Goal: Task Accomplishment & Management: Use online tool/utility

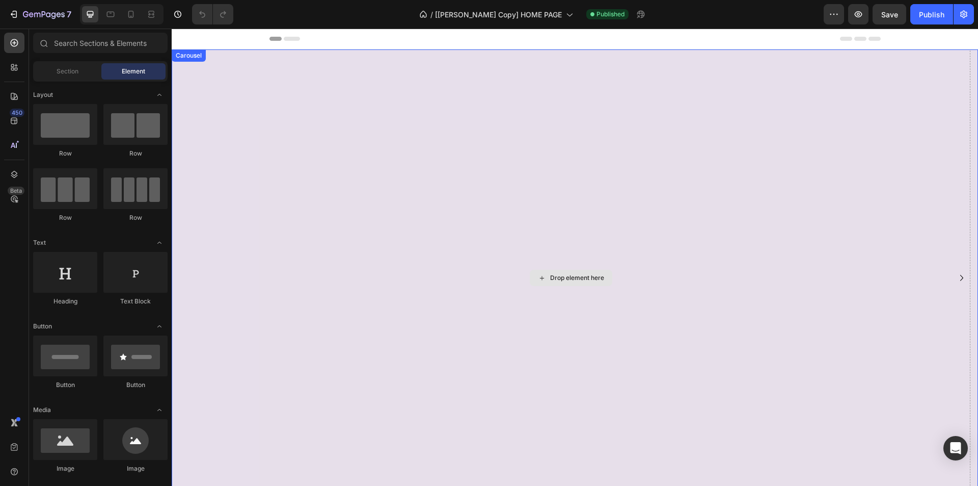
click at [514, 245] on div "Drop element here" at bounding box center [571, 277] width 799 height 457
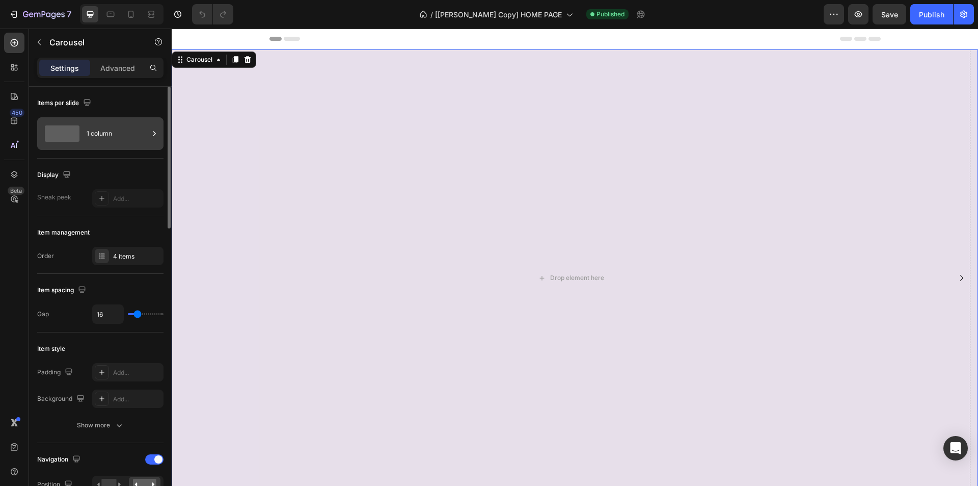
click at [99, 118] on div "1 column" at bounding box center [100, 133] width 126 height 33
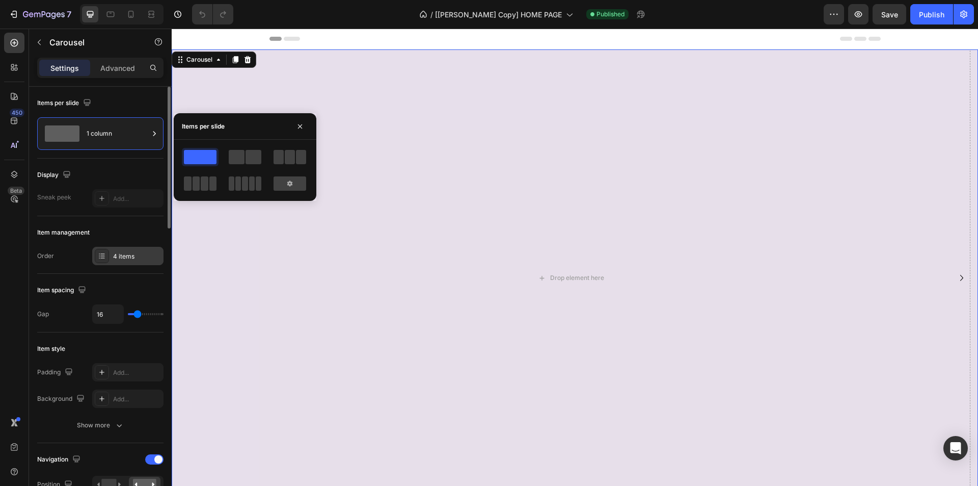
click at [124, 259] on div "4 items" at bounding box center [137, 256] width 48 height 9
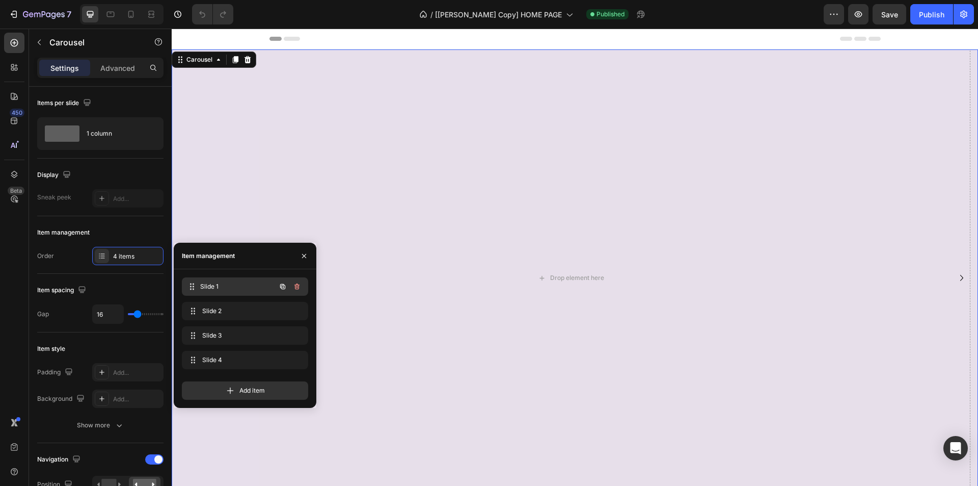
click at [244, 288] on span "Slide 1" at bounding box center [237, 286] width 75 height 9
click at [242, 306] on span "Slide 2" at bounding box center [231, 310] width 58 height 9
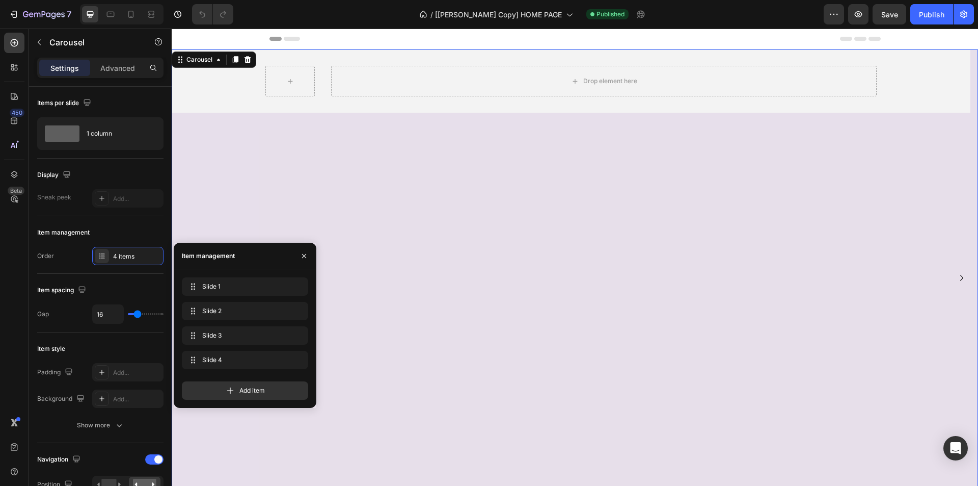
click at [240, 276] on div "Slide 1 Slide 1 Slide 2 Slide 2 Slide 3 Slide 3 Slide 4 Slide 4 Add item" at bounding box center [245, 338] width 143 height 139
click at [240, 284] on span "Slide 1" at bounding box center [231, 286] width 58 height 9
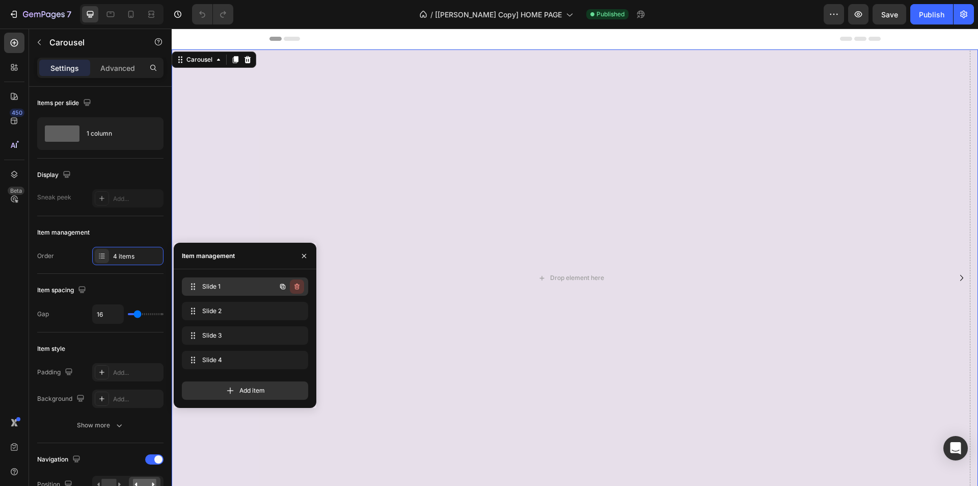
click at [297, 286] on icon "button" at bounding box center [296, 287] width 1 height 3
click at [295, 289] on div "Delete" at bounding box center [290, 286] width 19 height 9
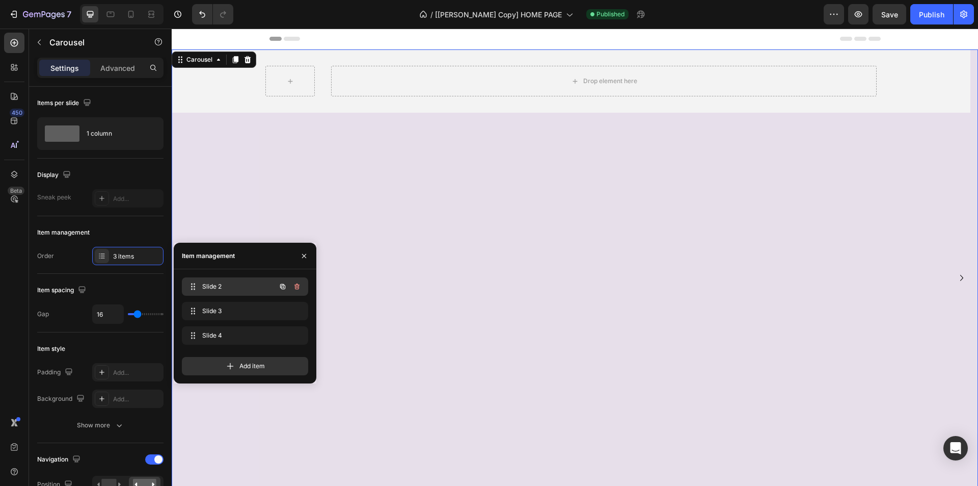
click at [237, 293] on div "Slide 2 Slide 2" at bounding box center [245, 286] width 126 height 18
click at [210, 12] on button "Undo/Redo" at bounding box center [202, 14] width 20 height 20
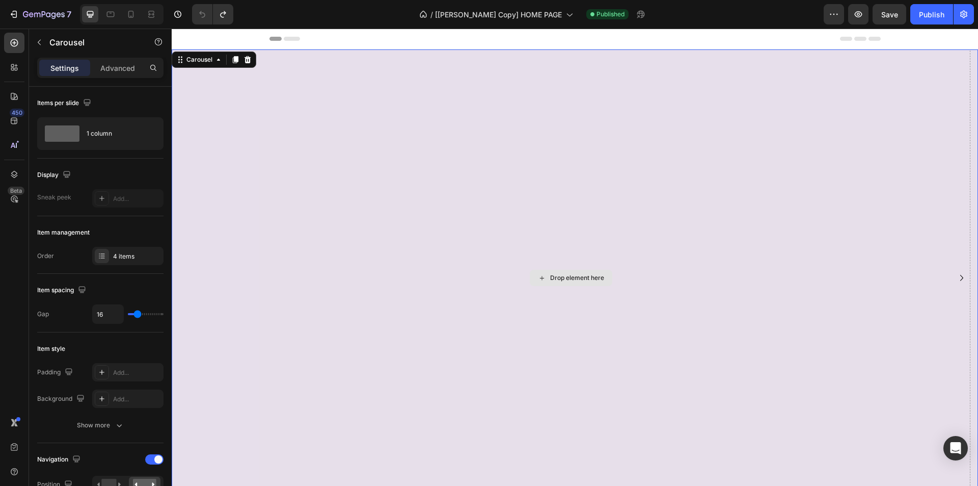
click at [336, 158] on div "Drop element here" at bounding box center [571, 277] width 799 height 457
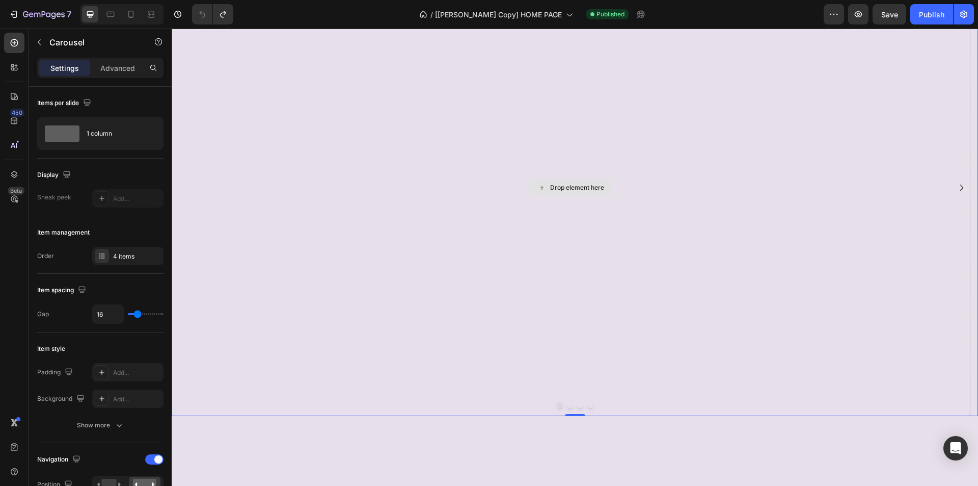
scroll to position [204, 0]
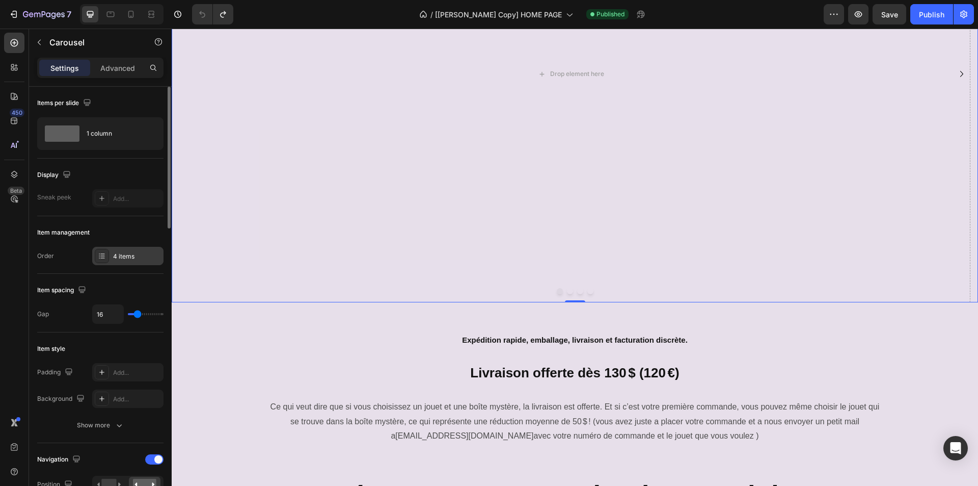
click at [136, 256] on div "4 items" at bounding box center [137, 256] width 48 height 9
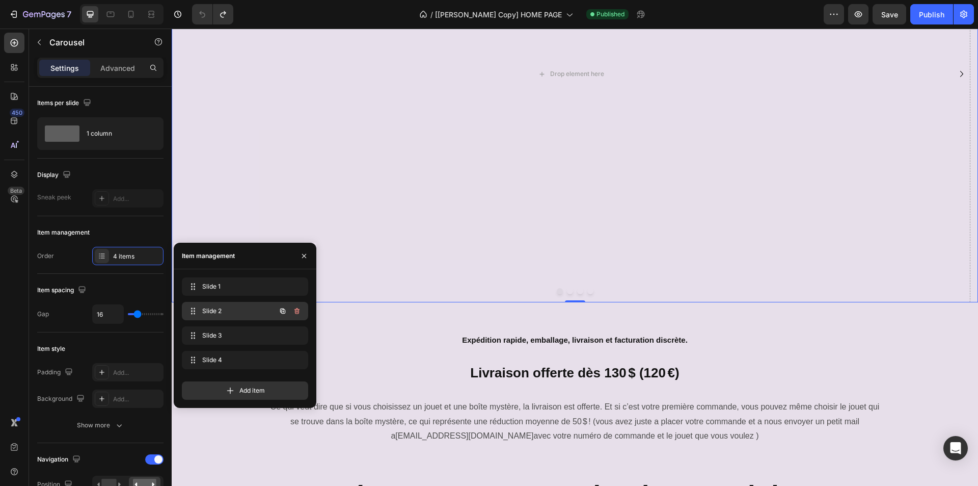
click at [236, 316] on div "Slide 2 Slide 2" at bounding box center [231, 311] width 90 height 14
click at [231, 332] on span "Slide 3" at bounding box center [237, 335] width 75 height 9
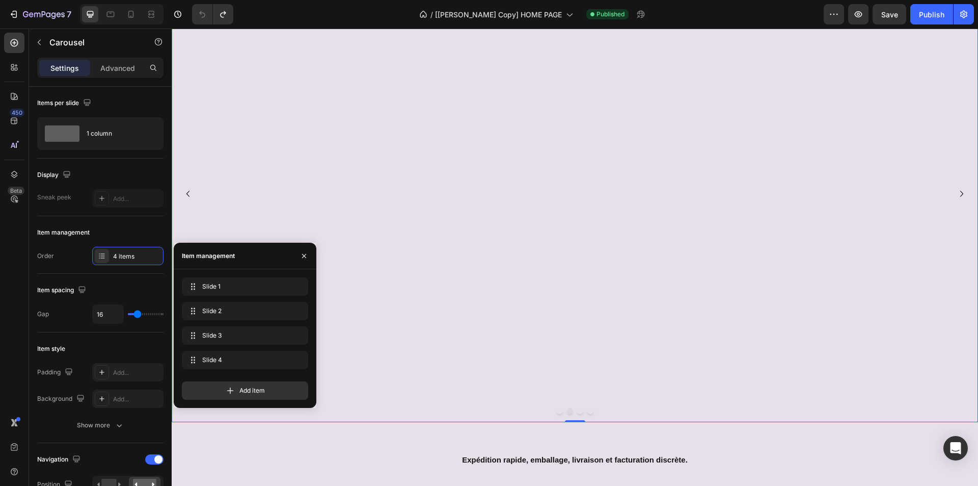
scroll to position [0, 0]
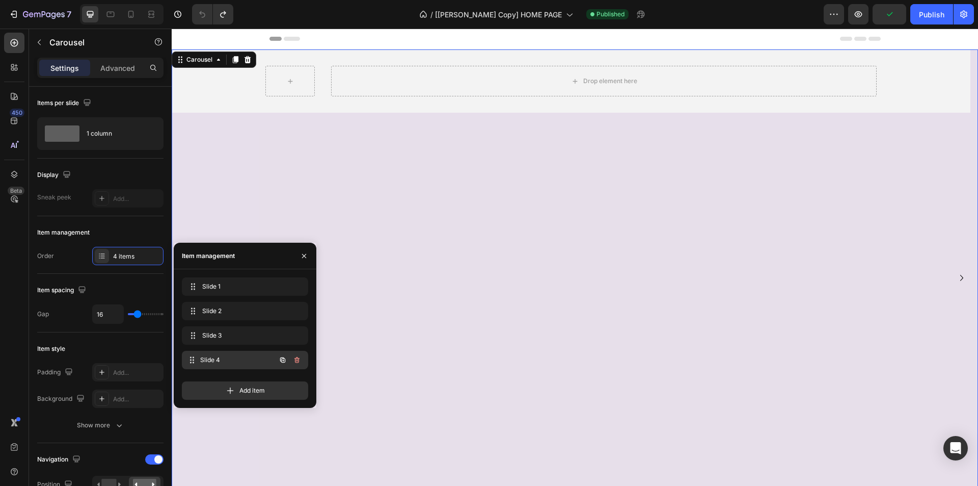
click at [258, 358] on span "Slide 4" at bounding box center [237, 359] width 75 height 9
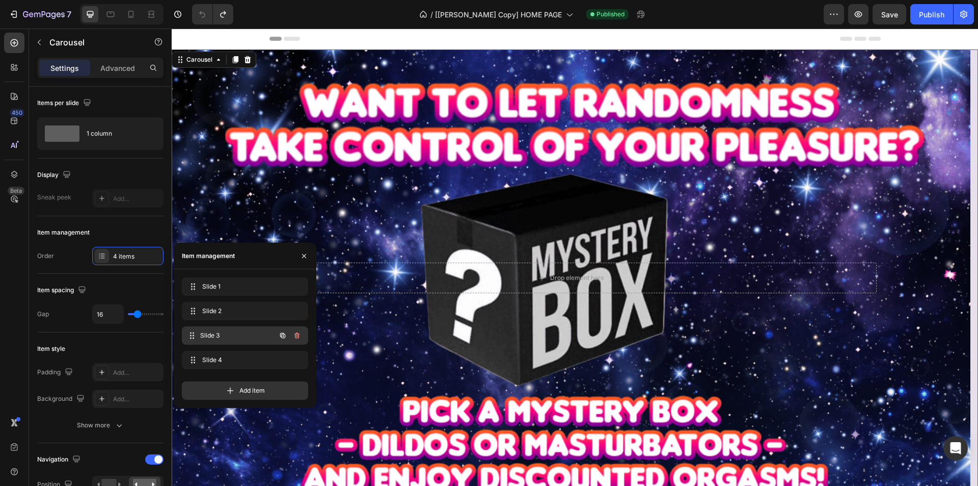
click at [228, 332] on span "Slide 3" at bounding box center [237, 335] width 75 height 9
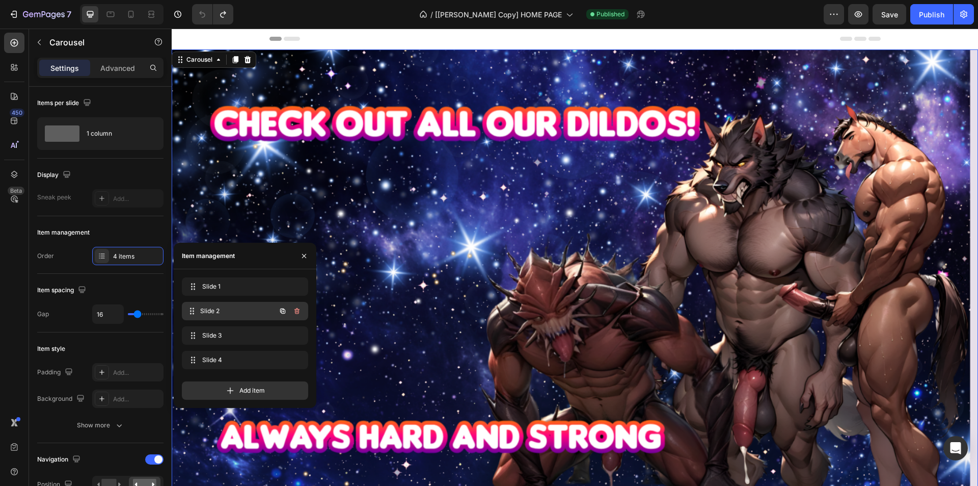
click at [227, 314] on span "Slide 2" at bounding box center [237, 310] width 75 height 9
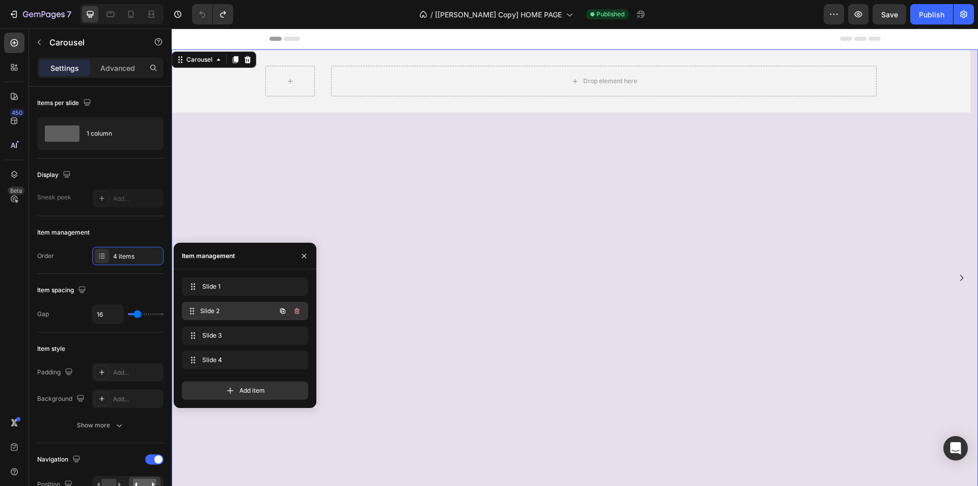
click at [240, 309] on span "Slide 2" at bounding box center [237, 310] width 75 height 9
click at [233, 339] on span "Slide 3" at bounding box center [231, 335] width 58 height 9
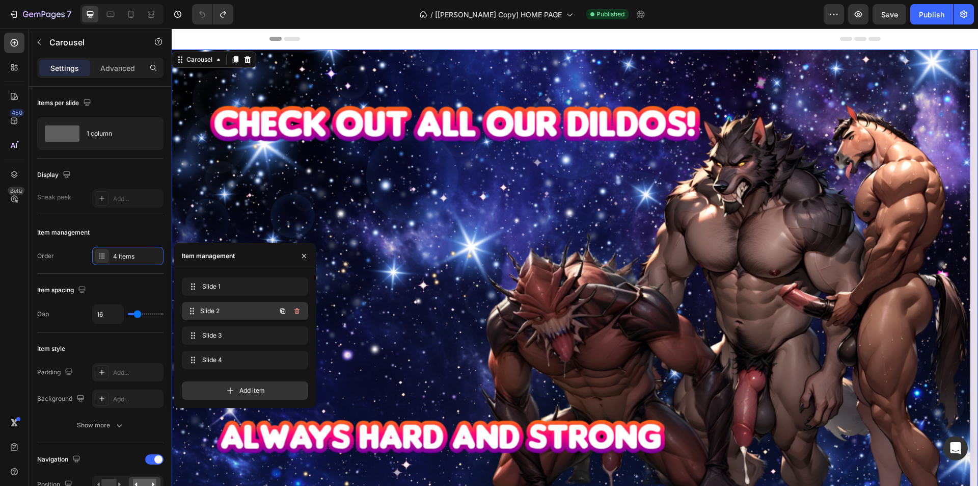
click at [222, 307] on span "Slide 2" at bounding box center [237, 310] width 75 height 9
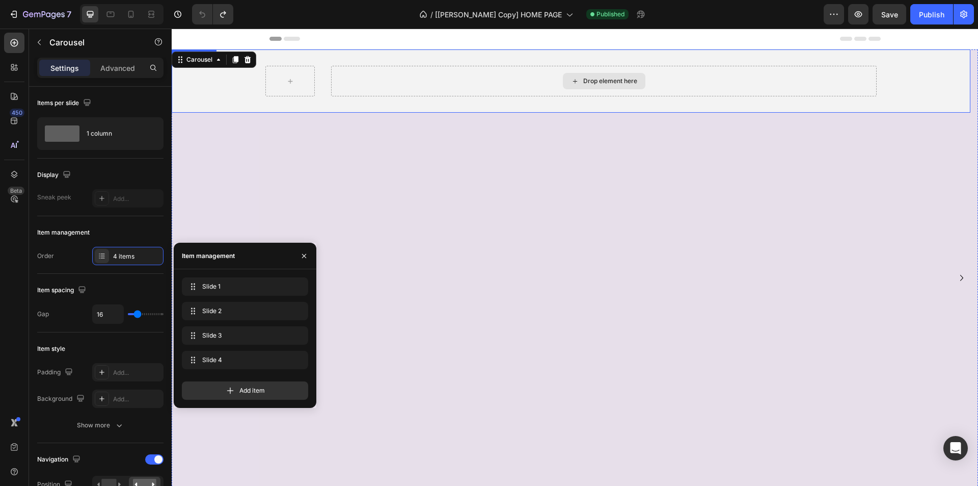
click at [373, 94] on div "Drop element here" at bounding box center [604, 81] width 546 height 31
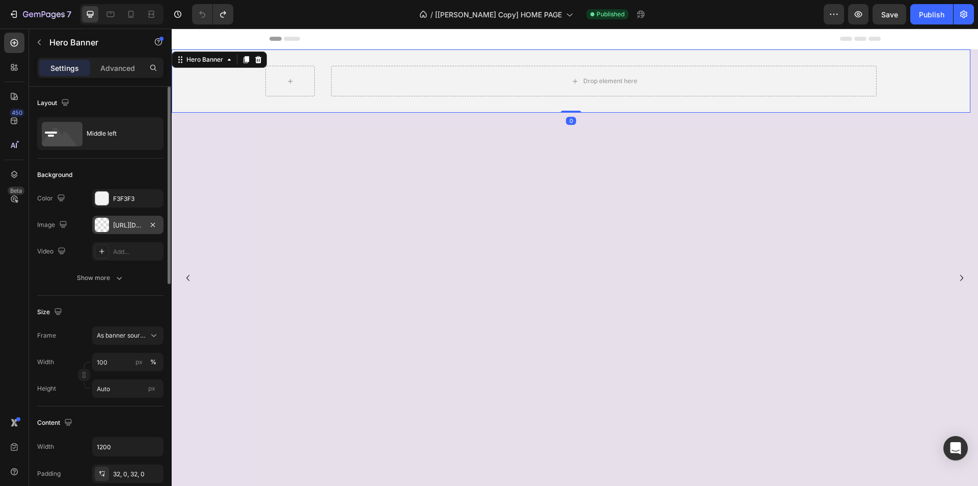
click at [139, 223] on div "[URL][DOMAIN_NAME]" at bounding box center [128, 225] width 30 height 9
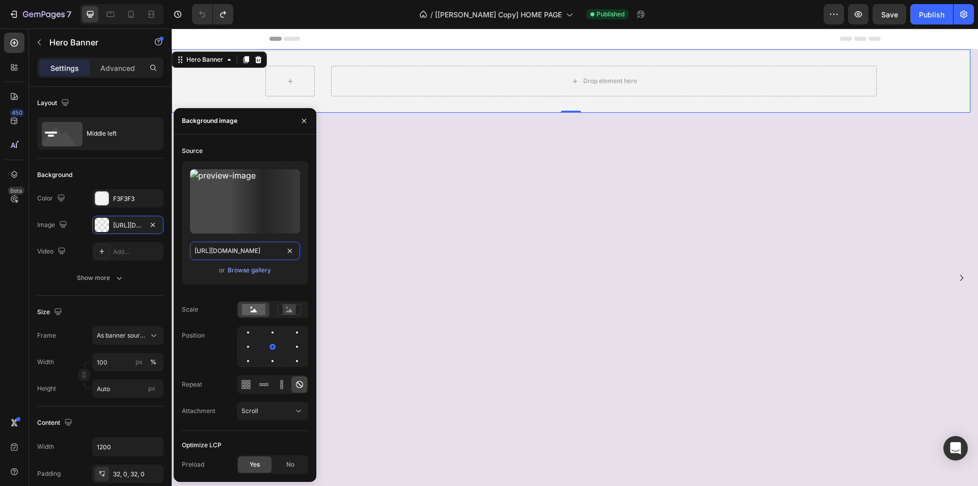
click at [252, 254] on input "[URL][DOMAIN_NAME]" at bounding box center [245, 251] width 110 height 18
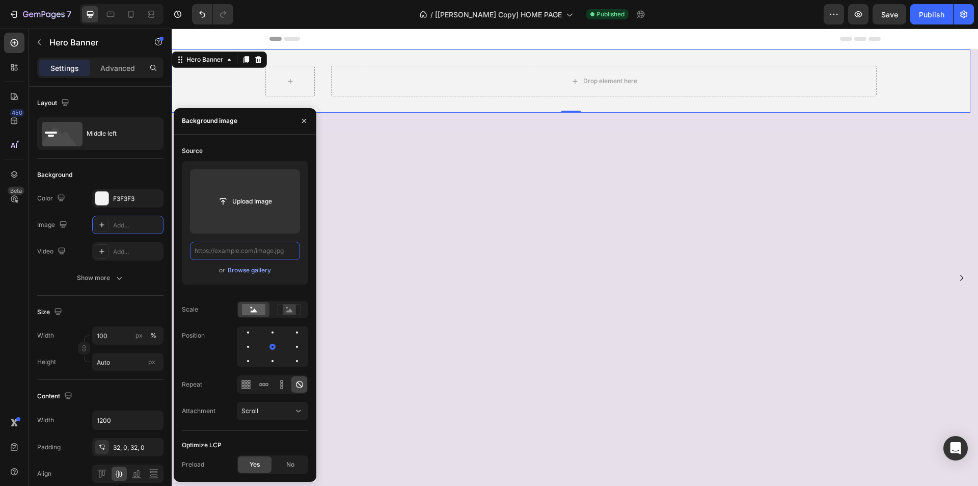
click at [256, 250] on input "text" at bounding box center [245, 251] width 110 height 18
paste input "[URL][DOMAIN_NAME]"
type input "[URL][DOMAIN_NAME]"
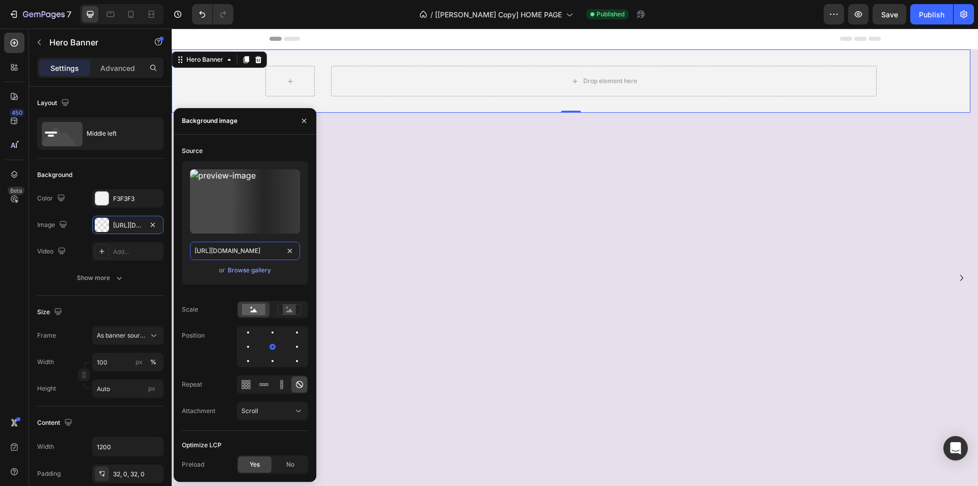
scroll to position [0, 358]
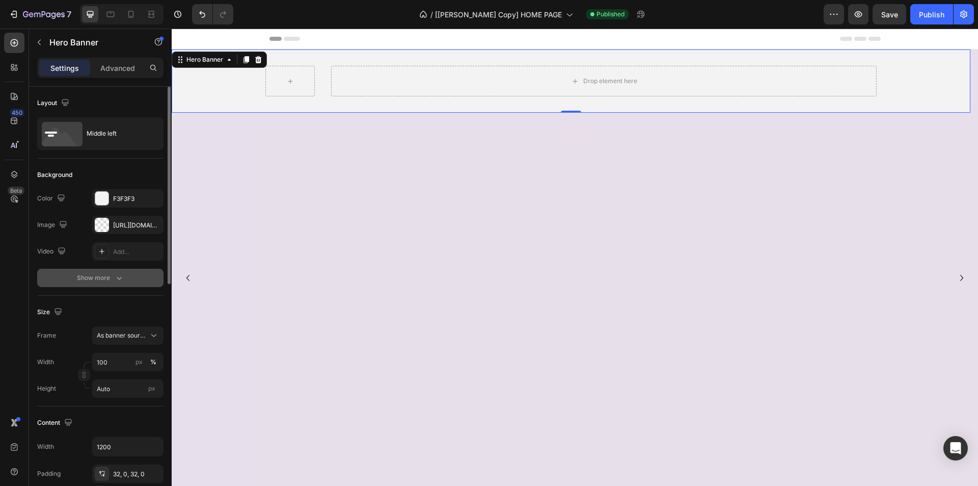
click at [43, 273] on button "Show more" at bounding box center [100, 278] width 126 height 18
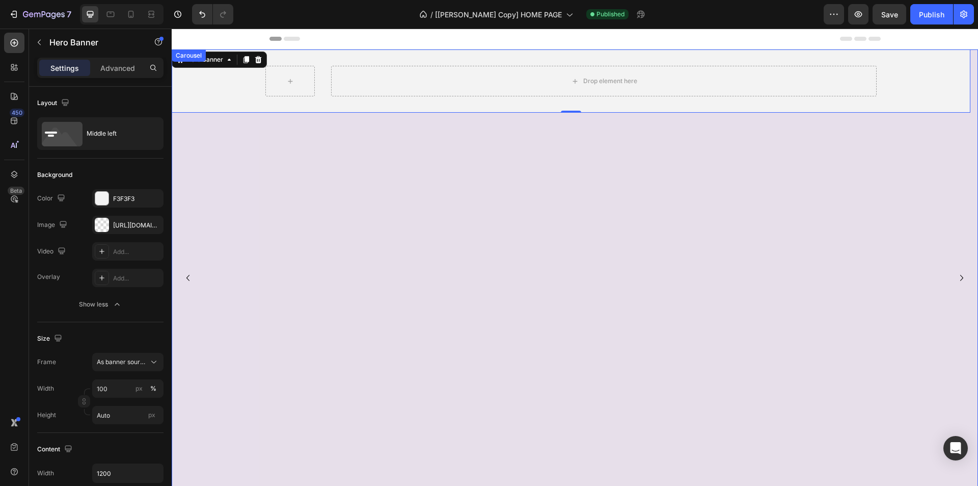
click at [189, 278] on icon "Carousel Back Arrow" at bounding box center [188, 278] width 12 height 12
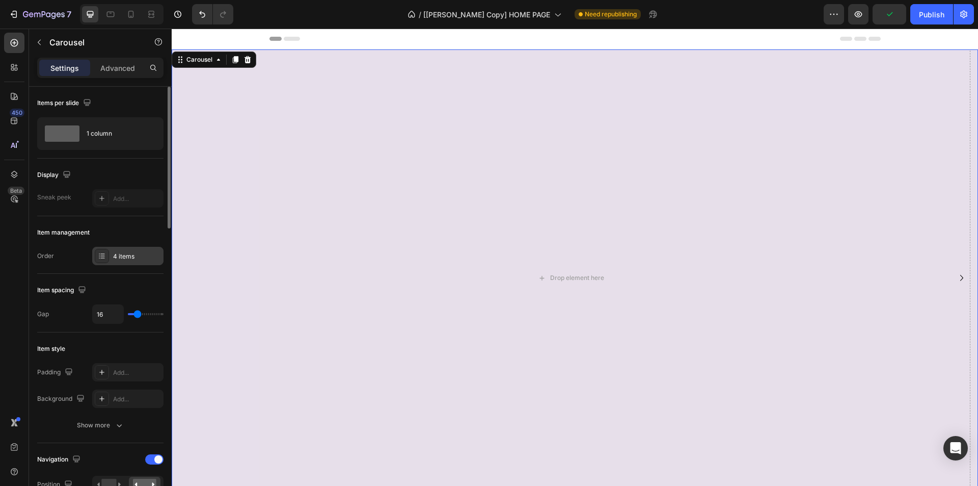
click at [127, 256] on div "4 items" at bounding box center [137, 256] width 48 height 9
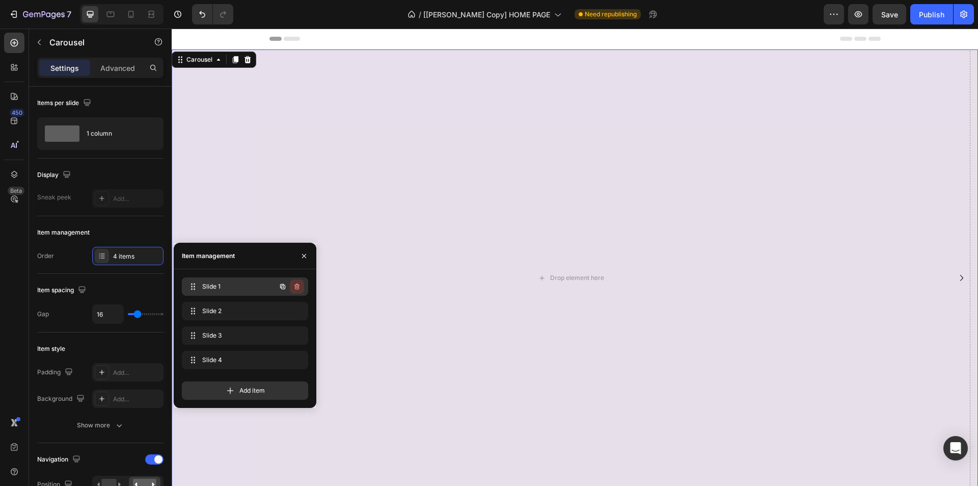
click at [297, 285] on icon "button" at bounding box center [297, 286] width 5 height 6
click at [297, 285] on div "Delete" at bounding box center [290, 286] width 19 height 9
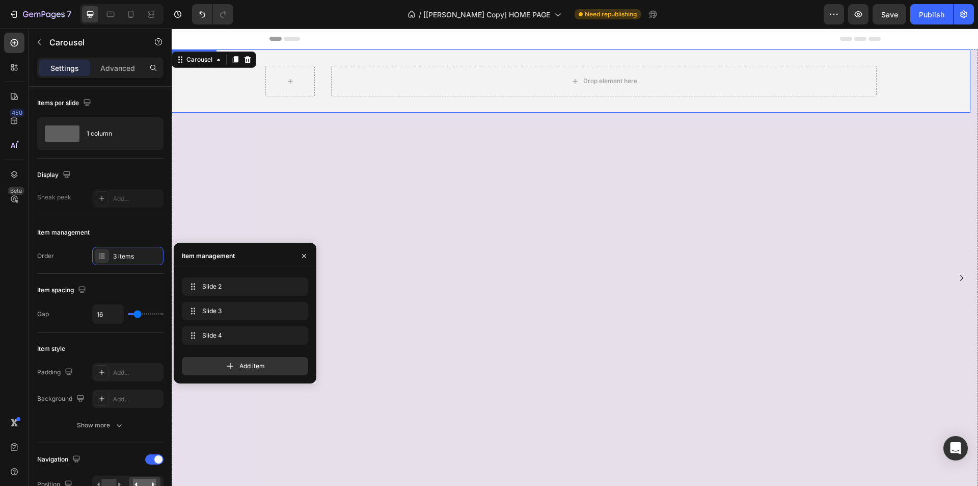
drag, startPoint x: 246, startPoint y: 85, endPoint x: 185, endPoint y: 290, distance: 214.0
click at [246, 85] on div "Background Image" at bounding box center [571, 80] width 799 height 63
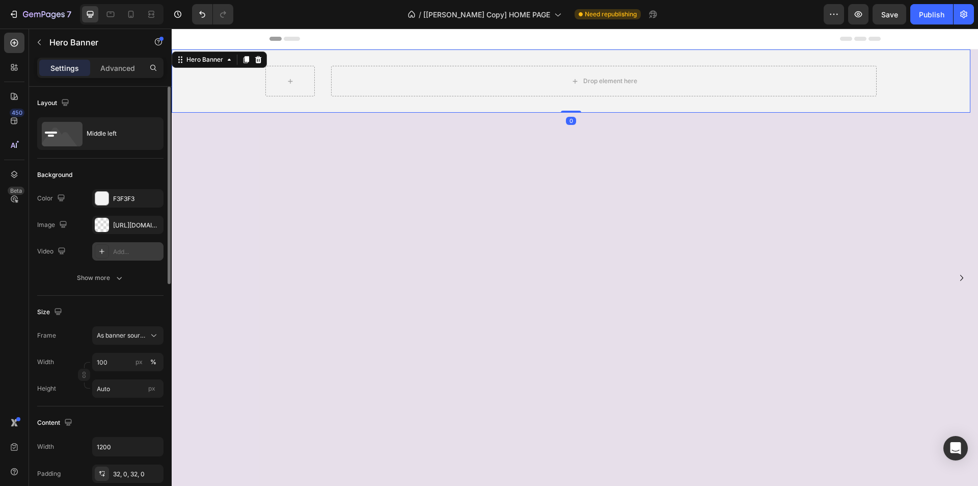
click at [120, 246] on div "Add..." at bounding box center [127, 251] width 71 height 18
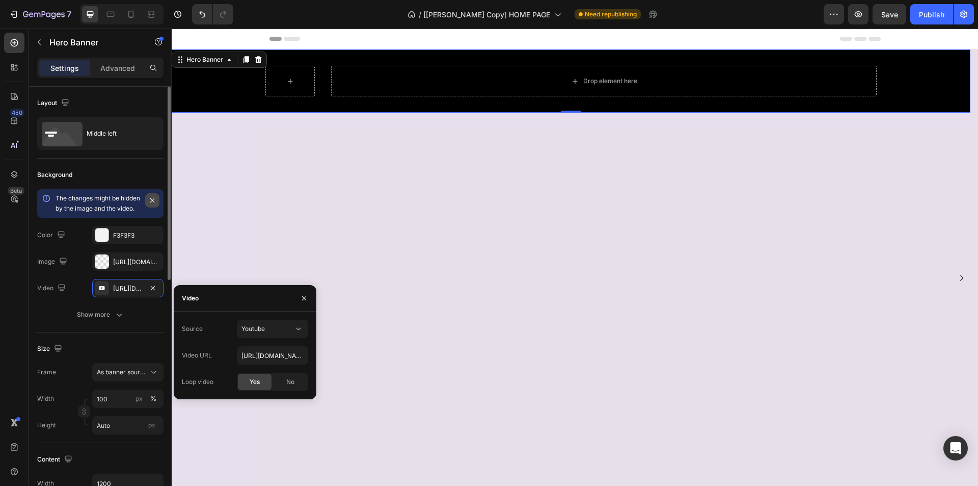
click at [151, 197] on icon "button" at bounding box center [152, 200] width 8 height 8
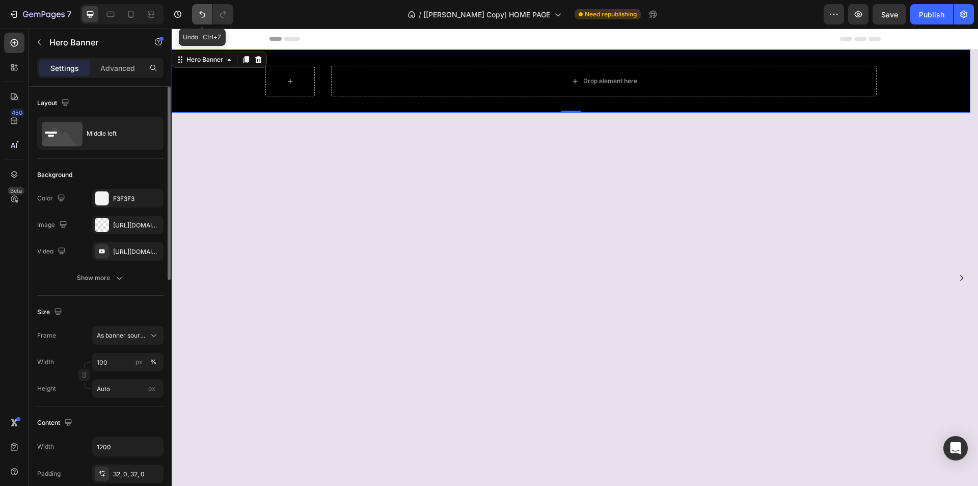
click at [207, 12] on icon "Undo/Redo" at bounding box center [202, 14] width 10 height 10
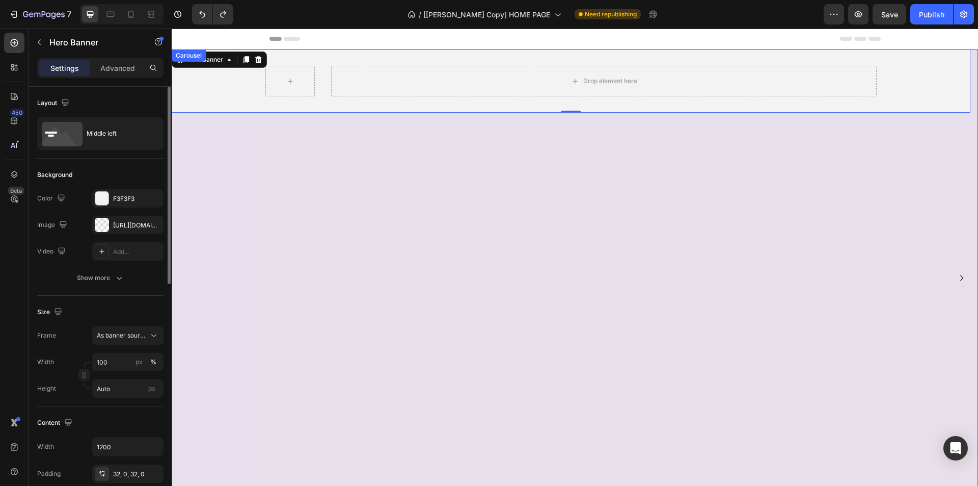
click at [204, 120] on div "Drop element here Hero Banner 0" at bounding box center [571, 277] width 799 height 457
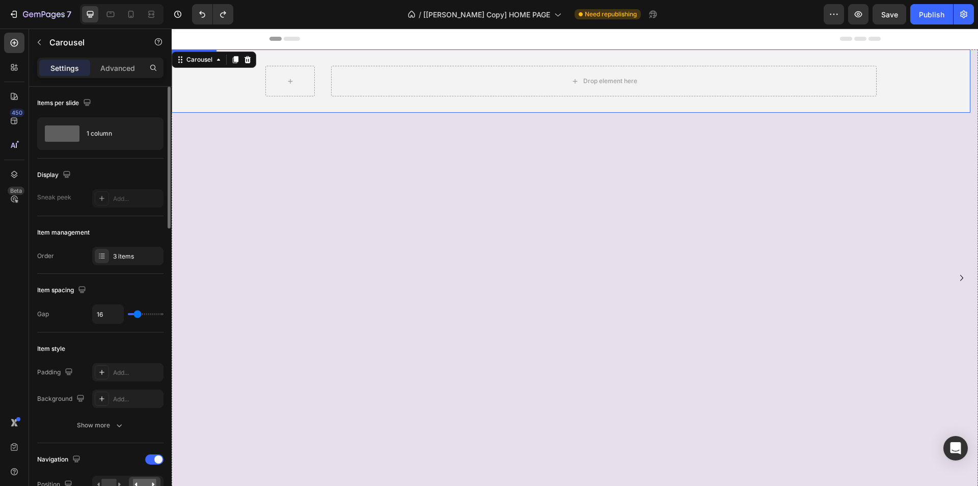
click at [210, 108] on div "Background Image" at bounding box center [571, 80] width 799 height 63
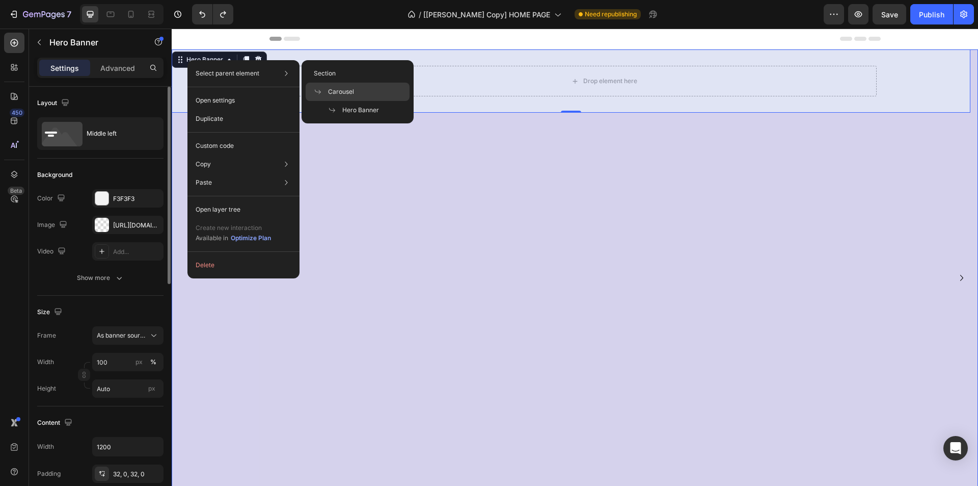
click at [342, 90] on span "Carousel" at bounding box center [341, 91] width 26 height 9
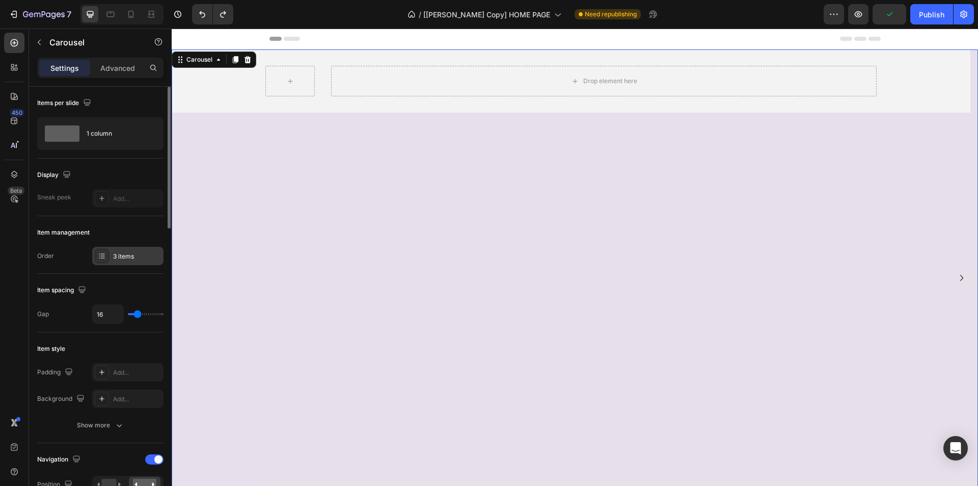
click at [117, 258] on div "3 items" at bounding box center [137, 256] width 48 height 9
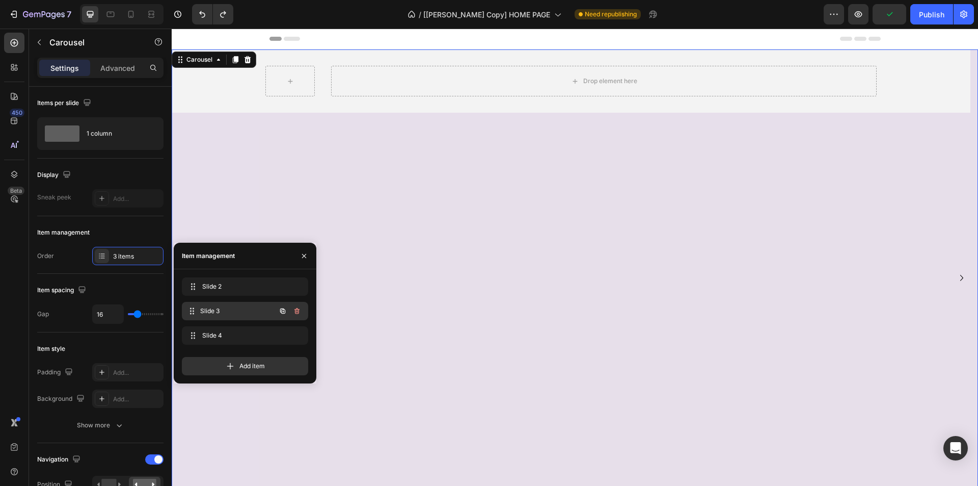
click at [223, 312] on span "Slide 3" at bounding box center [237, 310] width 75 height 9
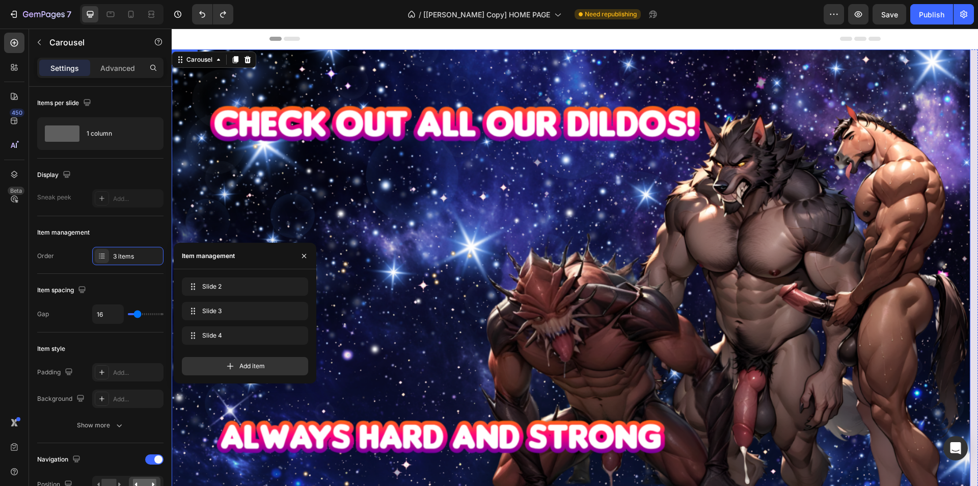
click at [249, 219] on img at bounding box center [571, 277] width 799 height 457
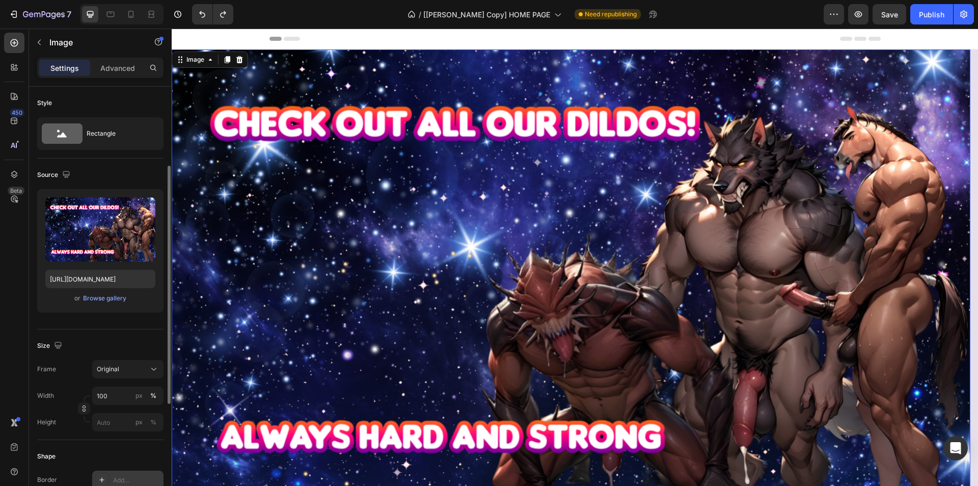
scroll to position [153, 0]
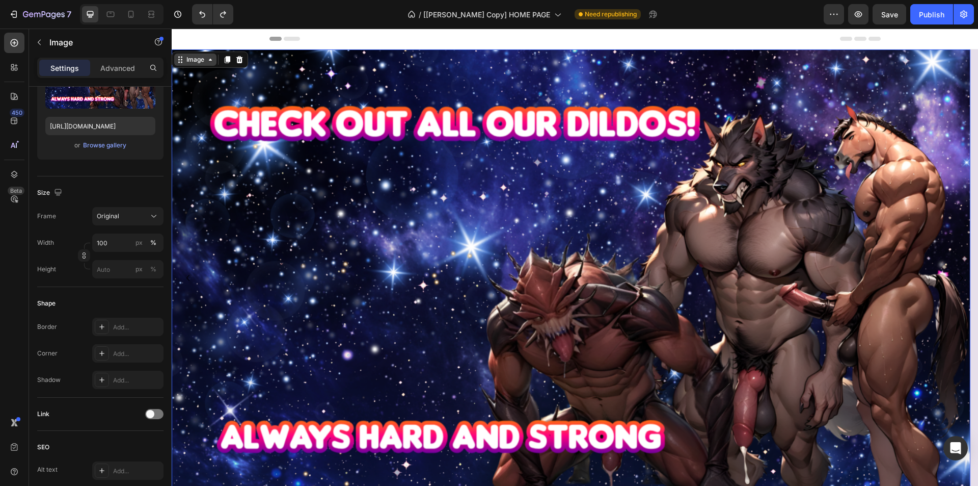
click at [189, 59] on div "Image" at bounding box center [195, 59] width 22 height 9
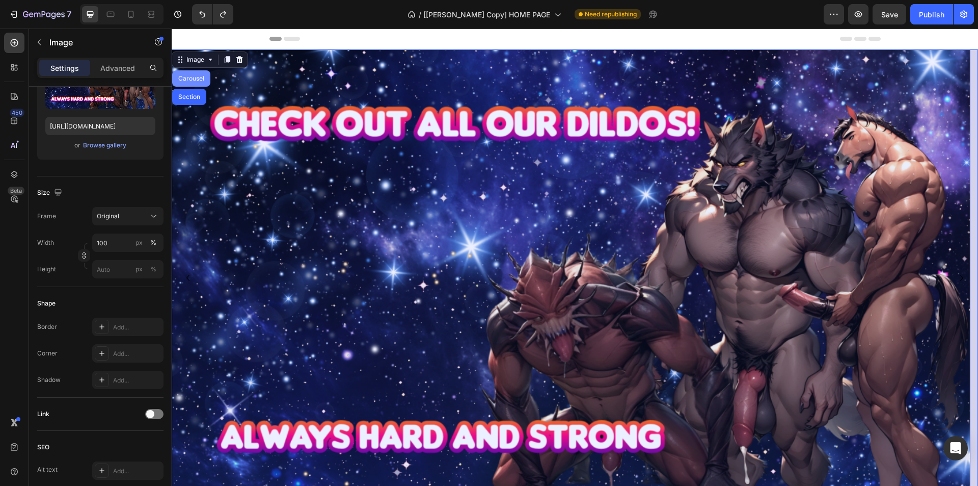
click at [189, 73] on div "Carousel" at bounding box center [191, 78] width 38 height 16
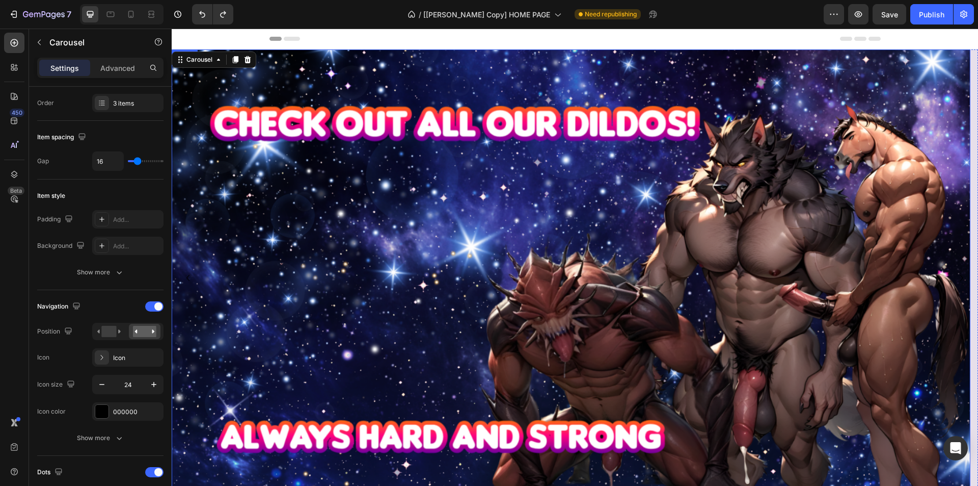
scroll to position [0, 0]
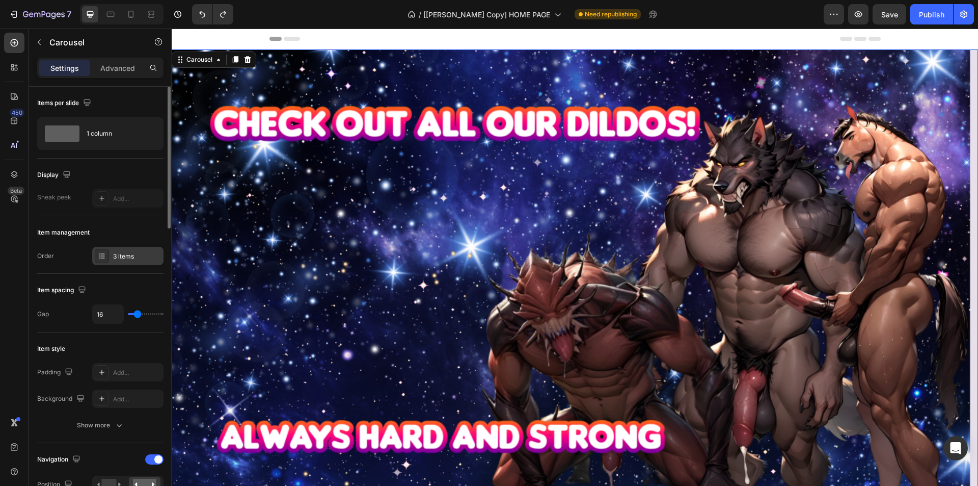
click at [117, 253] on div "3 items" at bounding box center [137, 256] width 48 height 9
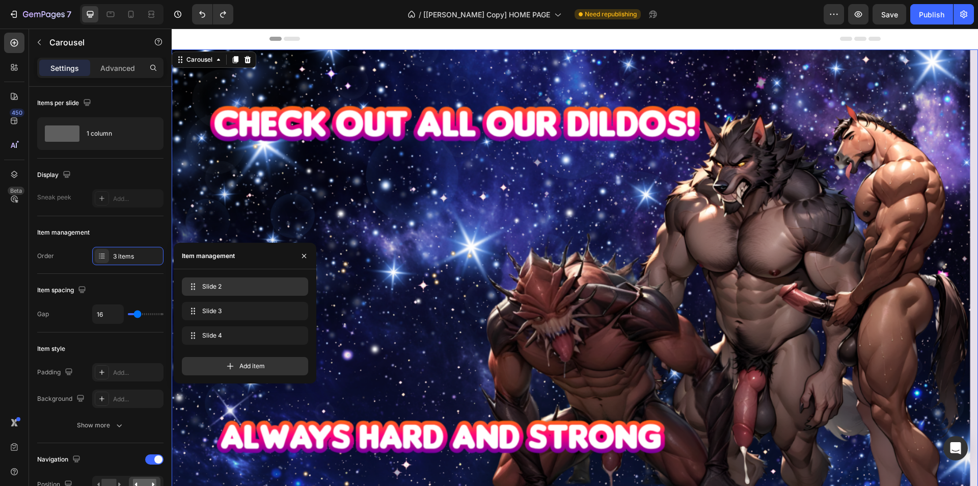
click at [213, 285] on span "Slide 2" at bounding box center [243, 286] width 82 height 9
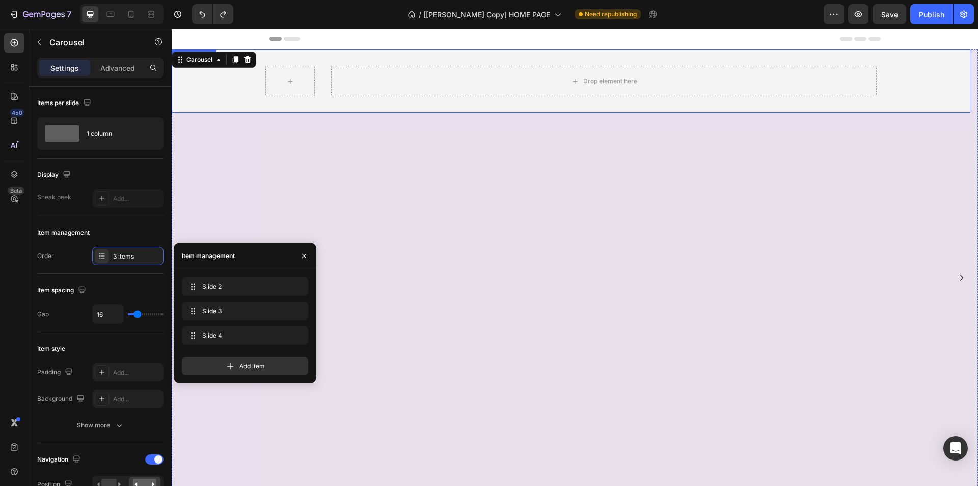
click at [241, 103] on div "Background Image" at bounding box center [571, 80] width 799 height 63
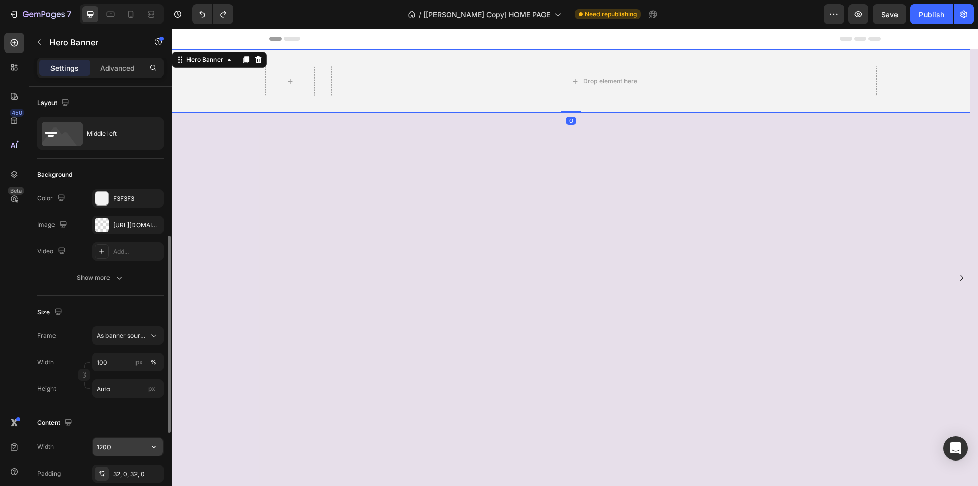
scroll to position [102, 0]
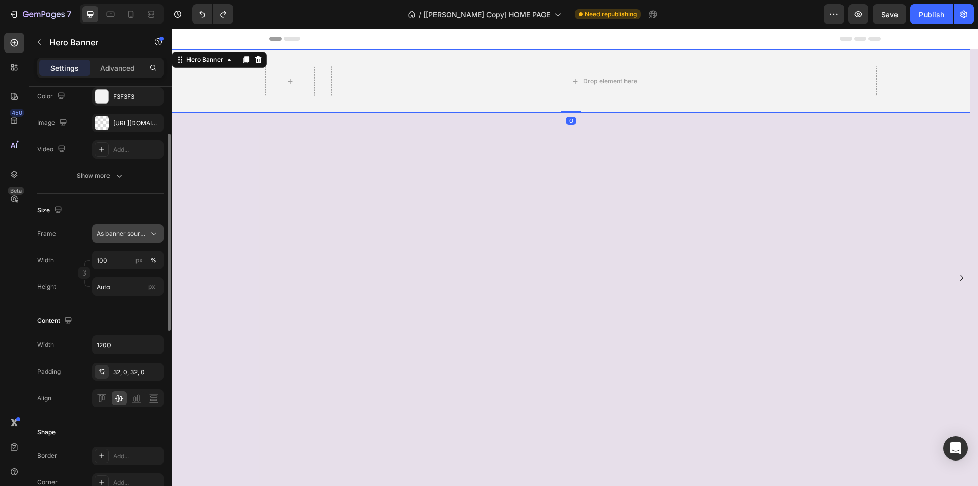
click at [142, 235] on span "As banner source" at bounding box center [122, 233] width 50 height 9
click at [134, 275] on div "Custom" at bounding box center [125, 276] width 59 height 9
click at [146, 233] on div "Custom" at bounding box center [122, 233] width 50 height 9
click at [141, 253] on span "As banner source" at bounding box center [121, 257] width 50 height 9
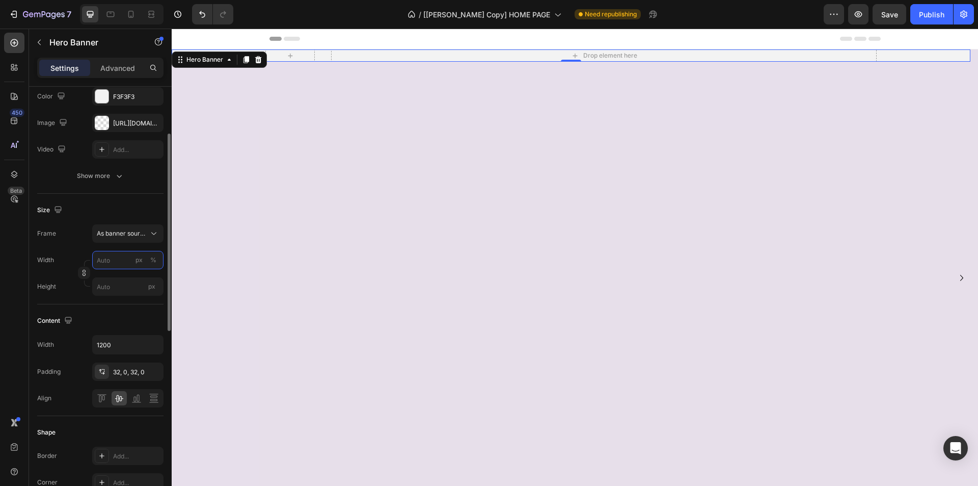
click at [128, 261] on input "px %" at bounding box center [127, 260] width 71 height 18
click at [462, 87] on div "Drop element here" at bounding box center [570, 55] width 611 height 63
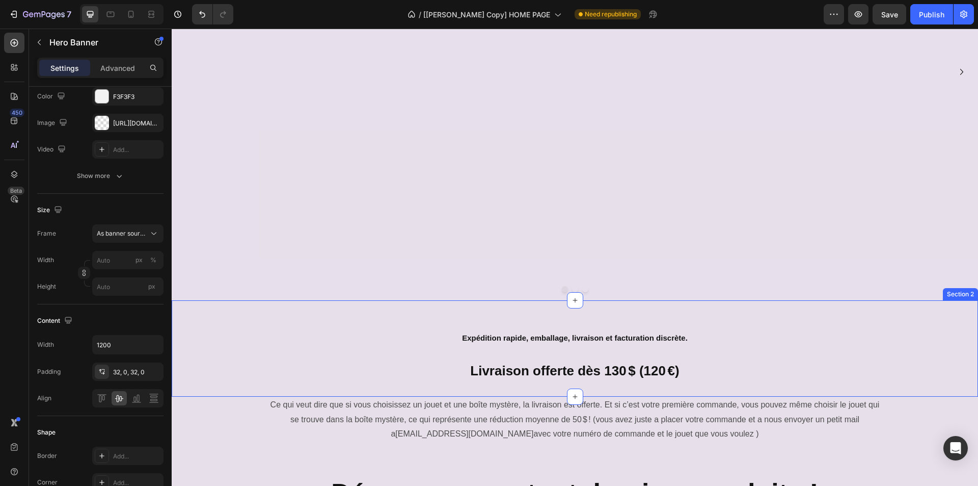
scroll to position [255, 0]
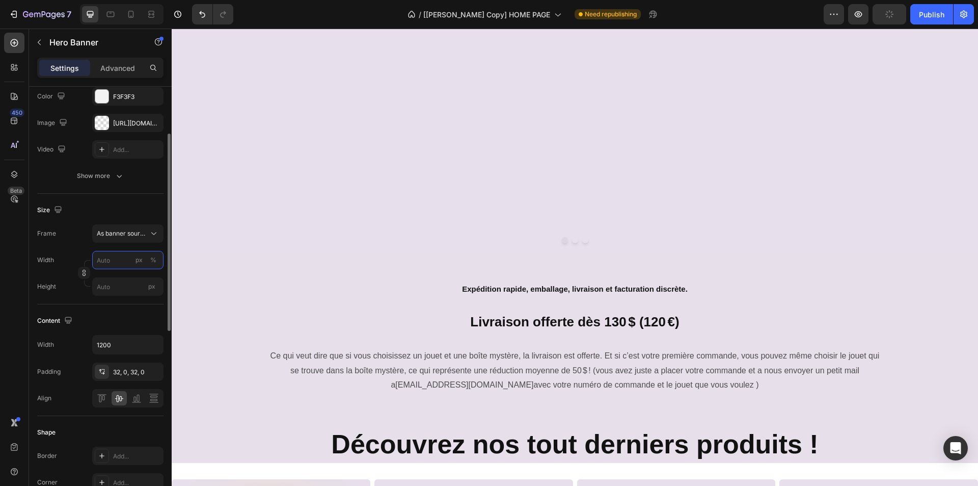
click at [115, 260] on input "px %" at bounding box center [127, 260] width 71 height 18
click at [122, 283] on p "Full 100%" at bounding box center [125, 284] width 59 height 9
type input "100"
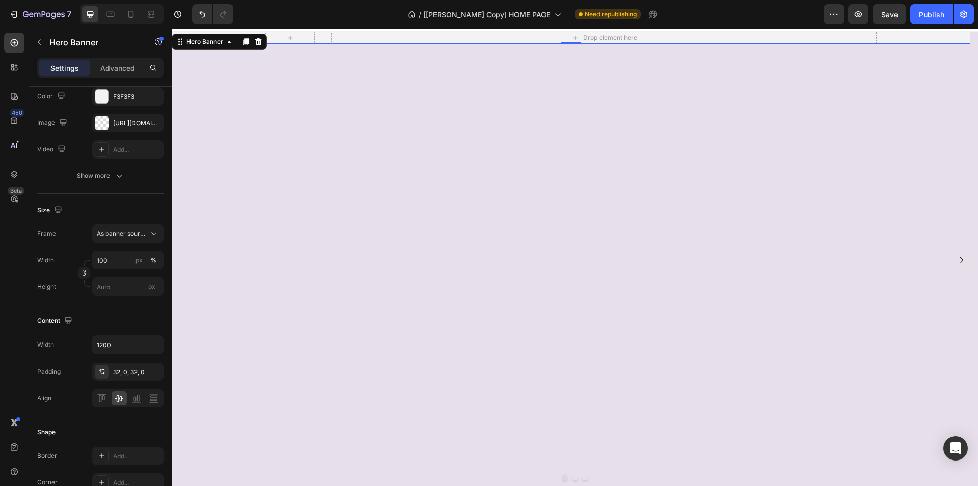
scroll to position [0, 0]
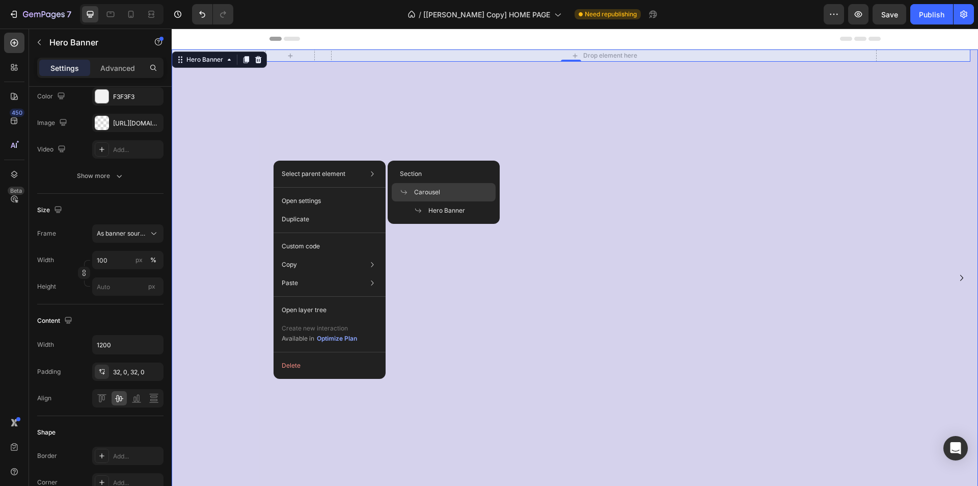
drag, startPoint x: 446, startPoint y: 196, endPoint x: 4, endPoint y: 155, distance: 443.6
click at [446, 201] on div "Carousel" at bounding box center [444, 210] width 104 height 18
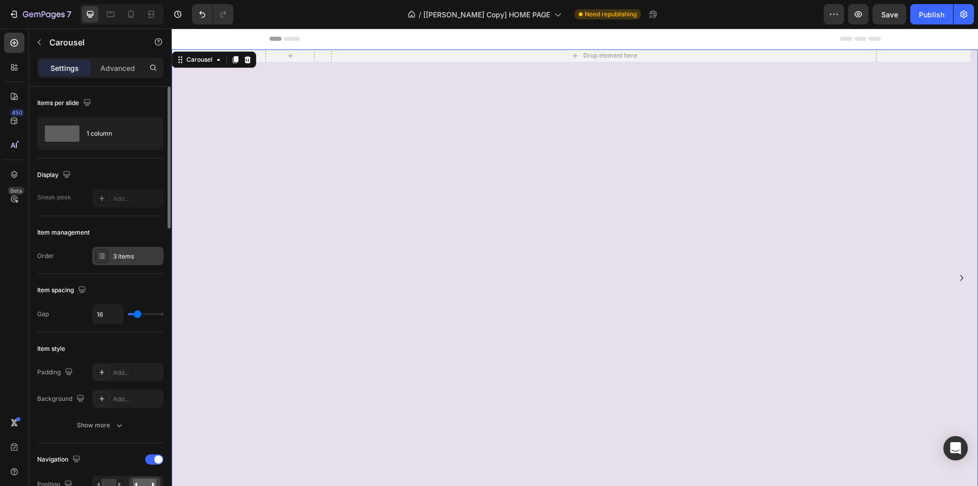
click at [124, 258] on div "3 items" at bounding box center [137, 256] width 48 height 9
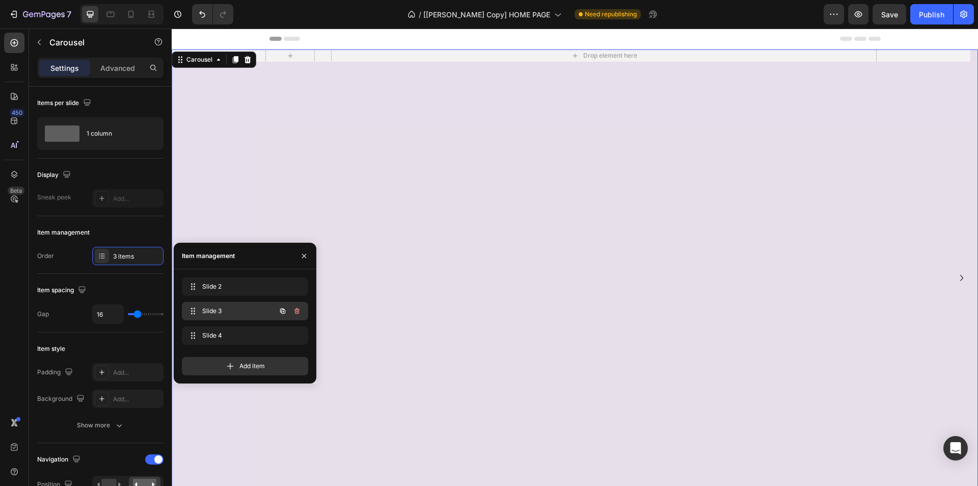
click at [233, 305] on div "Slide 3 Slide 3" at bounding box center [231, 311] width 90 height 14
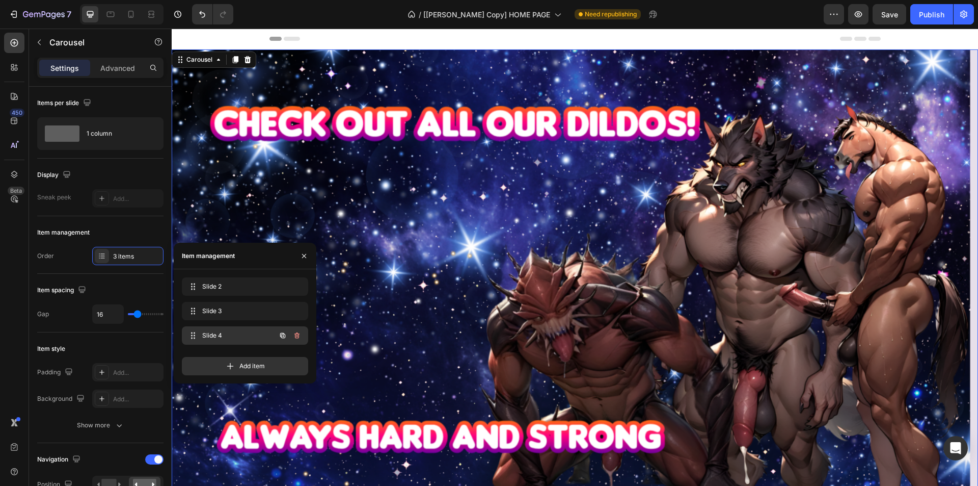
click at [224, 333] on span "Slide 4" at bounding box center [231, 335] width 58 height 9
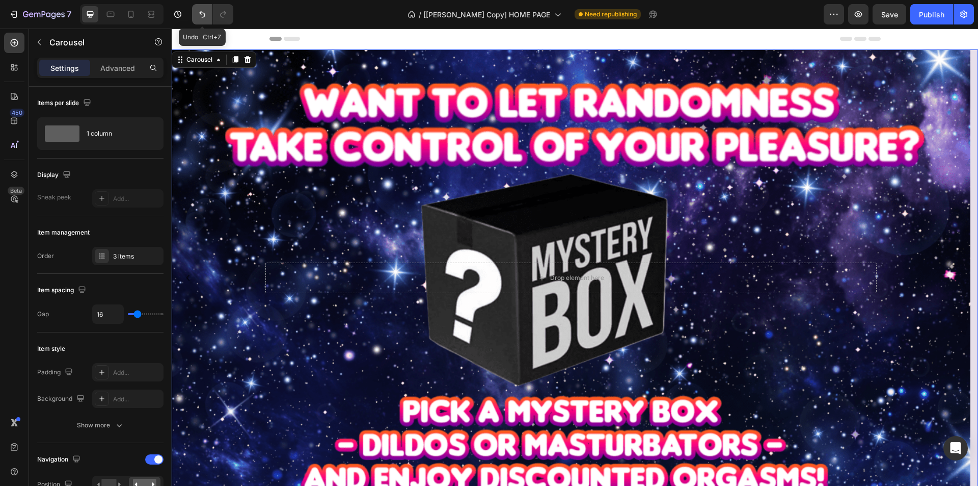
click at [200, 15] on icon "Undo/Redo" at bounding box center [202, 14] width 10 height 10
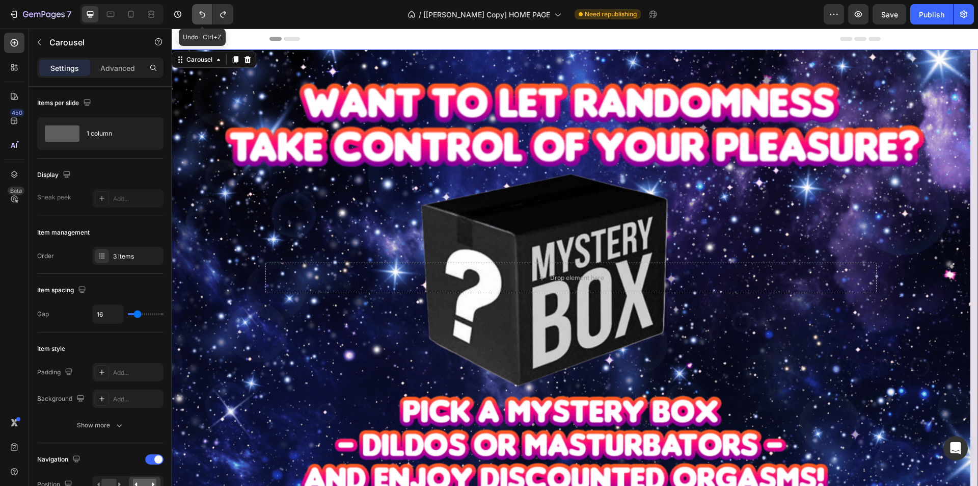
click at [200, 15] on icon "Undo/Redo" at bounding box center [202, 14] width 10 height 10
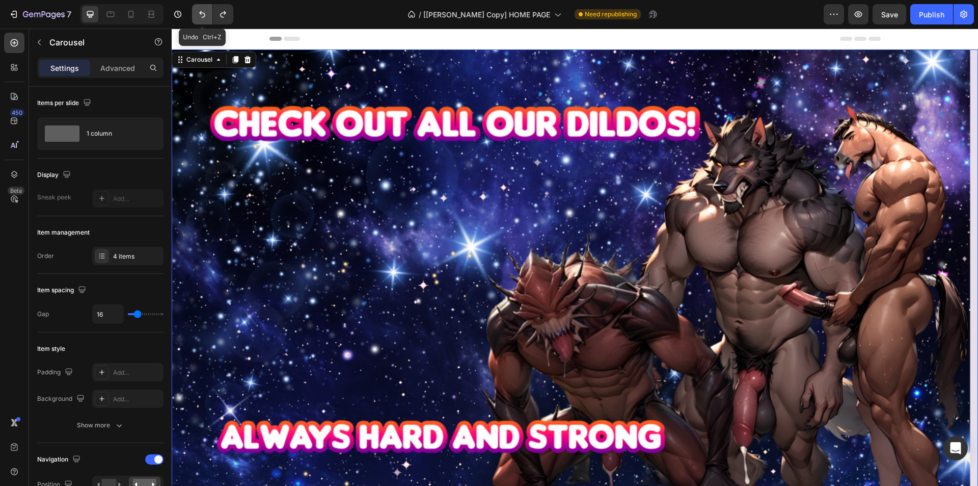
click at [200, 15] on icon "Undo/Redo" at bounding box center [202, 14] width 10 height 10
click at [112, 251] on div "4 items" at bounding box center [127, 256] width 71 height 18
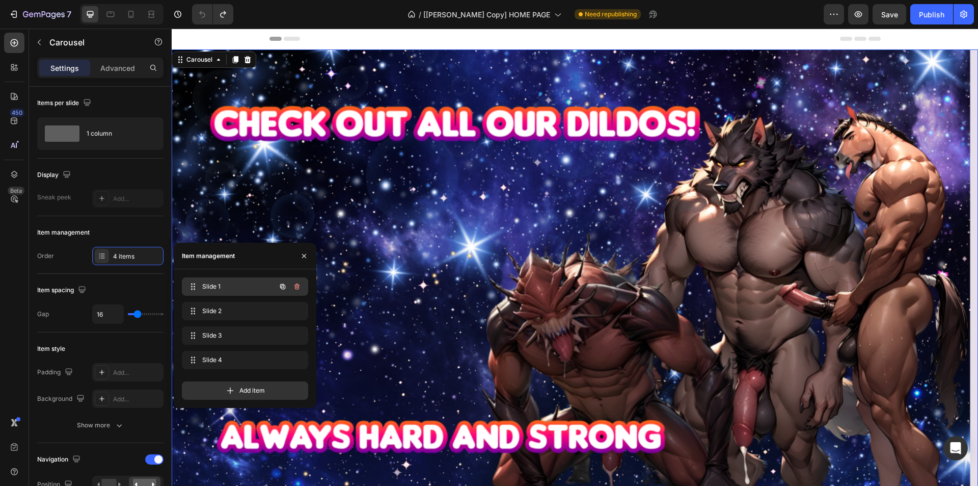
click at [219, 281] on div "Slide 1 Slide 1" at bounding box center [231, 286] width 90 height 14
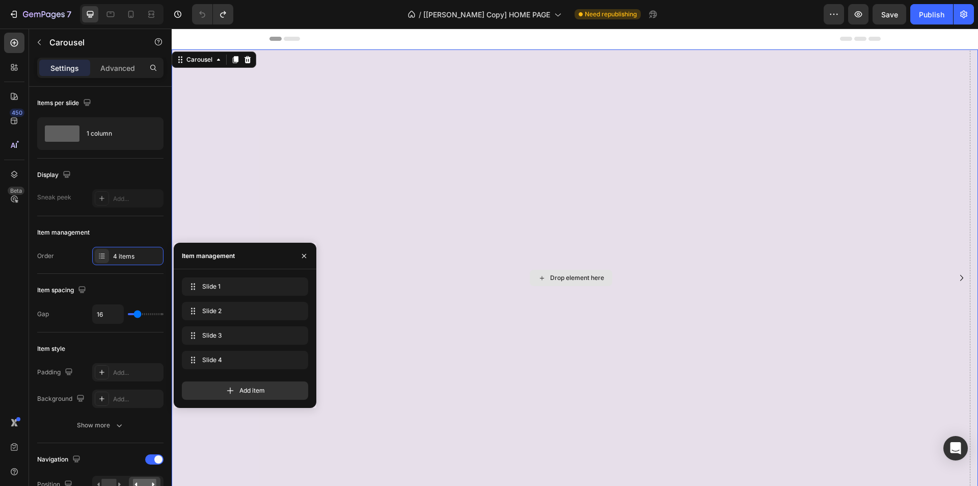
click at [307, 103] on div "Drop element here" at bounding box center [571, 277] width 799 height 457
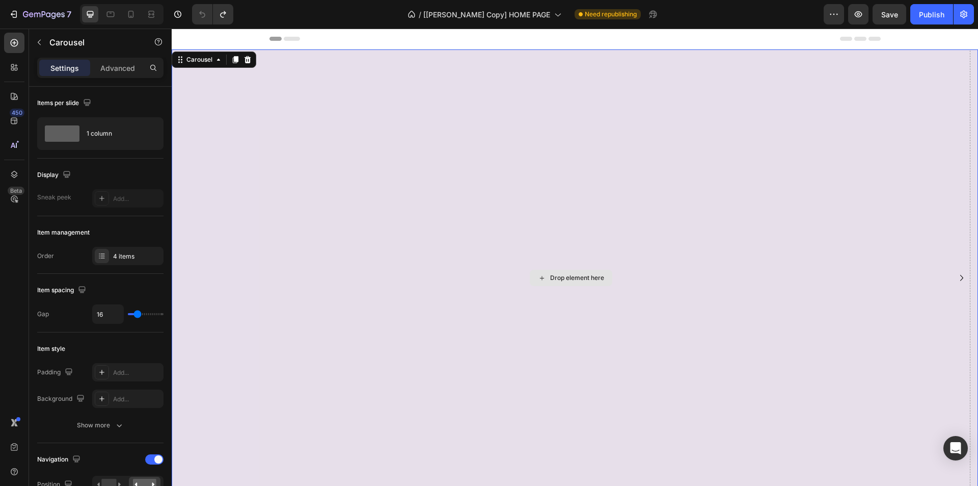
click at [358, 188] on div "Drop element here" at bounding box center [571, 277] width 799 height 457
click at [133, 257] on div "4 items" at bounding box center [137, 256] width 48 height 9
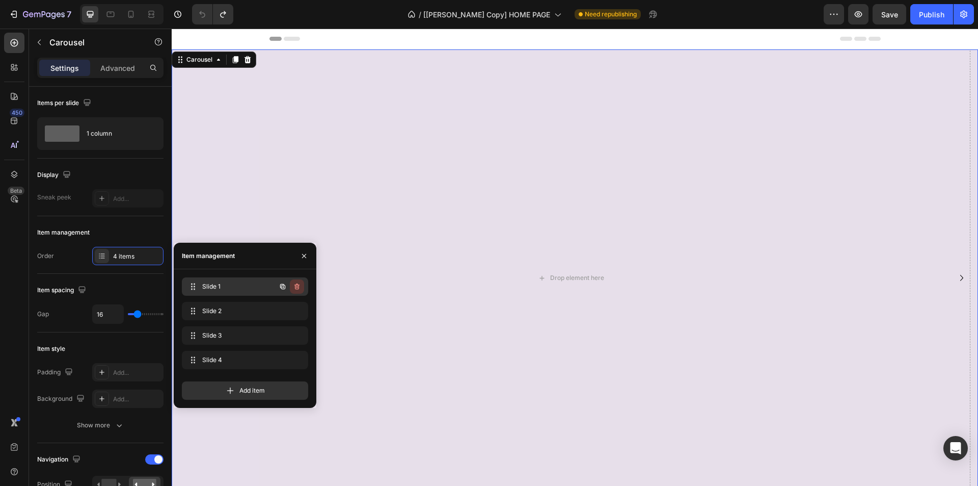
click at [295, 284] on icon "button" at bounding box center [297, 286] width 8 height 8
click at [296, 288] on div "Delete" at bounding box center [290, 286] width 19 height 9
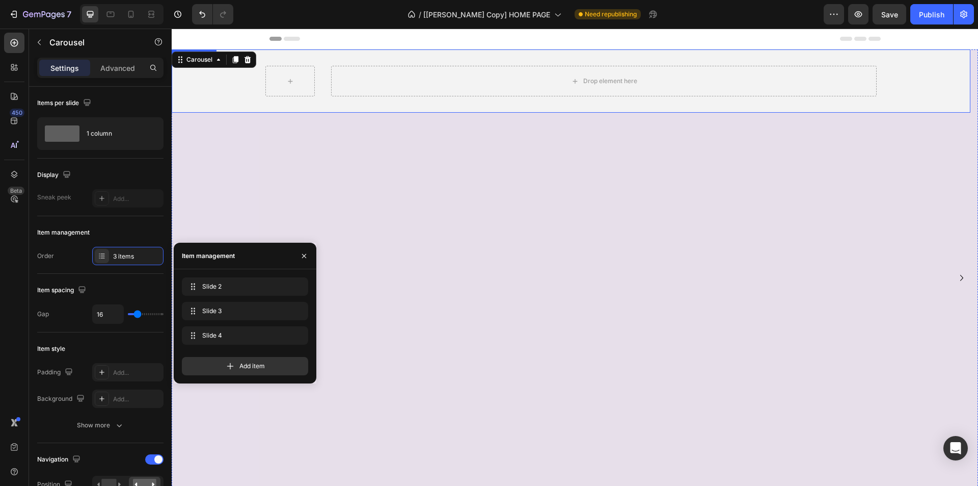
click at [219, 97] on div "Background Image" at bounding box center [571, 80] width 799 height 63
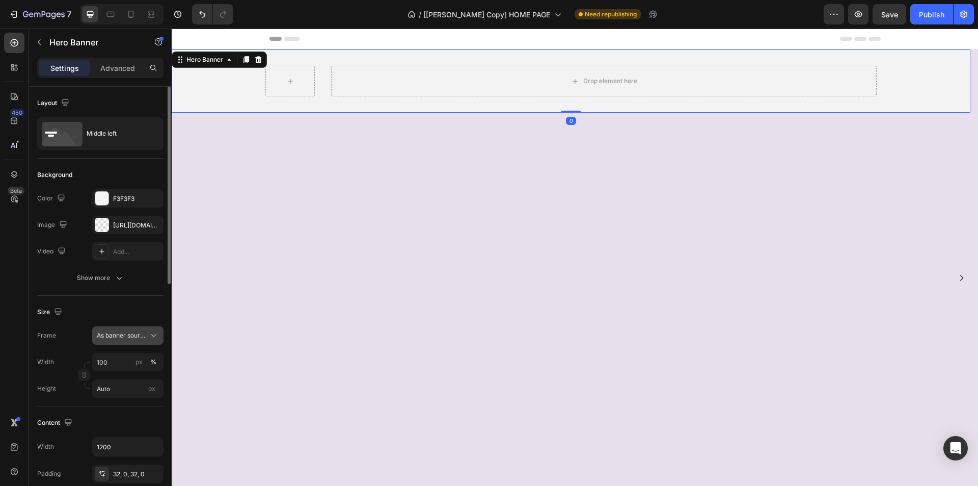
click at [132, 336] on span "As banner source" at bounding box center [122, 335] width 50 height 9
click at [127, 385] on div "Custom" at bounding box center [119, 378] width 82 height 18
drag, startPoint x: 138, startPoint y: 337, endPoint x: 136, endPoint y: 344, distance: 7.1
click at [138, 337] on div "Custom" at bounding box center [122, 335] width 50 height 9
click at [132, 351] on div "As banner source" at bounding box center [119, 360] width 82 height 18
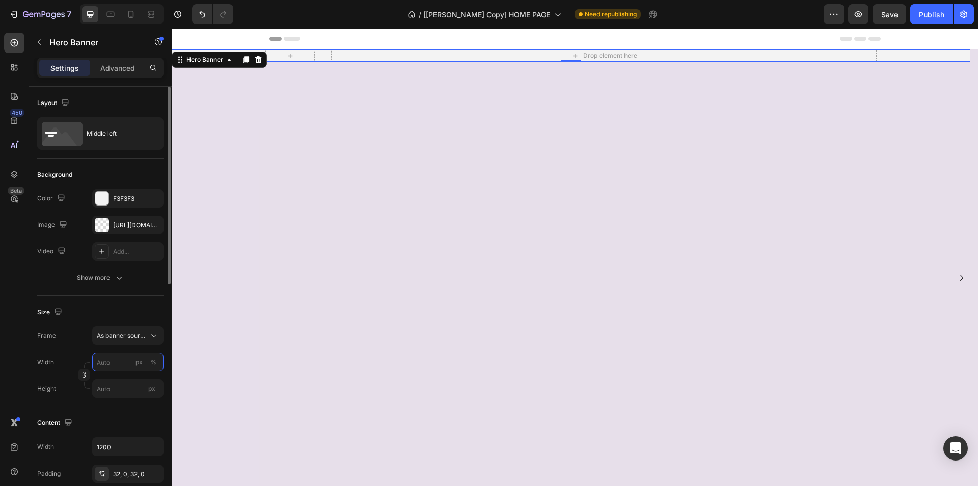
click at [130, 367] on input "px %" at bounding box center [127, 362] width 71 height 18
click at [130, 399] on div "Default 1200px" at bounding box center [118, 404] width 84 height 18
click at [126, 364] on input "1200" at bounding box center [127, 362] width 71 height 18
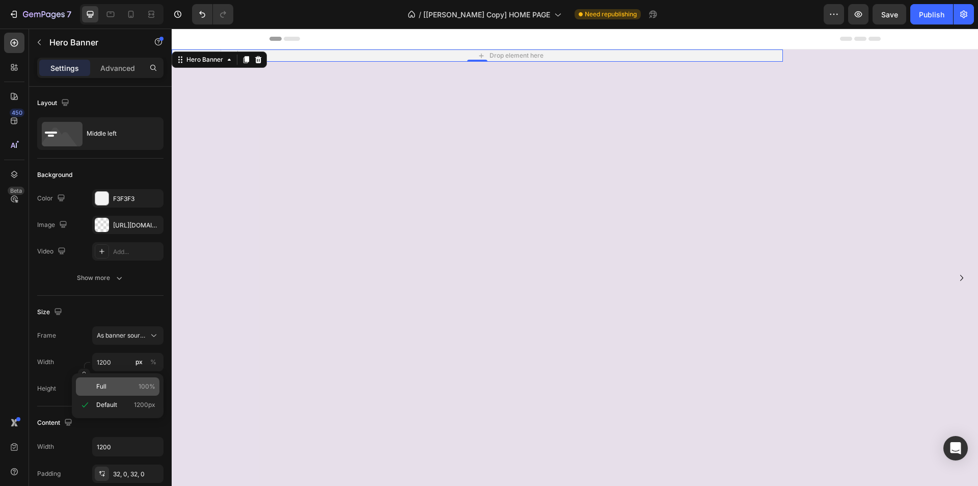
click at [129, 392] on div "Full 100%" at bounding box center [118, 386] width 84 height 18
type input "100"
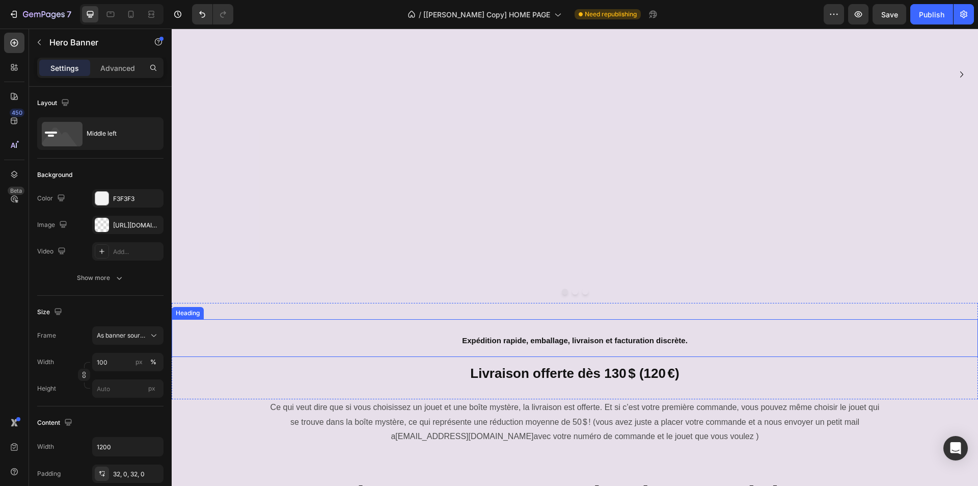
scroll to position [204, 0]
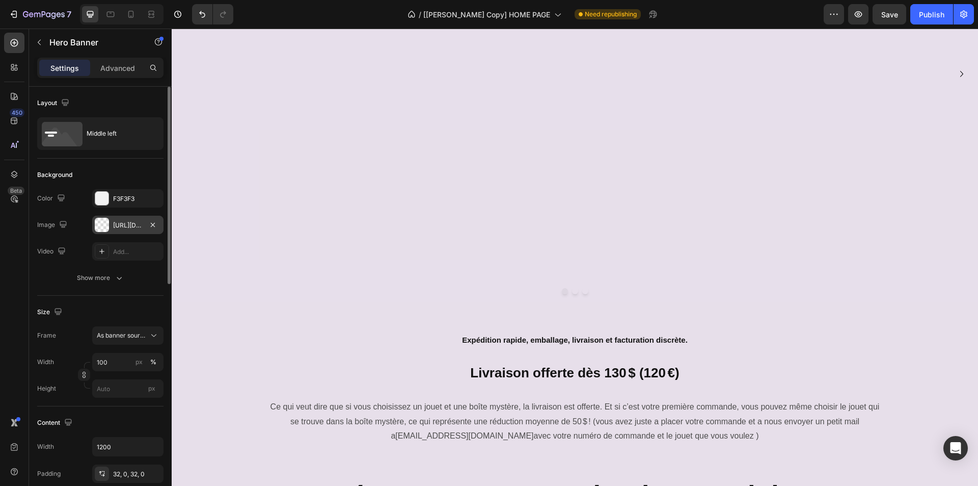
click at [125, 225] on div "[URL][DOMAIN_NAME]" at bounding box center [128, 225] width 30 height 9
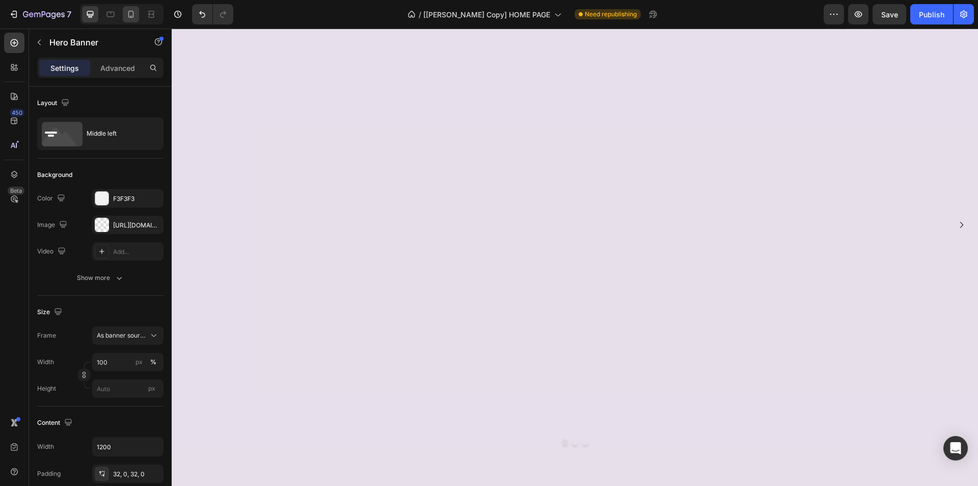
scroll to position [51, 0]
click at [133, 9] on icon at bounding box center [131, 14] width 10 height 10
type input "100%"
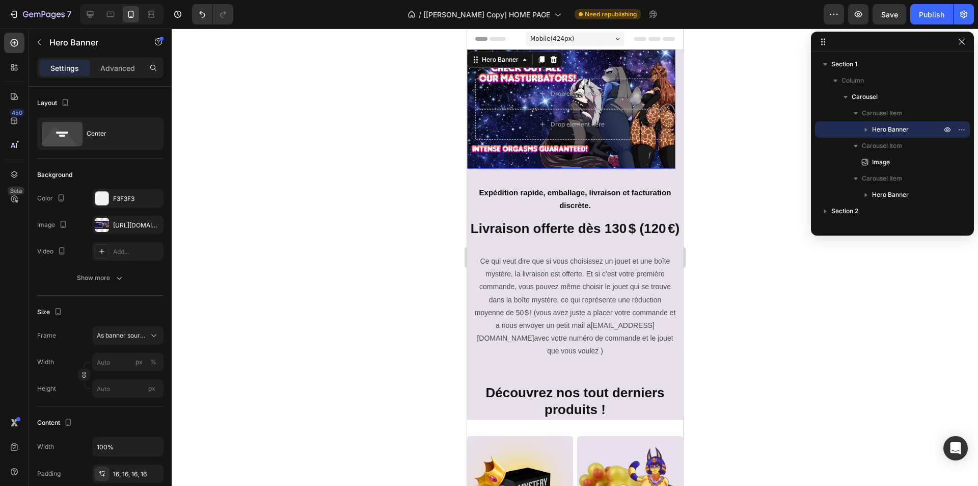
click at [612, 63] on div "Background Image" at bounding box center [571, 108] width 208 height 119
click at [637, 58] on div "Background Image" at bounding box center [571, 108] width 208 height 119
drag, startPoint x: 113, startPoint y: 225, endPoint x: 874, endPoint y: 98, distance: 771.7
click at [874, 98] on span "Carousel" at bounding box center [865, 97] width 26 height 10
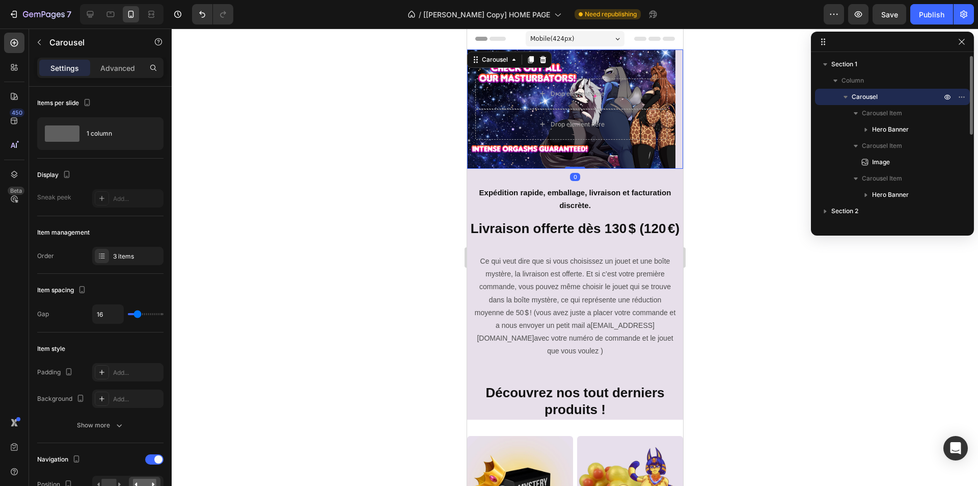
click at [874, 98] on span "Carousel" at bounding box center [865, 97] width 26 height 10
click at [874, 97] on span "Carousel" at bounding box center [865, 97] width 26 height 10
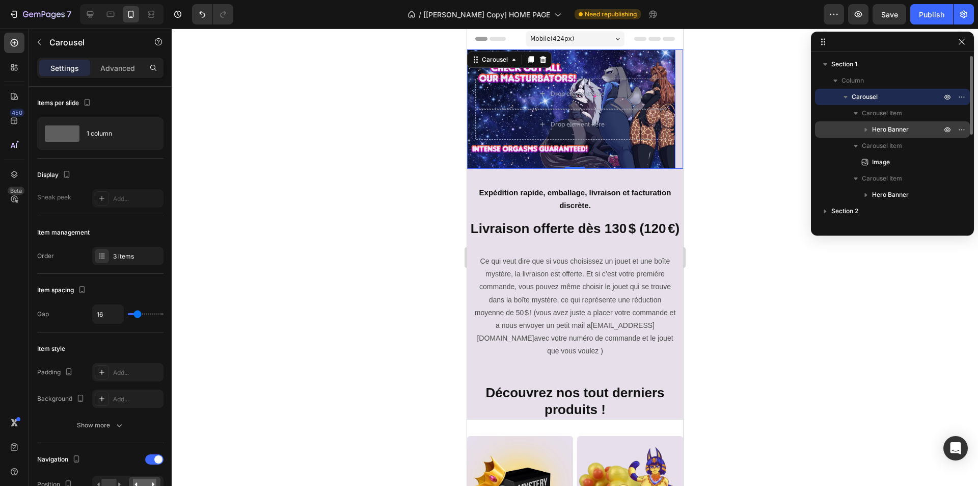
click at [890, 128] on span "Hero Banner" at bounding box center [890, 129] width 37 height 10
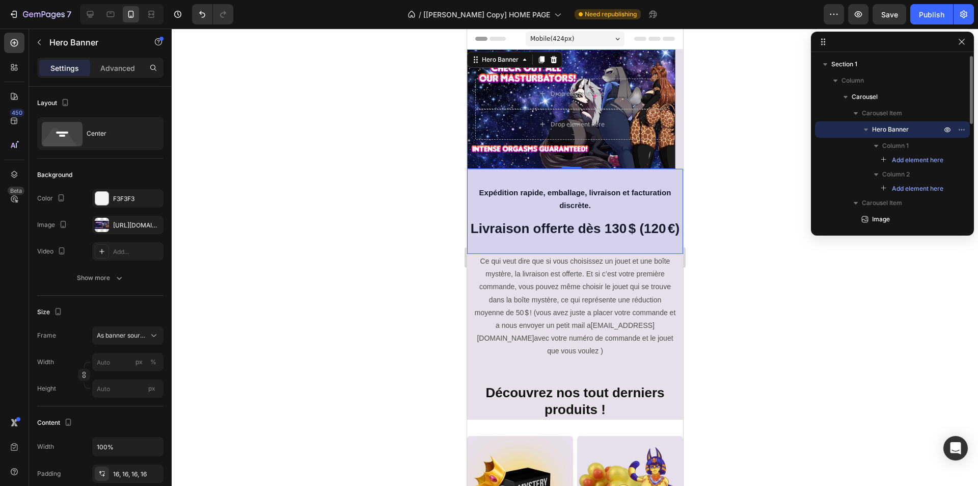
scroll to position [51, 0]
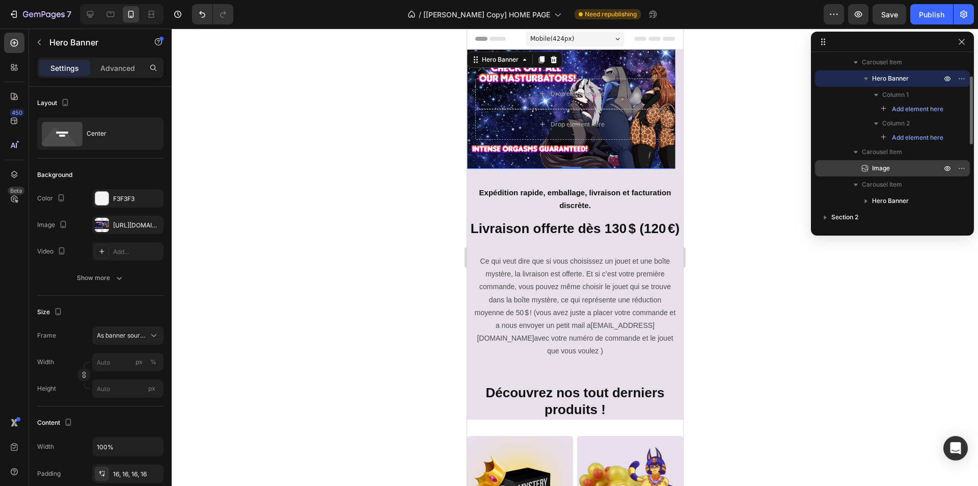
click at [896, 165] on p "Image" at bounding box center [895, 168] width 71 height 10
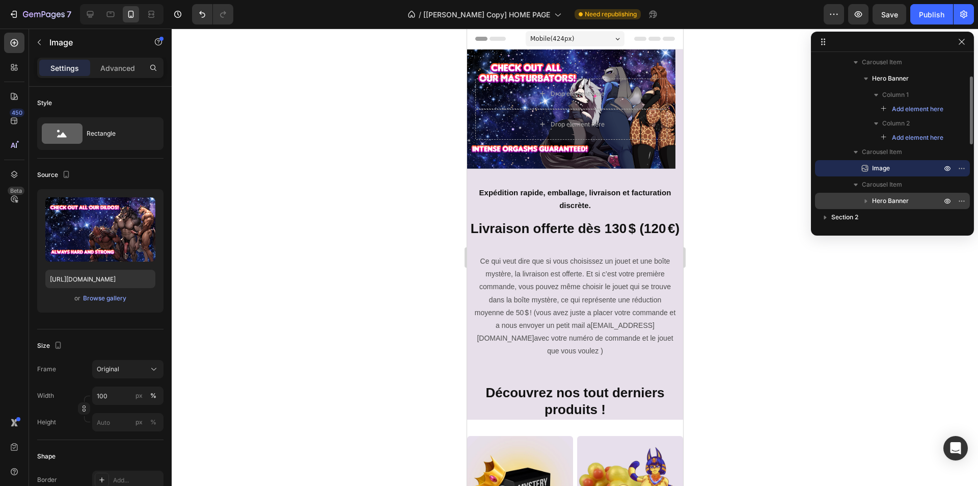
click at [905, 204] on span "Hero Banner" at bounding box center [890, 201] width 37 height 10
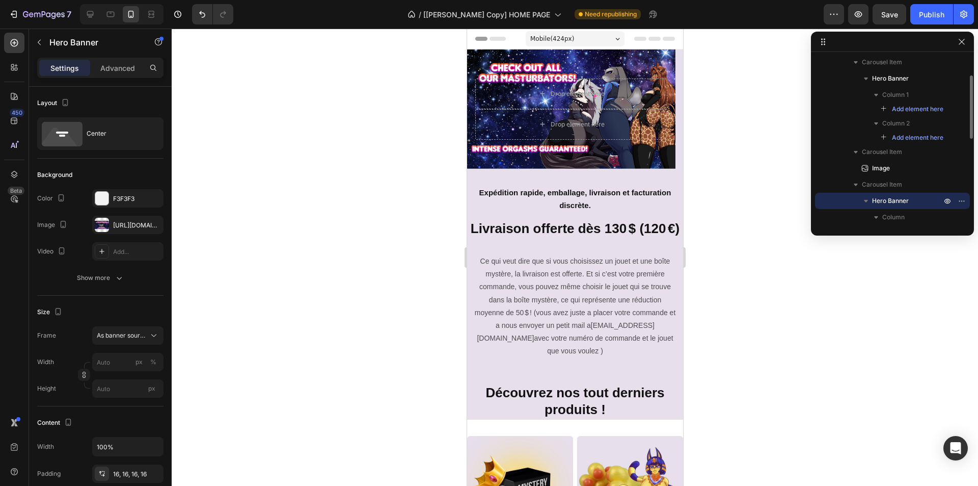
scroll to position [102, 0]
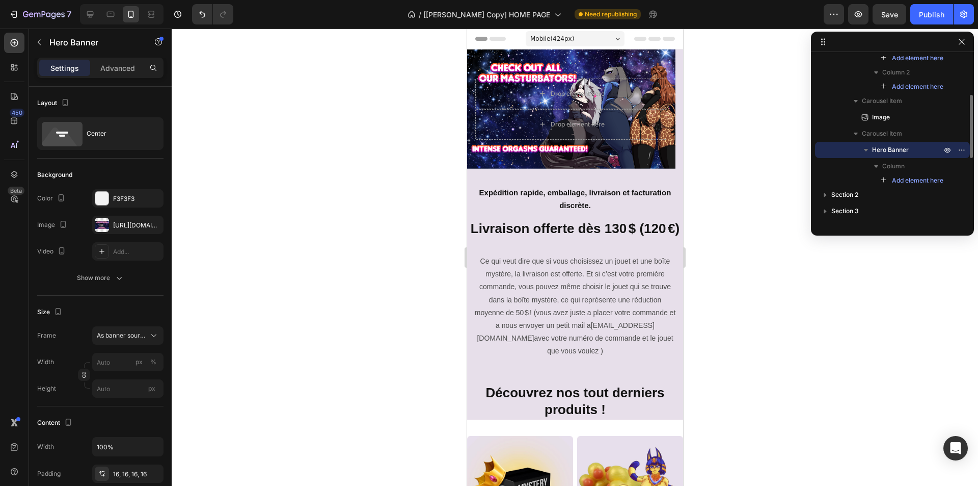
click at [897, 147] on span "Hero Banner" at bounding box center [890, 150] width 37 height 10
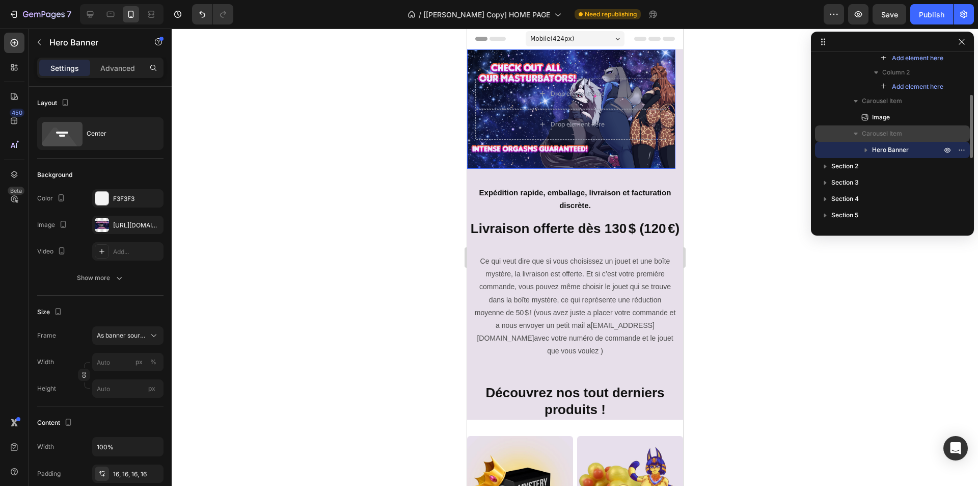
scroll to position [0, 0]
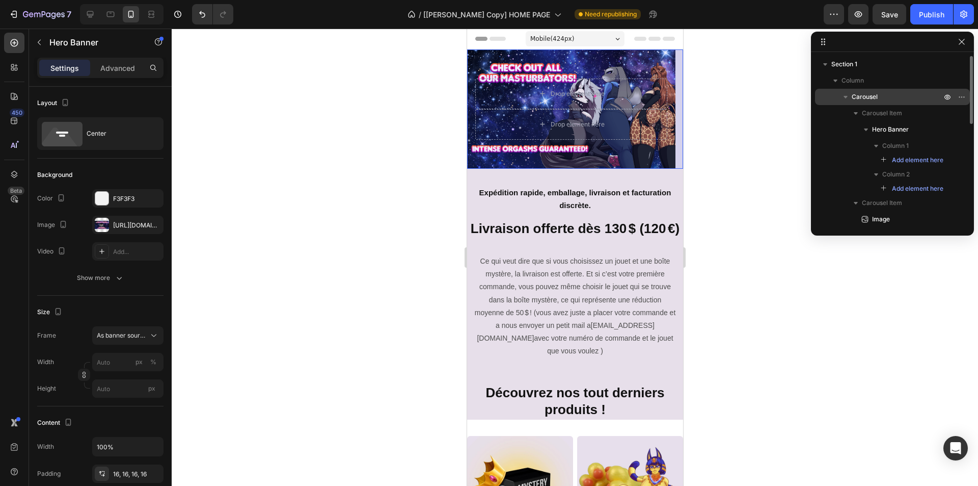
click at [867, 94] on span "Carousel" at bounding box center [865, 97] width 26 height 10
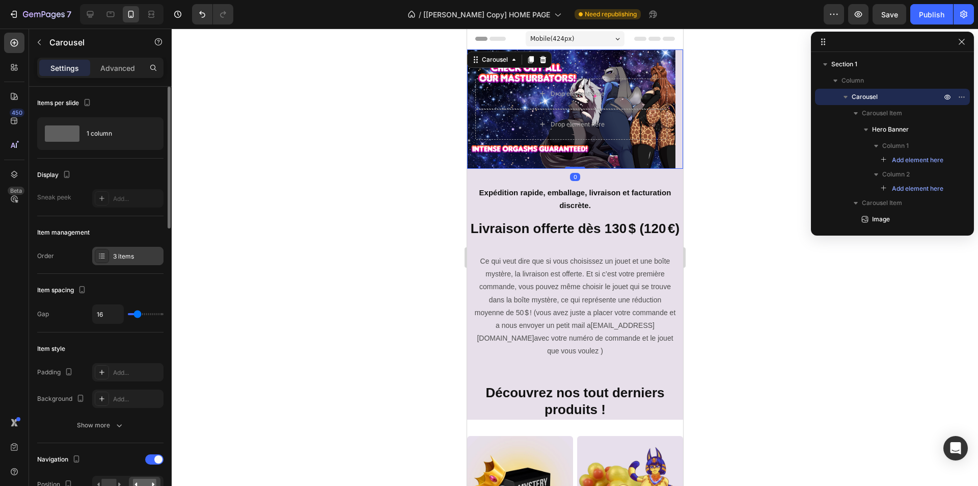
click at [128, 252] on div "3 items" at bounding box center [137, 256] width 48 height 9
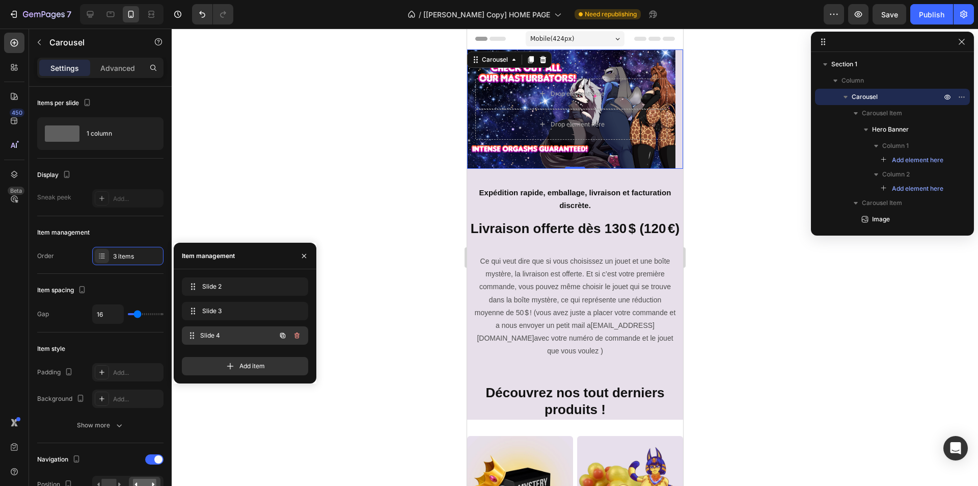
click at [226, 330] on div "Slide 4 Slide 4" at bounding box center [231, 335] width 90 height 14
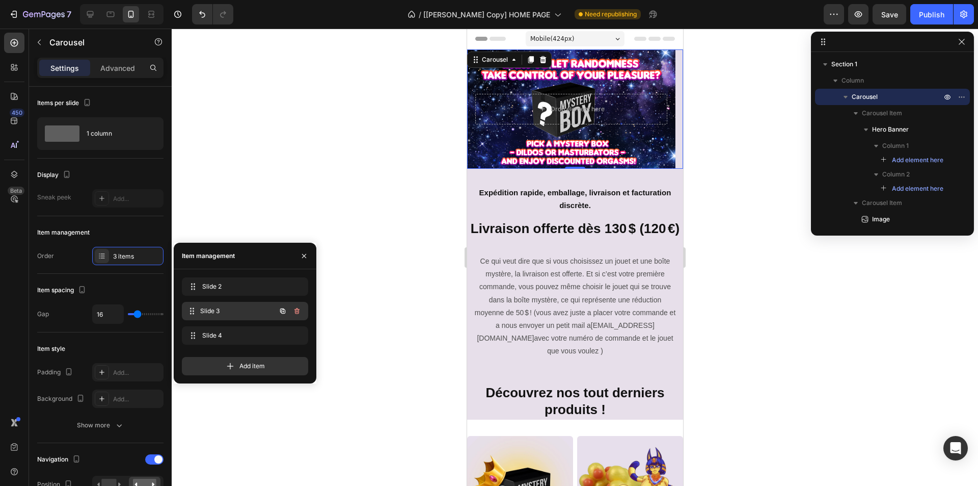
click at [235, 316] on div "Slide 3 Slide 3" at bounding box center [231, 311] width 90 height 14
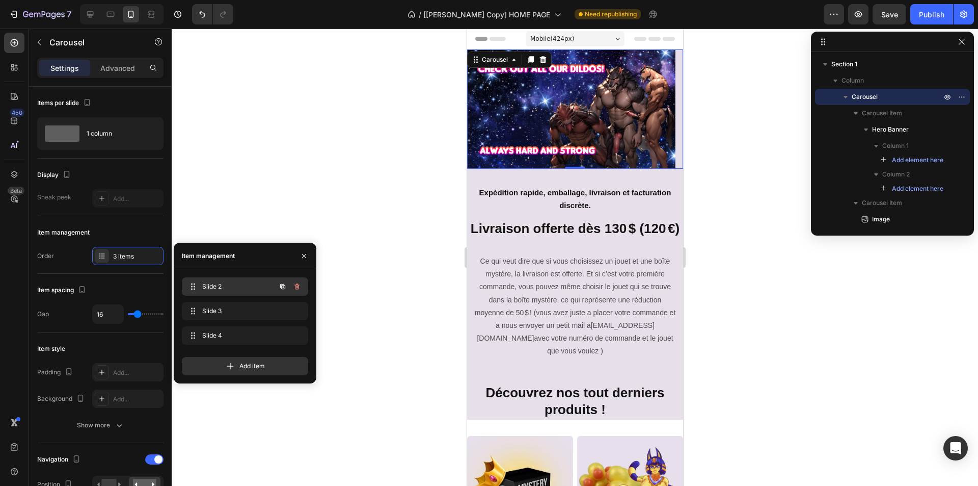
click at [237, 287] on span "Slide 2" at bounding box center [231, 286] width 58 height 9
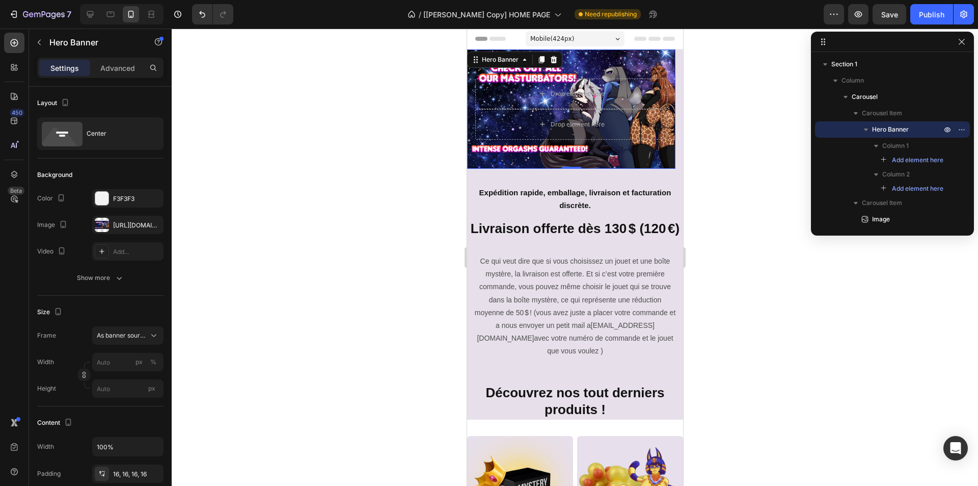
click at [641, 62] on div "Background Image" at bounding box center [571, 108] width 208 height 119
click at [89, 12] on icon at bounding box center [90, 14] width 7 height 7
type input "100"
type input "1200"
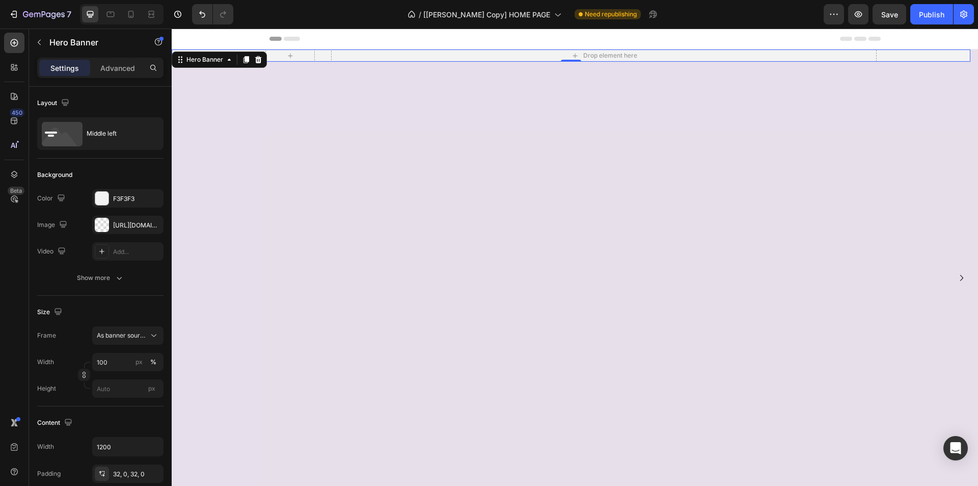
click at [309, 62] on div "Background Image" at bounding box center [571, 55] width 799 height 12
click at [36, 39] on icon "button" at bounding box center [39, 42] width 8 height 8
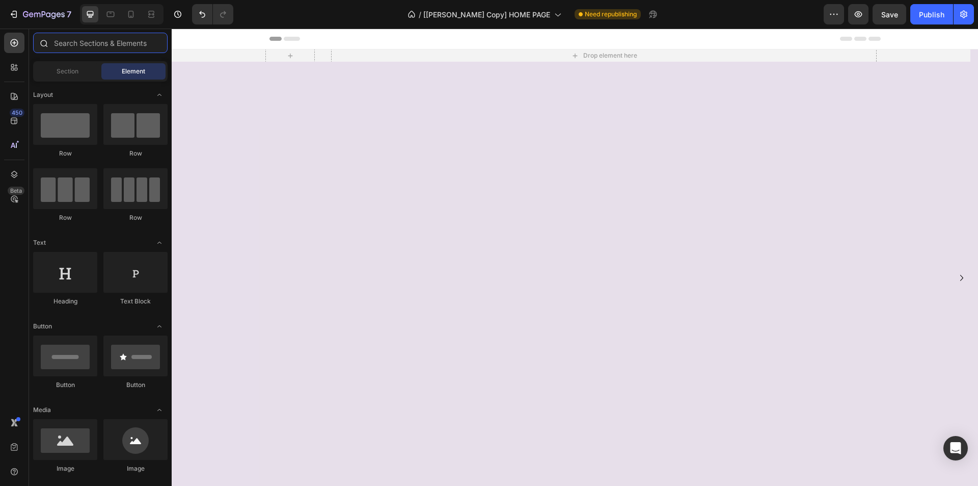
click at [84, 48] on input "text" at bounding box center [100, 43] width 135 height 20
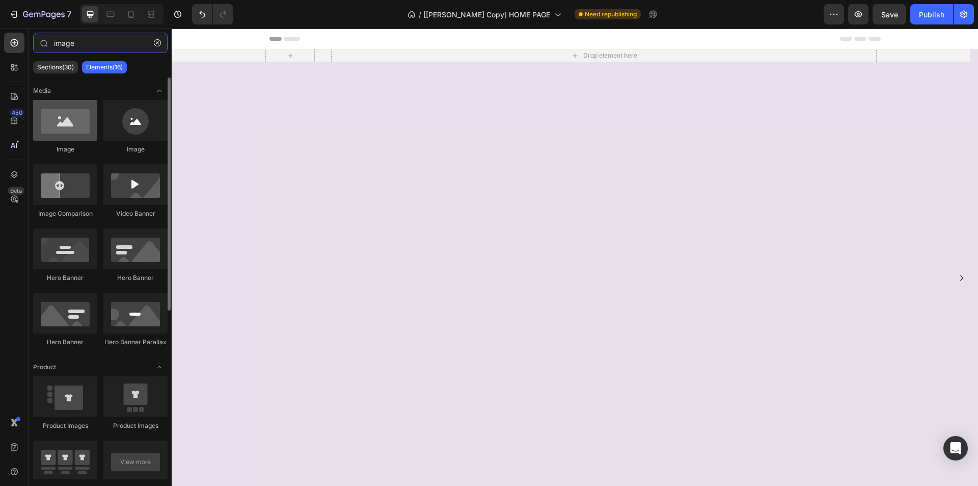
type input "image"
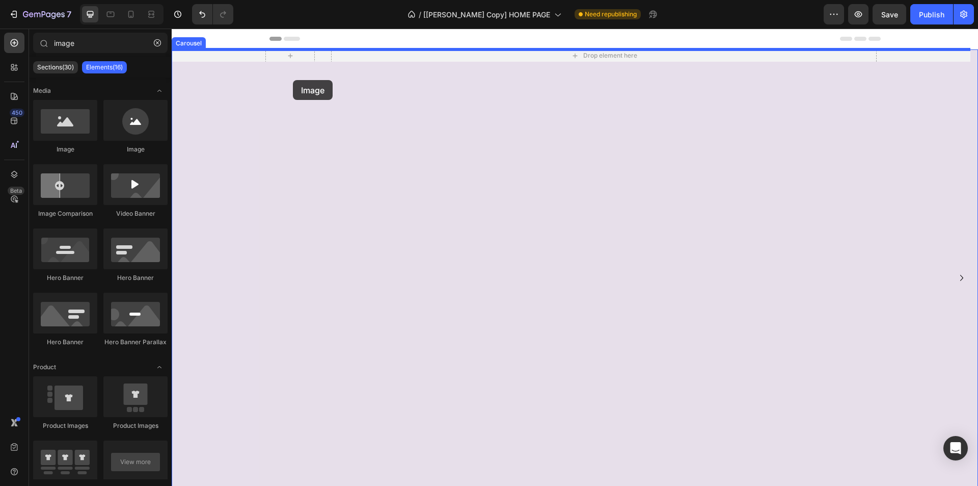
drag, startPoint x: 244, startPoint y: 137, endPoint x: 293, endPoint y: 80, distance: 75.5
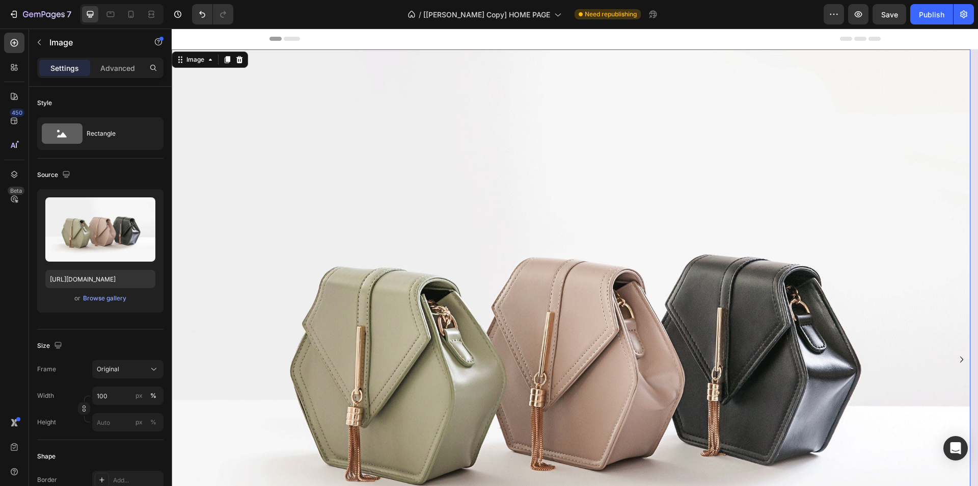
click at [292, 172] on img at bounding box center [571, 348] width 799 height 599
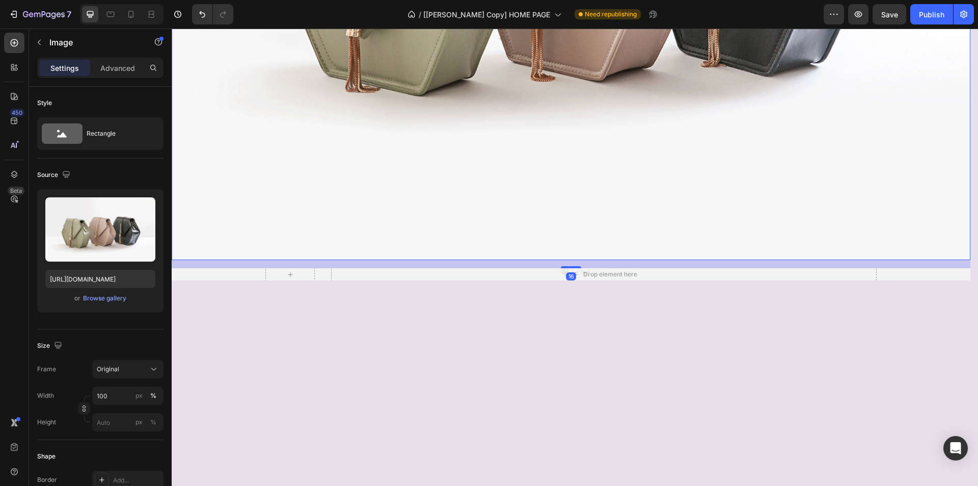
scroll to position [408, 0]
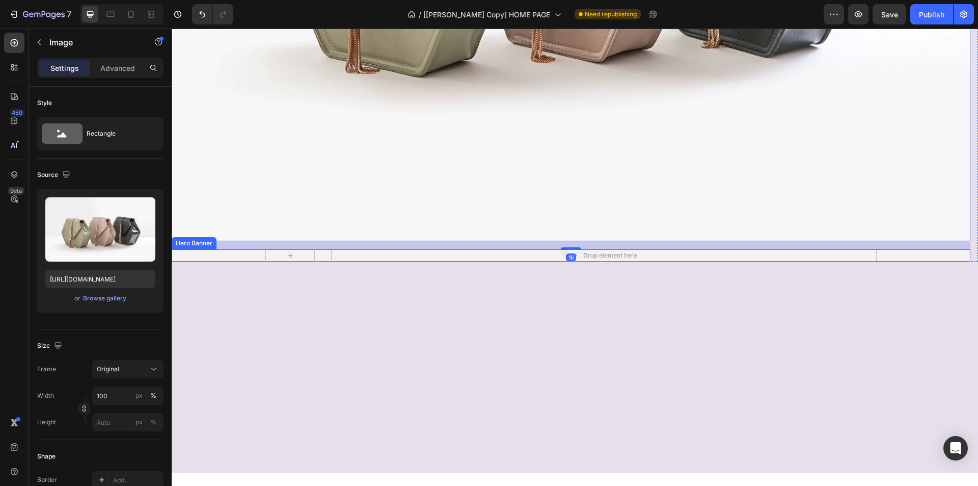
click at [249, 261] on div "Background Image" at bounding box center [571, 255] width 799 height 12
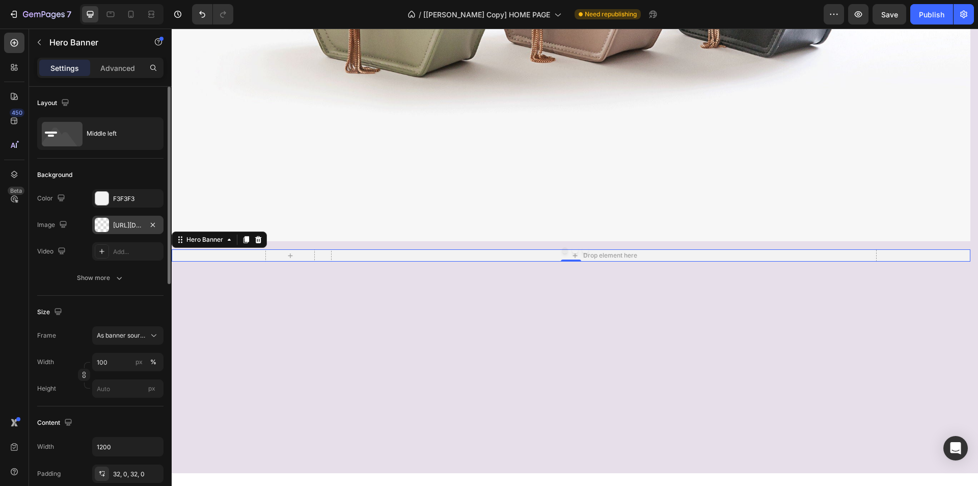
click at [130, 231] on div "[URL][DOMAIN_NAME]" at bounding box center [127, 225] width 71 height 18
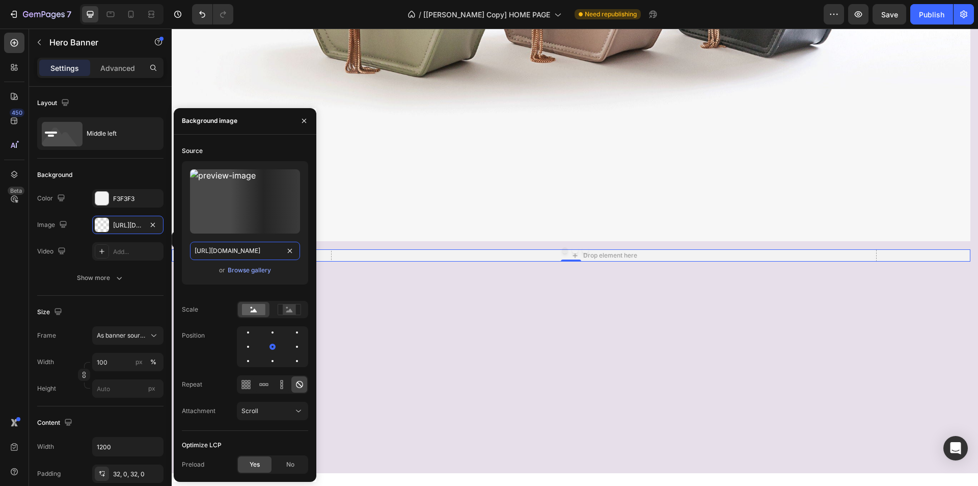
click at [224, 252] on input "[URL][DOMAIN_NAME]" at bounding box center [245, 251] width 110 height 18
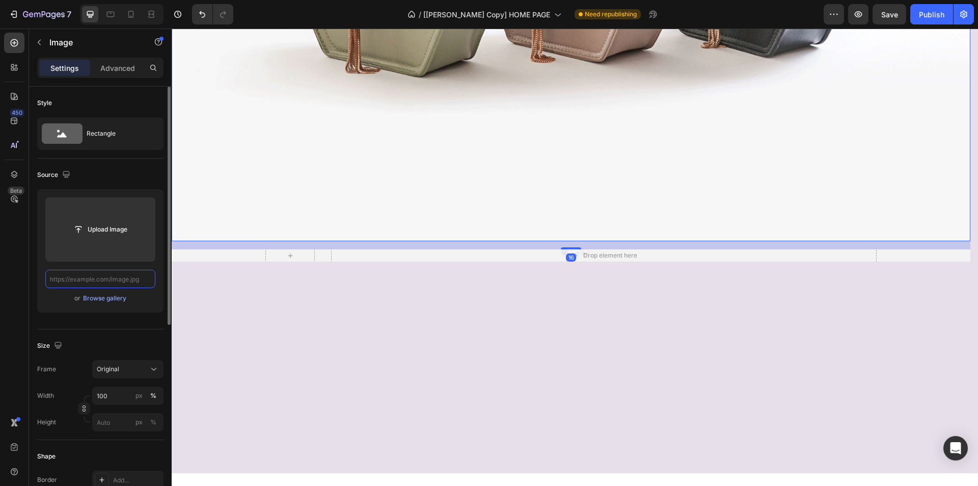
scroll to position [0, 0]
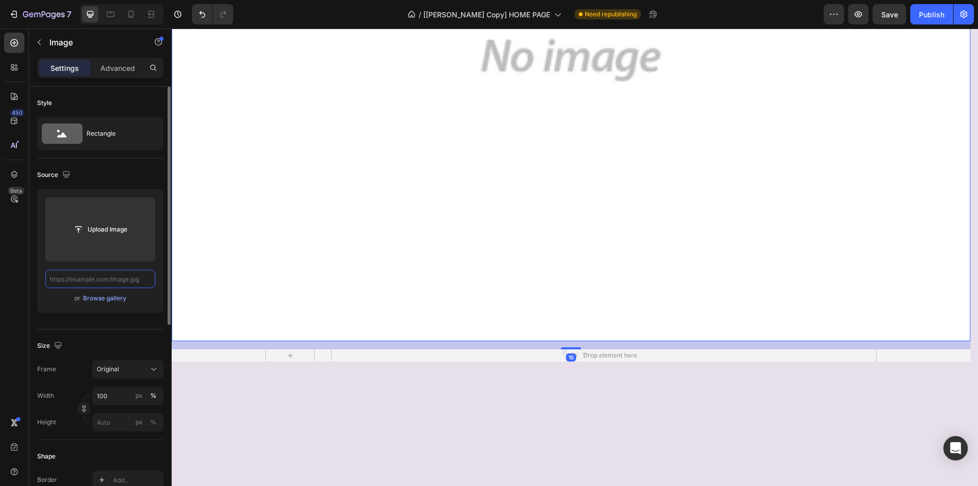
click at [108, 279] on input "text" at bounding box center [100, 279] width 110 height 18
paste input "[URL][DOMAIN_NAME]"
type input "[URL][DOMAIN_NAME]"
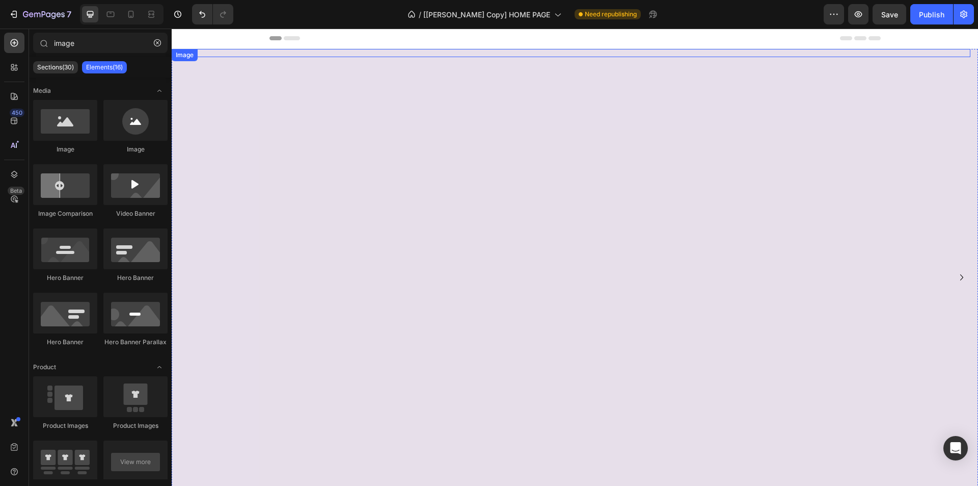
scroll to position [0, 0]
click at [328, 58] on img at bounding box center [571, 53] width 799 height 8
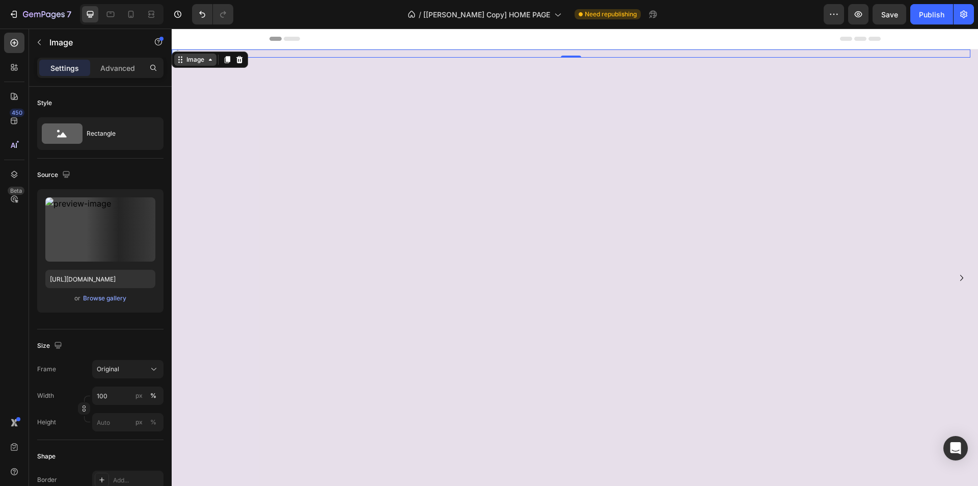
click at [193, 58] on div "Image" at bounding box center [195, 59] width 22 height 9
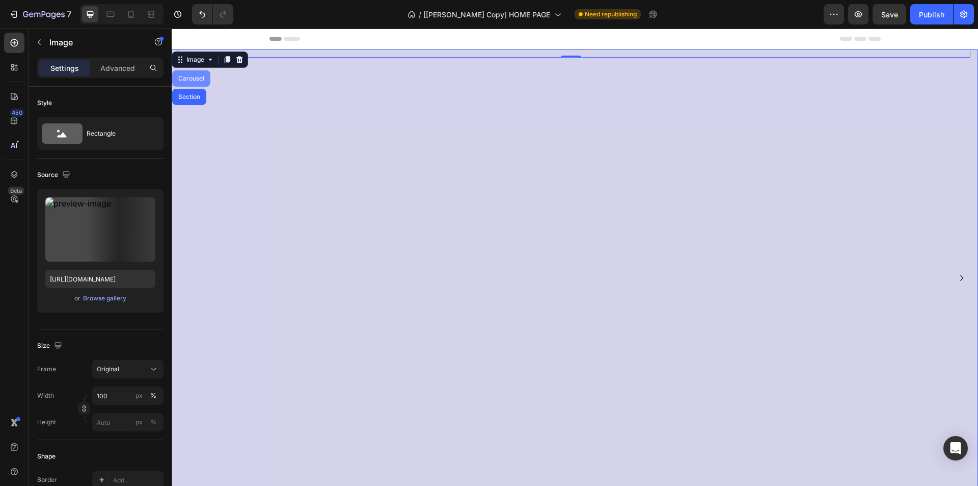
click at [192, 72] on div "Carousel" at bounding box center [191, 78] width 38 height 16
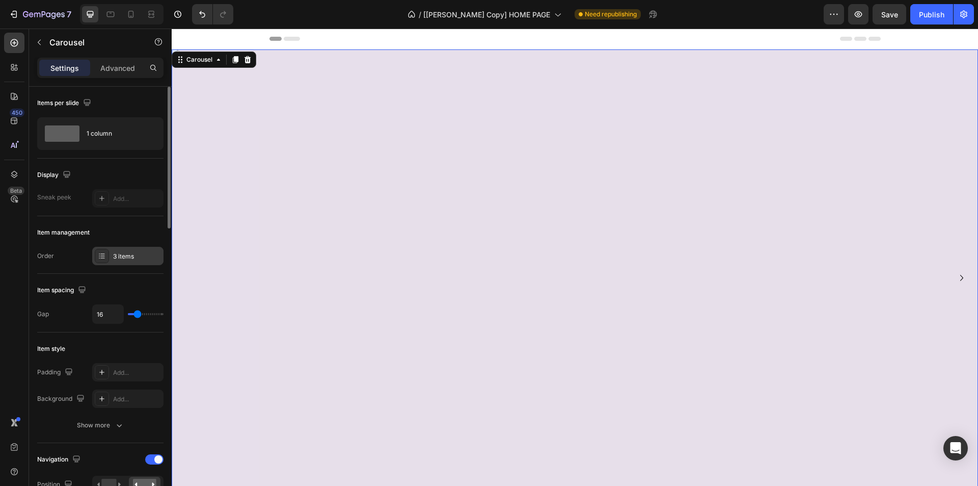
click at [124, 257] on div "3 items" at bounding box center [137, 256] width 48 height 9
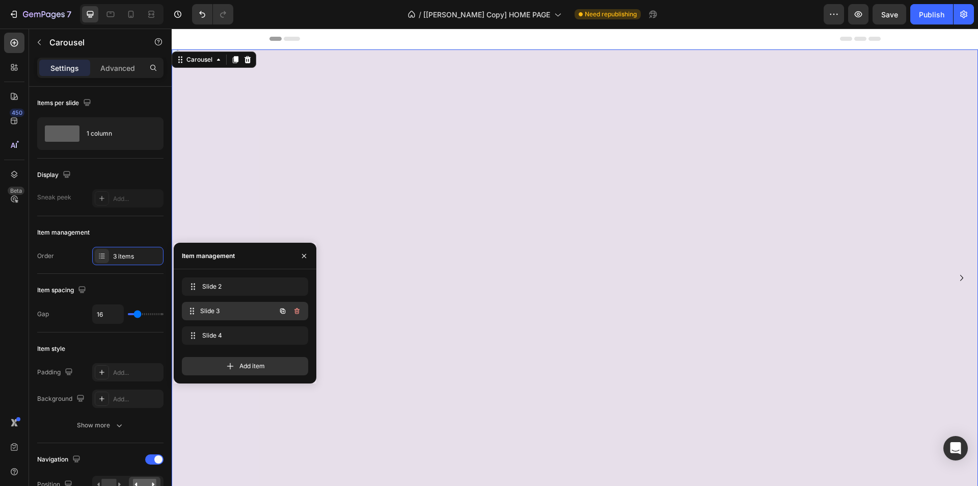
click at [219, 311] on span "Slide 3" at bounding box center [237, 310] width 75 height 9
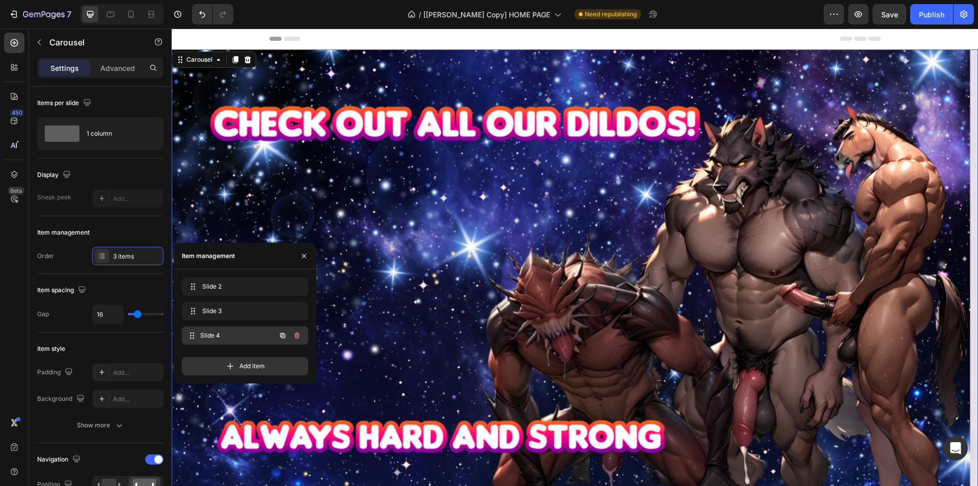
click at [221, 334] on span "Slide 4" at bounding box center [237, 335] width 75 height 9
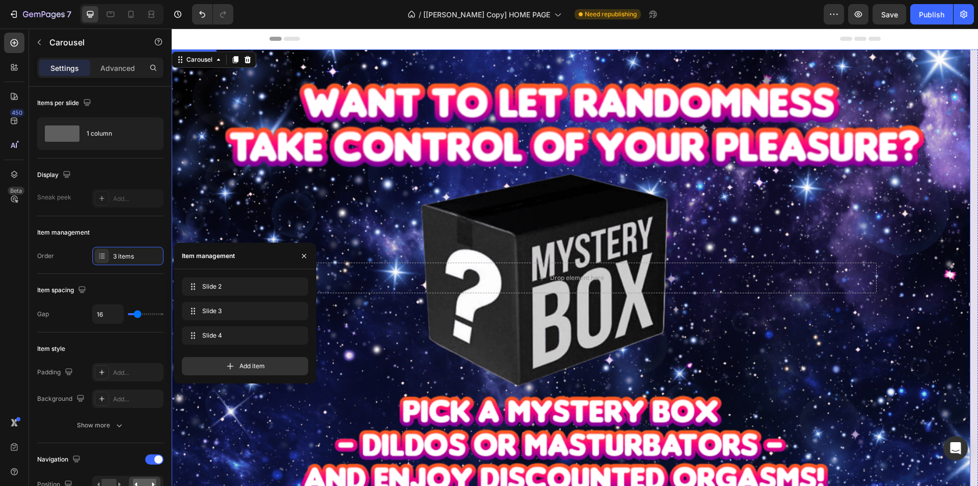
click at [408, 94] on div "Background Image" at bounding box center [571, 277] width 799 height 457
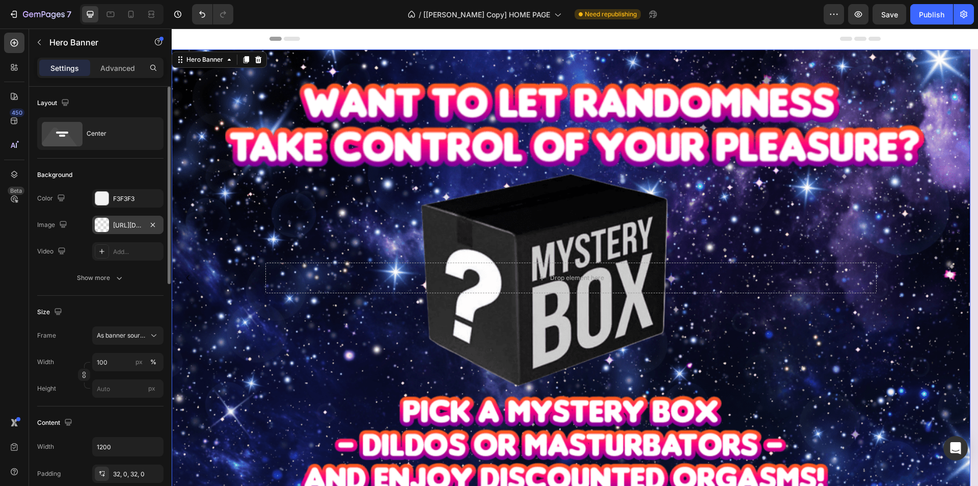
click at [129, 225] on div "[URL][DOMAIN_NAME]" at bounding box center [128, 225] width 30 height 9
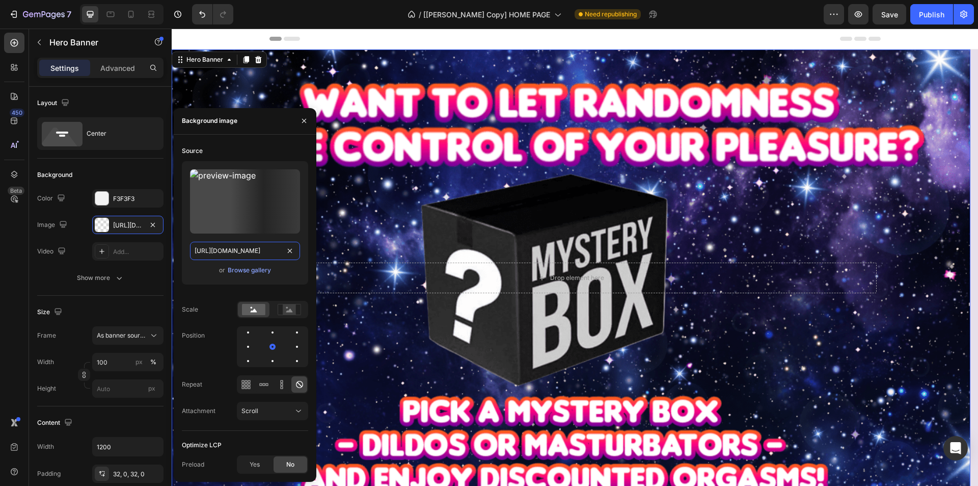
click at [237, 249] on input "[URL][DOMAIN_NAME]" at bounding box center [245, 251] width 110 height 18
drag, startPoint x: 237, startPoint y: 249, endPoint x: 240, endPoint y: 264, distance: 15.5
click at [236, 249] on input "[URL][DOMAIN_NAME]" at bounding box center [245, 251] width 110 height 18
click at [249, 252] on input "[URL][DOMAIN_NAME]" at bounding box center [245, 251] width 110 height 18
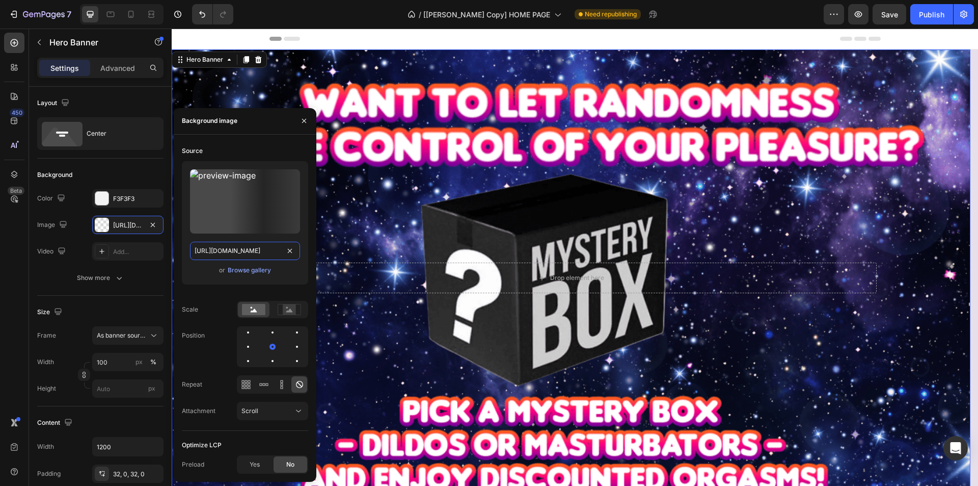
click at [249, 252] on input "[URL][DOMAIN_NAME]" at bounding box center [245, 251] width 110 height 18
click at [222, 92] on div "Background Image" at bounding box center [571, 277] width 799 height 457
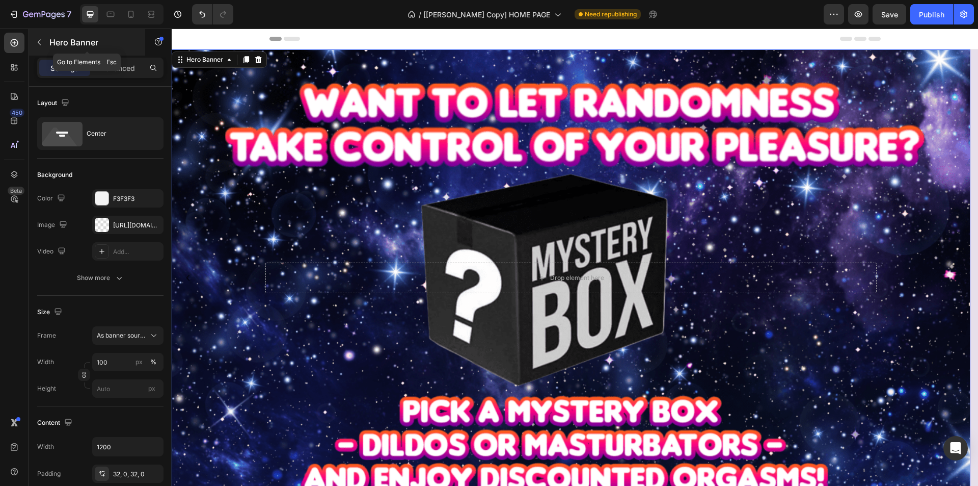
click at [44, 41] on button "button" at bounding box center [39, 42] width 16 height 16
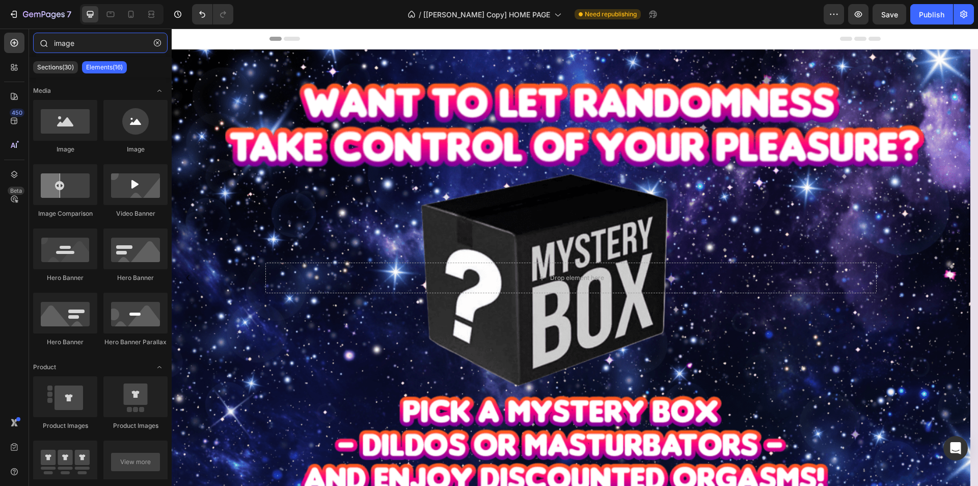
click at [82, 45] on input "image" at bounding box center [100, 43] width 135 height 20
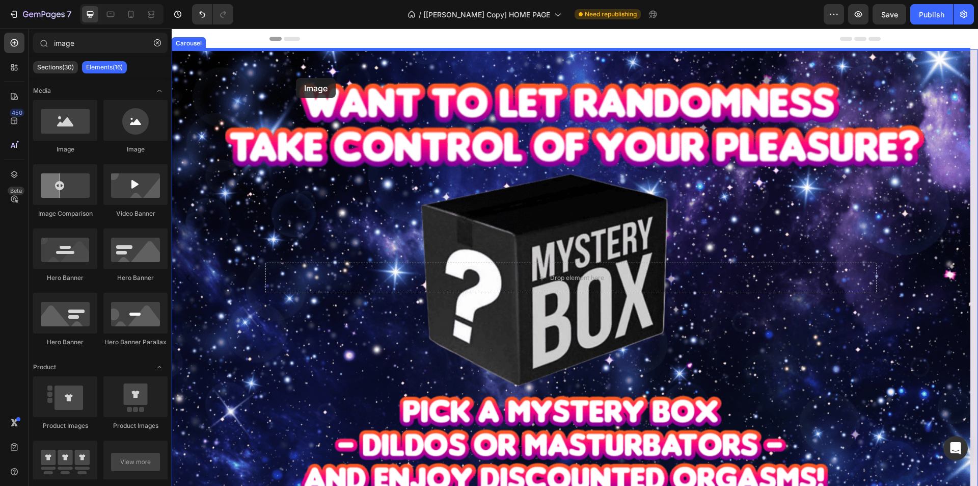
drag, startPoint x: 256, startPoint y: 139, endPoint x: 296, endPoint y: 78, distance: 72.5
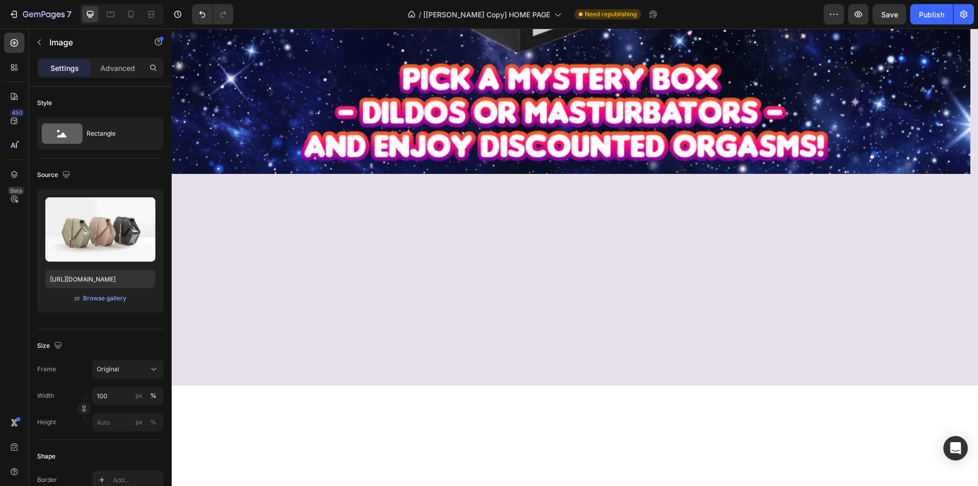
scroll to position [408, 0]
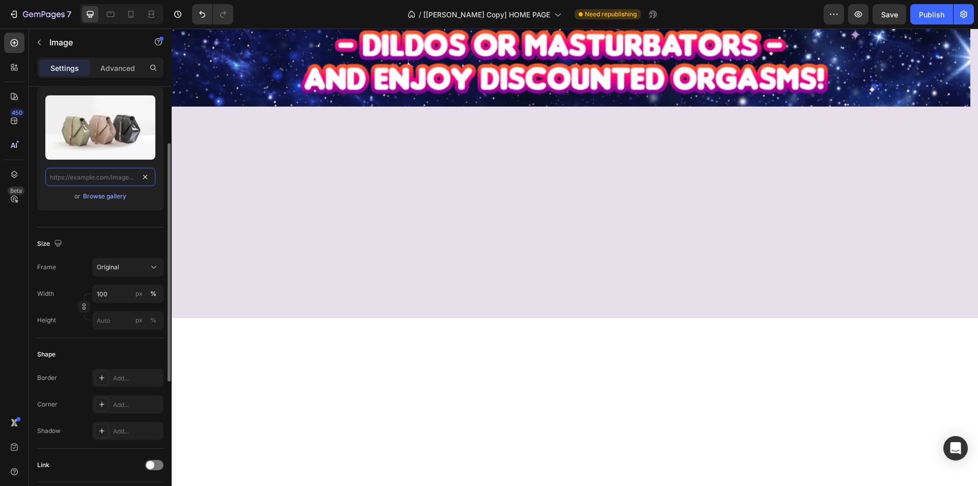
drag, startPoint x: 146, startPoint y: 177, endPoint x: 138, endPoint y: 177, distance: 7.7
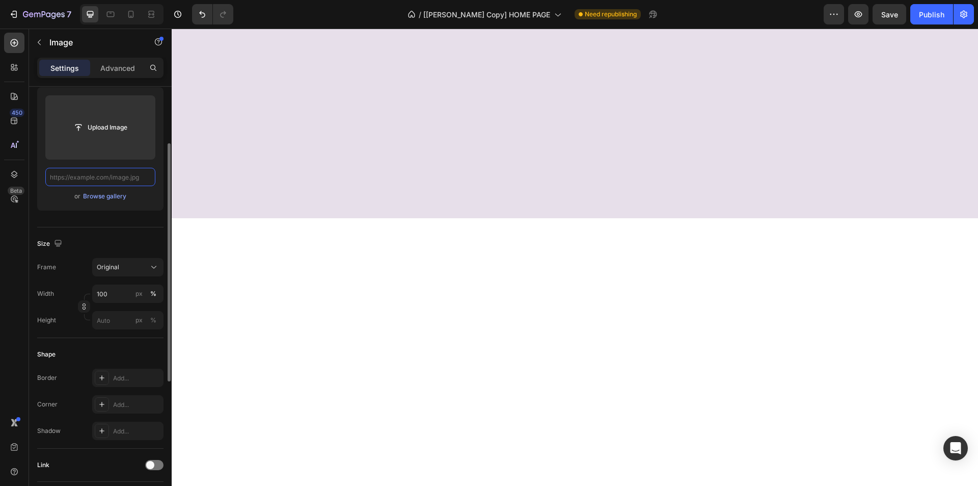
scroll to position [0, 0]
click at [110, 177] on input "text" at bounding box center [100, 177] width 110 height 18
paste input "[URL][DOMAIN_NAME]"
type input "[URL][DOMAIN_NAME]"
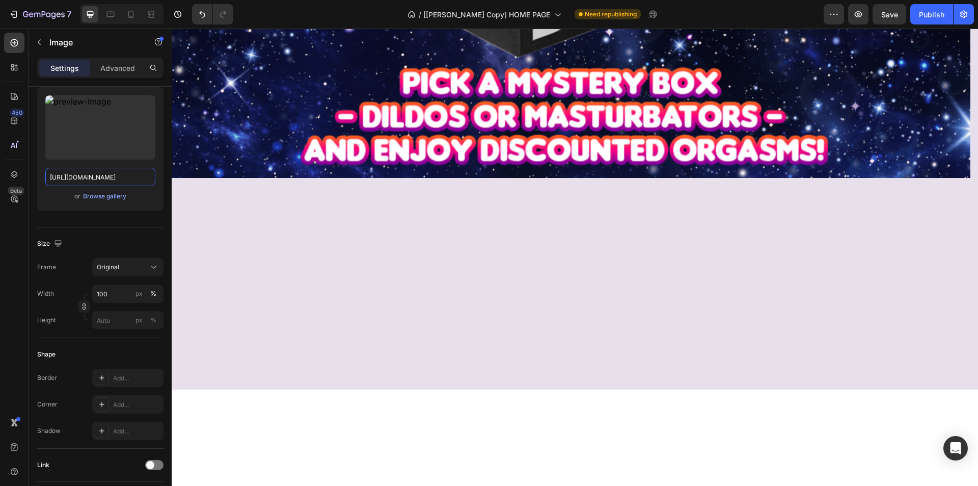
scroll to position [0, 359]
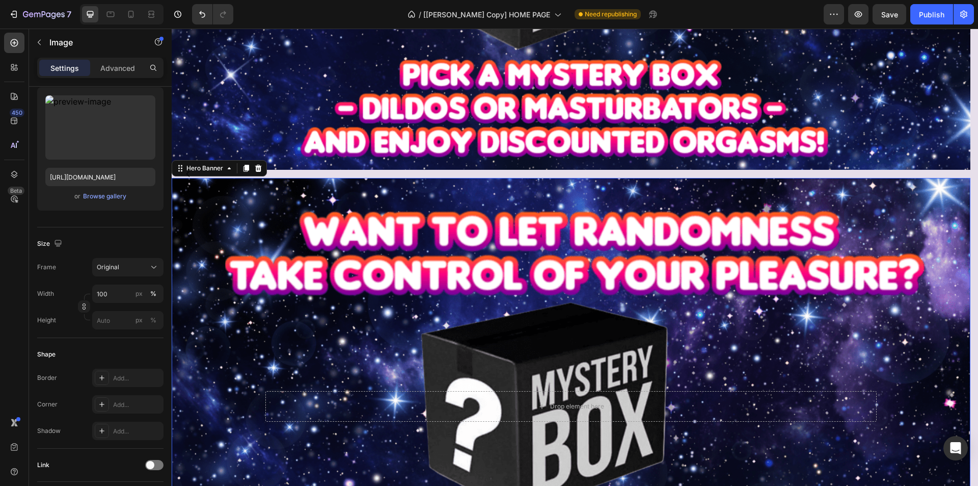
click at [227, 337] on div "Background Image" at bounding box center [571, 406] width 799 height 457
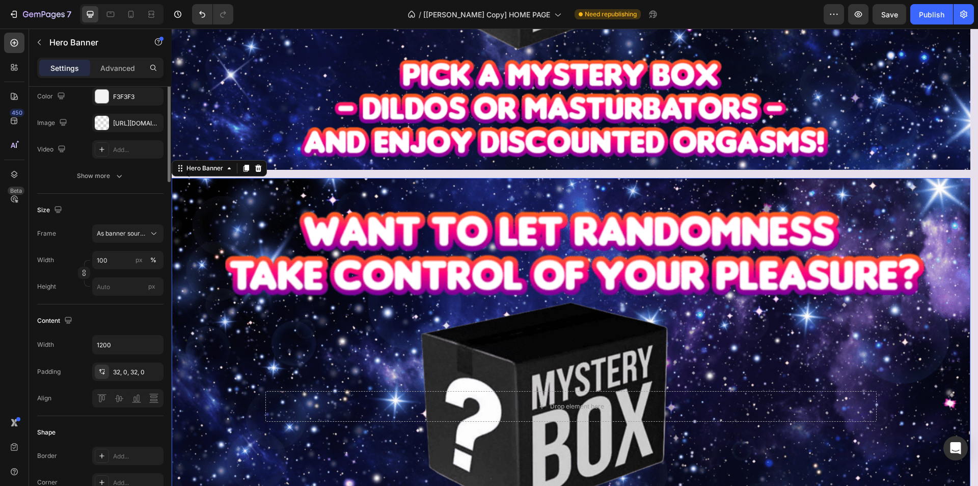
scroll to position [0, 0]
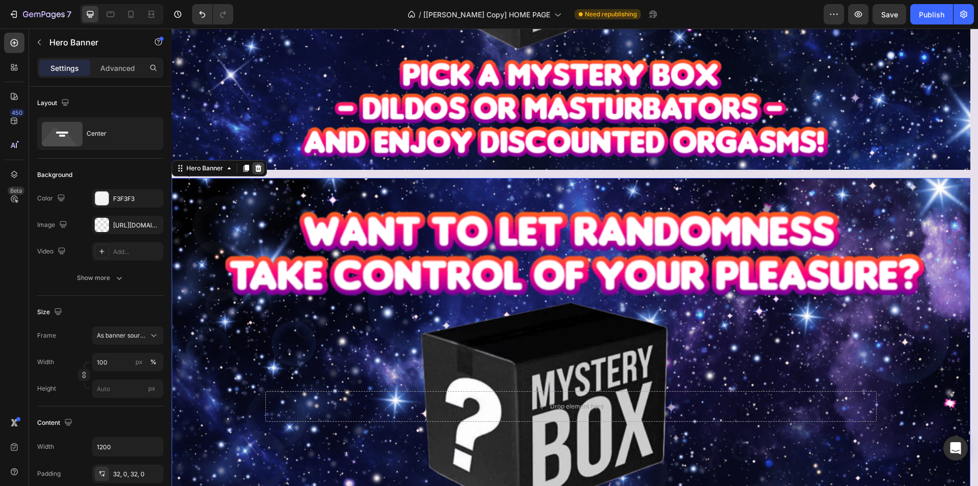
click at [256, 165] on icon at bounding box center [258, 168] width 8 height 8
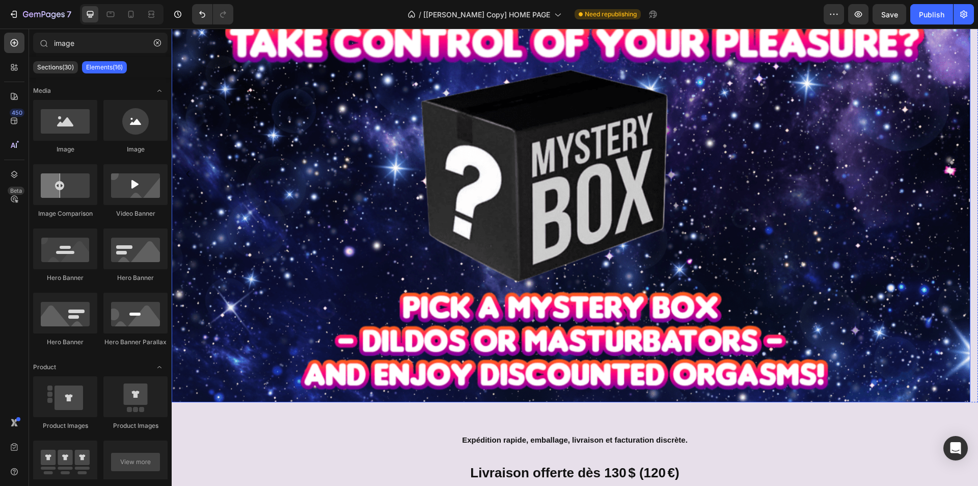
click at [317, 199] on img at bounding box center [571, 173] width 799 height 457
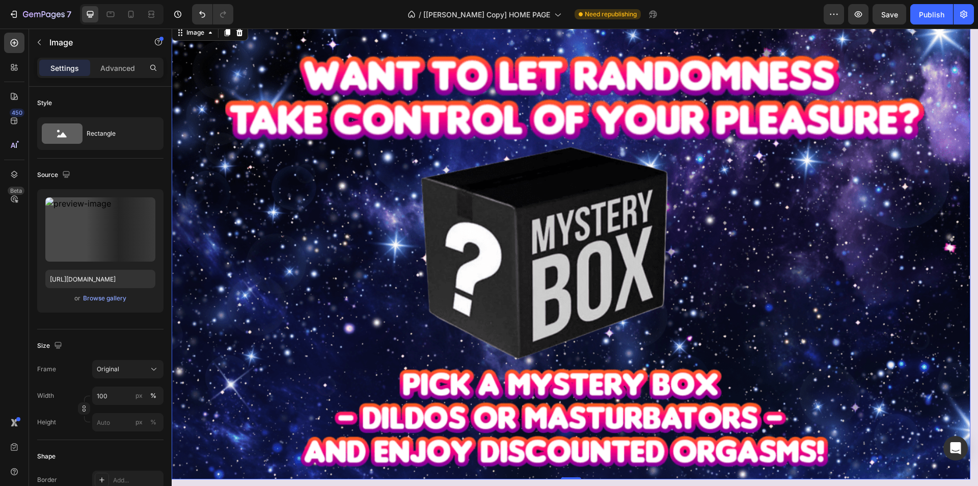
scroll to position [0, 0]
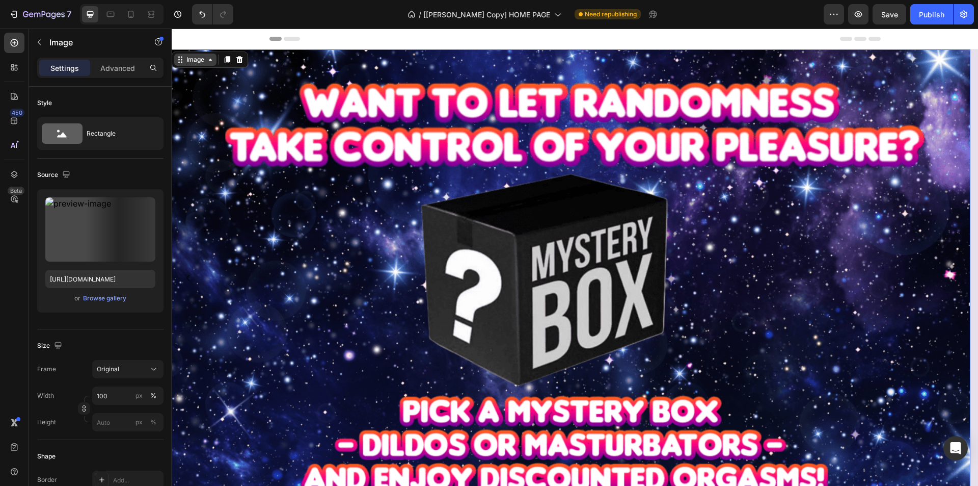
click at [191, 62] on div "Image" at bounding box center [195, 59] width 22 height 9
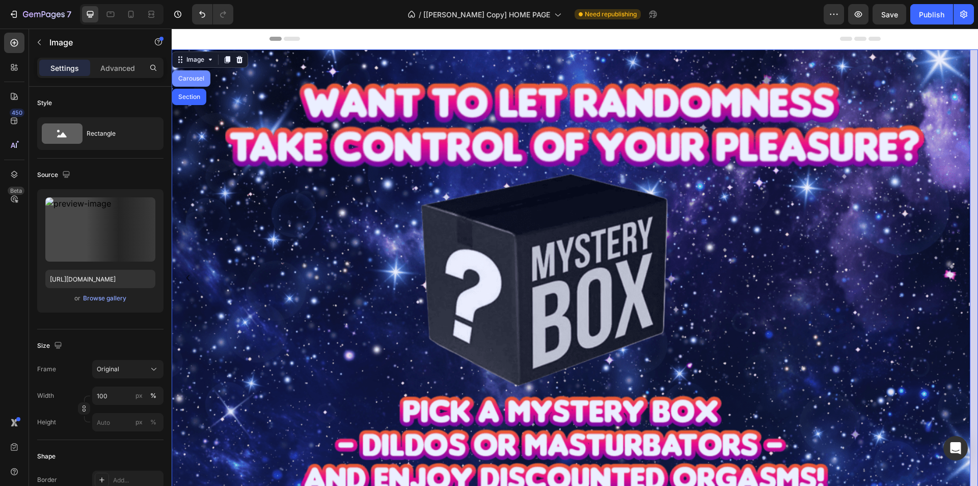
drag, startPoint x: 189, startPoint y: 75, endPoint x: 298, endPoint y: 84, distance: 108.9
click at [189, 75] on div "Carousel" at bounding box center [191, 78] width 30 height 6
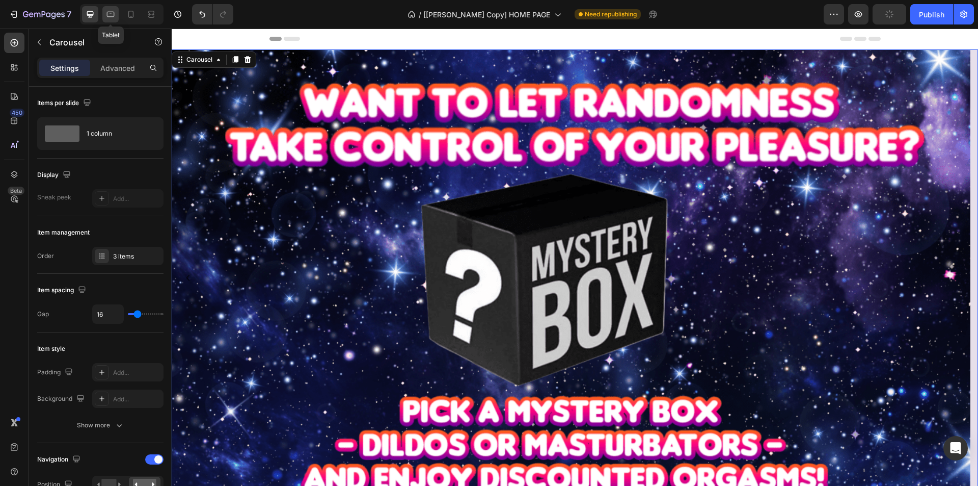
click at [110, 15] on icon at bounding box center [110, 14] width 10 height 10
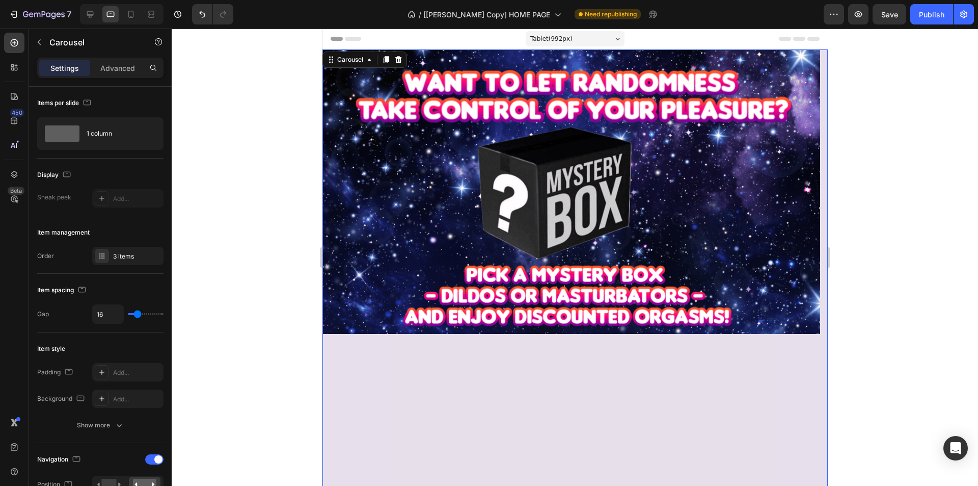
click at [359, 240] on div "Image" at bounding box center [571, 191] width 498 height 284
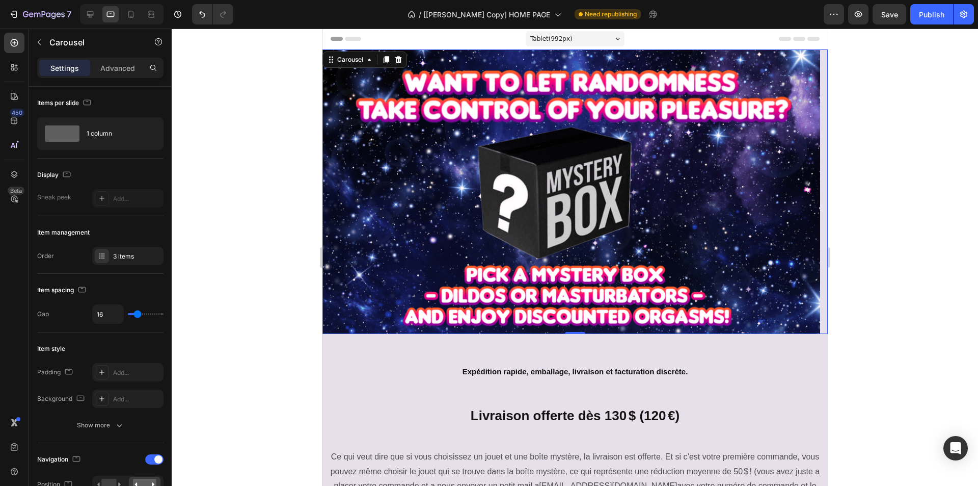
click at [572, 324] on button "Dot" at bounding box center [575, 322] width 6 height 6
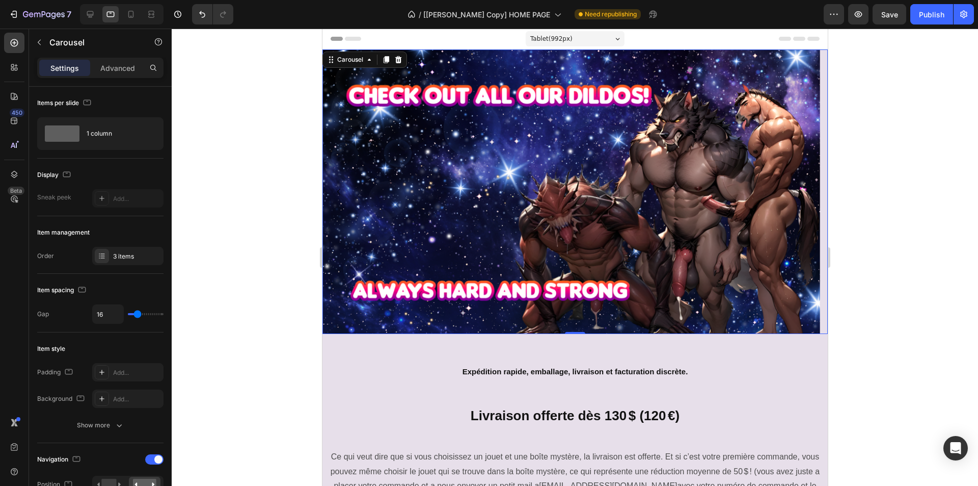
click at [562, 324] on button "Dot" at bounding box center [565, 322] width 6 height 6
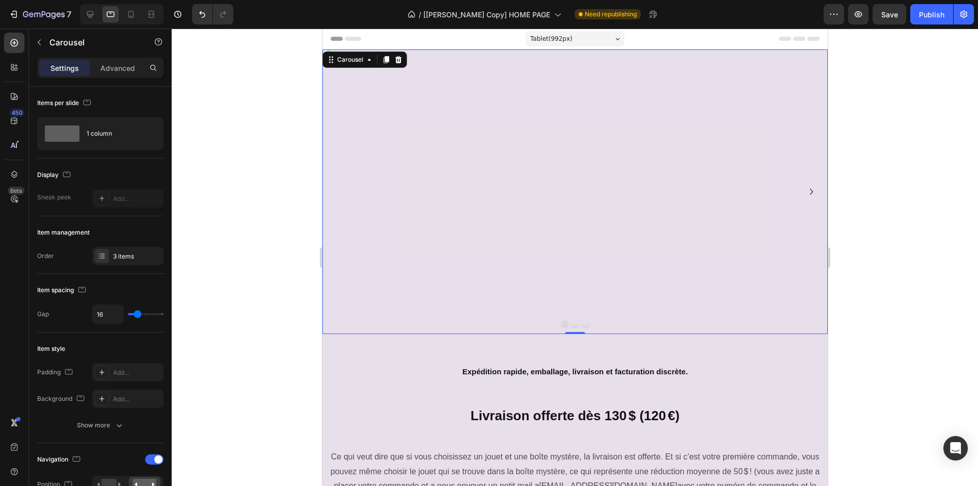
click at [572, 324] on button "Dot" at bounding box center [575, 322] width 6 height 6
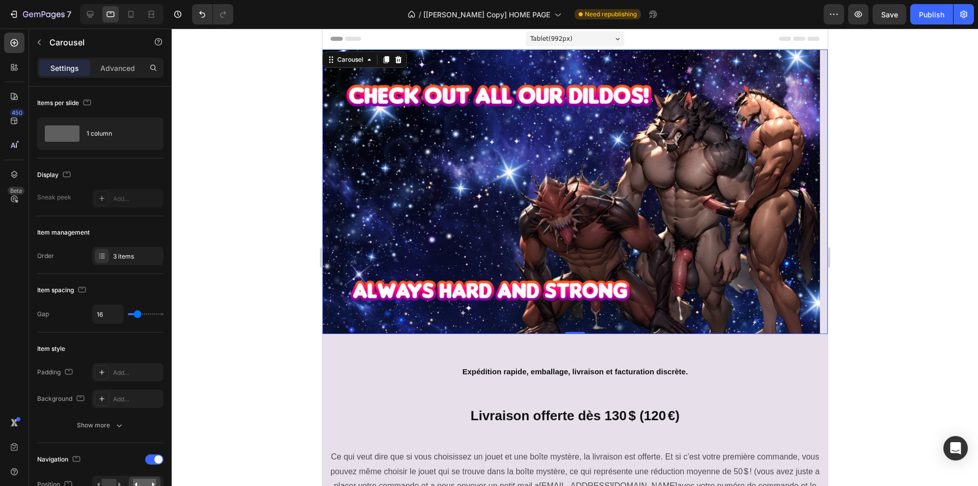
click at [582, 325] on button "Dot" at bounding box center [585, 322] width 6 height 6
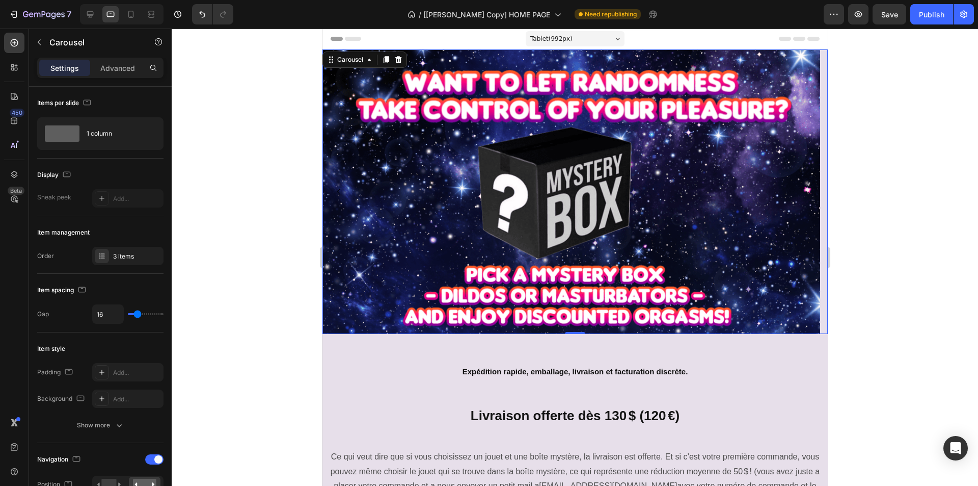
click at [583, 259] on div "Image" at bounding box center [571, 191] width 498 height 284
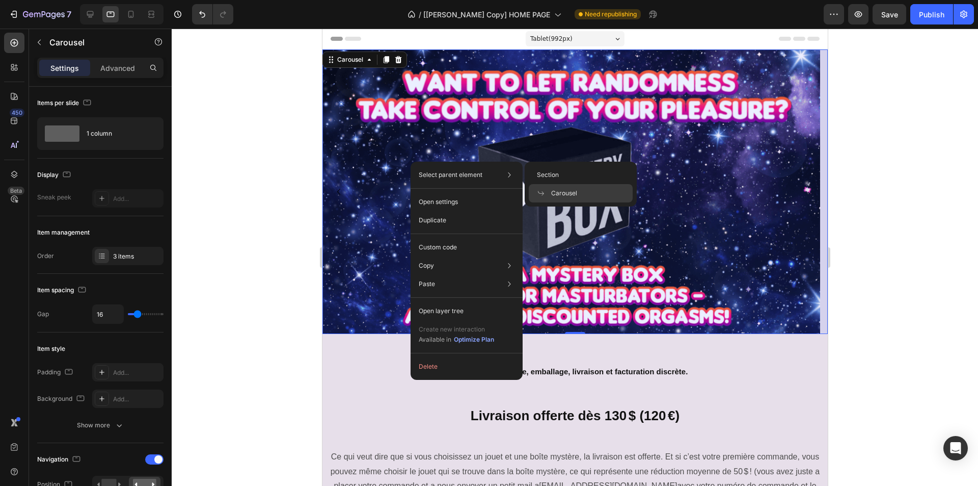
click at [555, 193] on span "Carousel" at bounding box center [564, 193] width 26 height 9
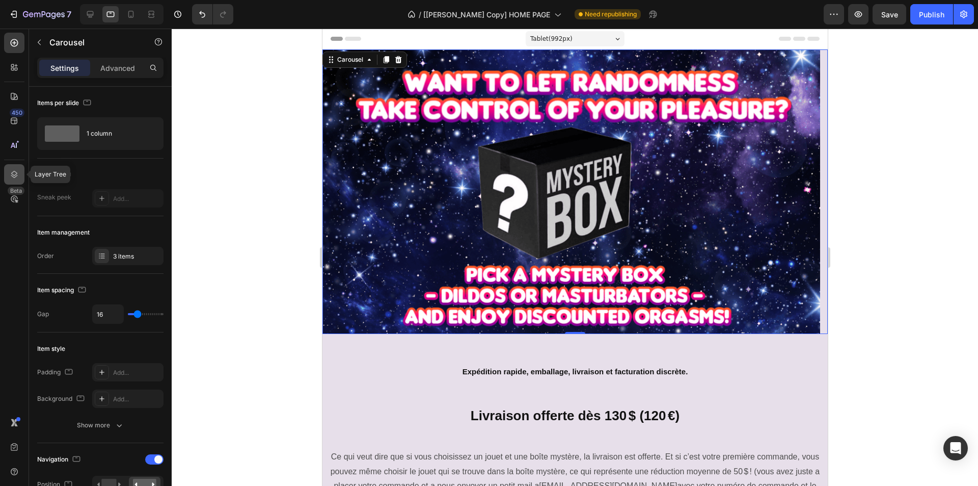
click at [16, 178] on icon at bounding box center [14, 174] width 10 height 10
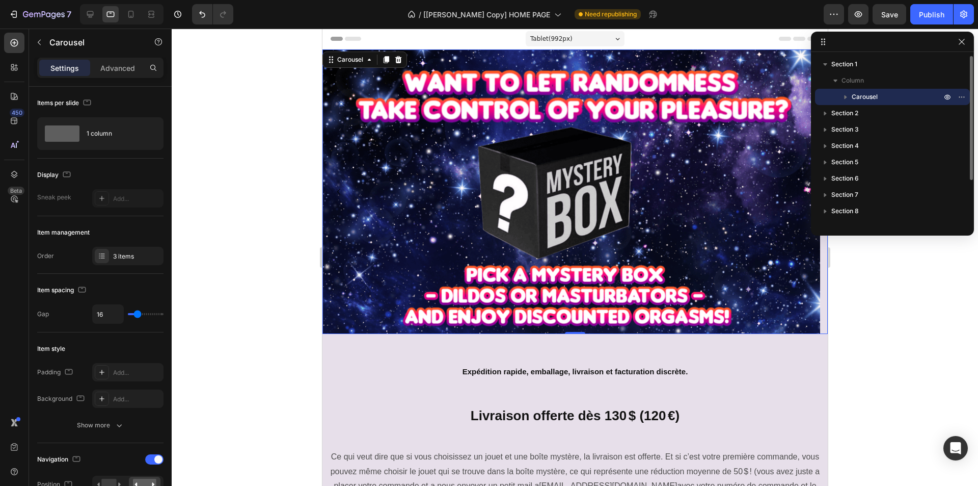
click at [861, 94] on span "Carousel" at bounding box center [865, 97] width 26 height 10
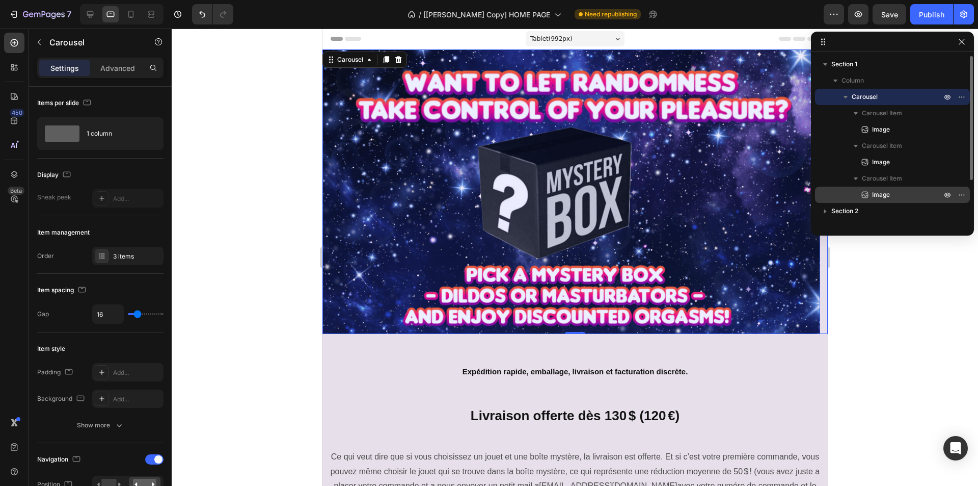
click at [897, 198] on p "Image" at bounding box center [895, 195] width 71 height 10
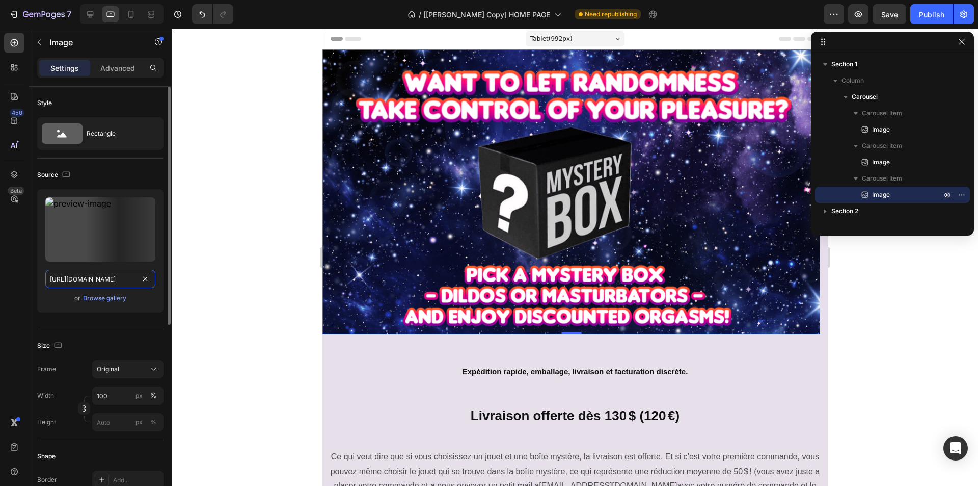
click at [97, 277] on input "[URL][DOMAIN_NAME]" at bounding box center [100, 279] width 110 height 18
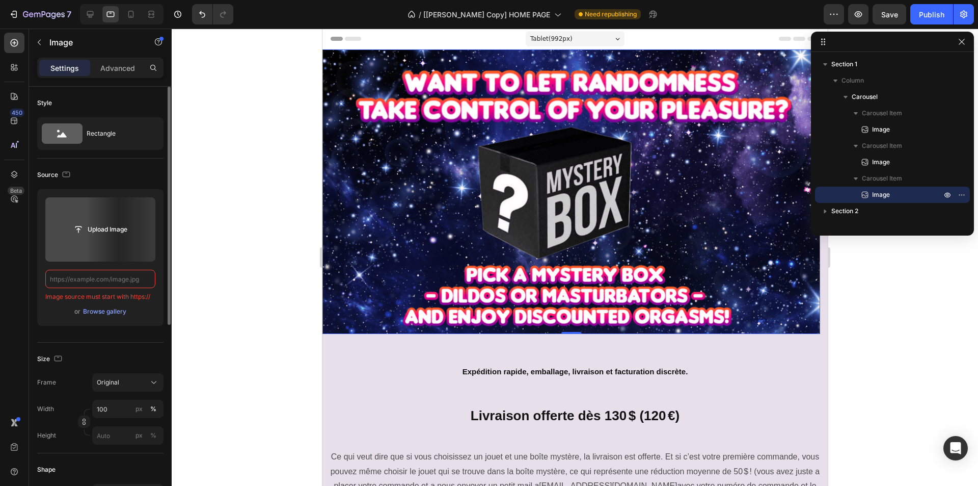
click at [117, 279] on input "text" at bounding box center [100, 279] width 110 height 18
paste input "[URL][DOMAIN_NAME]"
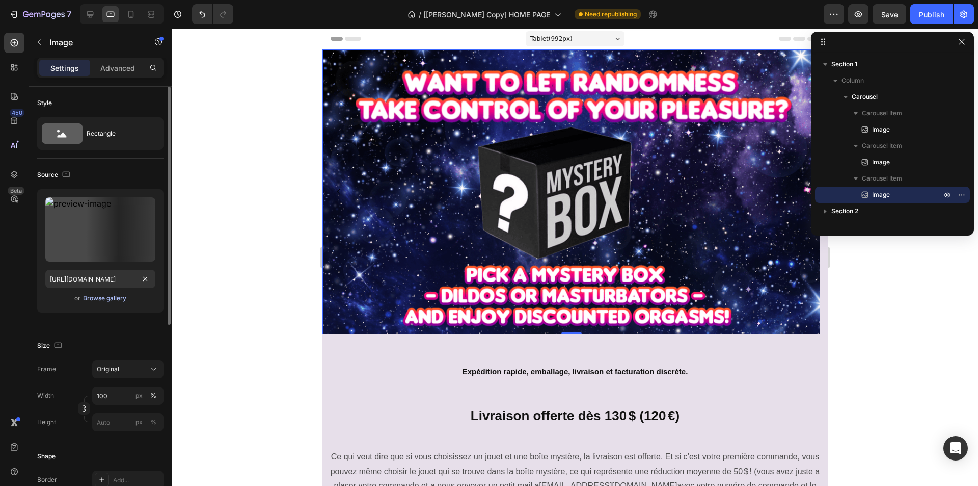
click at [119, 295] on div "Browse gallery" at bounding box center [104, 297] width 43 height 9
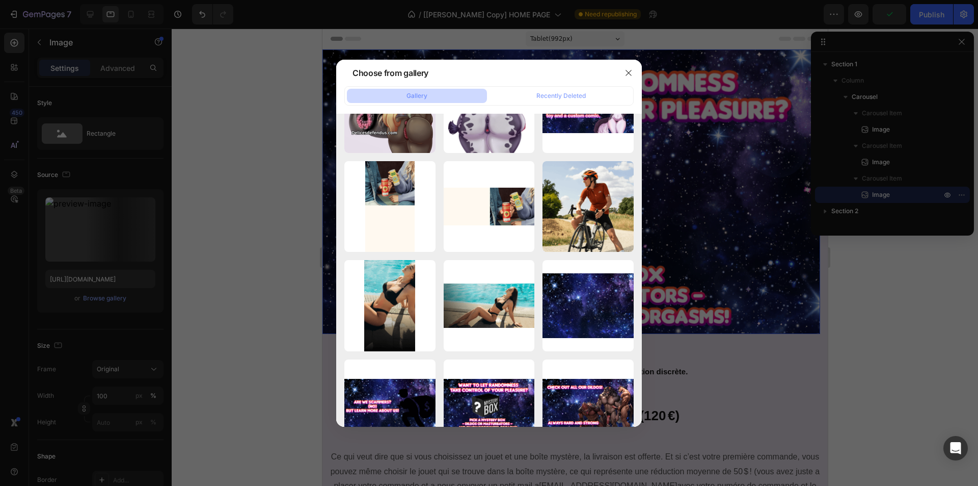
scroll to position [1601, 0]
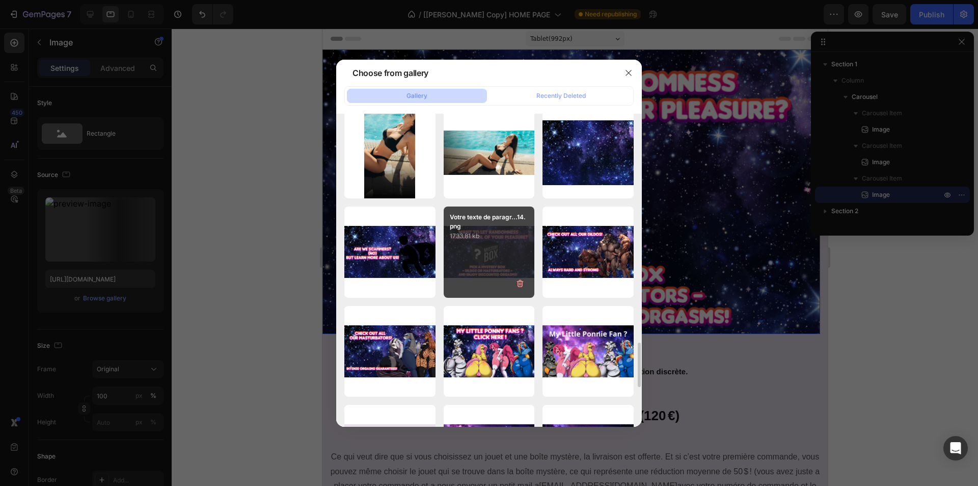
click at [477, 257] on div "Votre texte de paragr...14.png 1733.81 kb" at bounding box center [489, 251] width 91 height 91
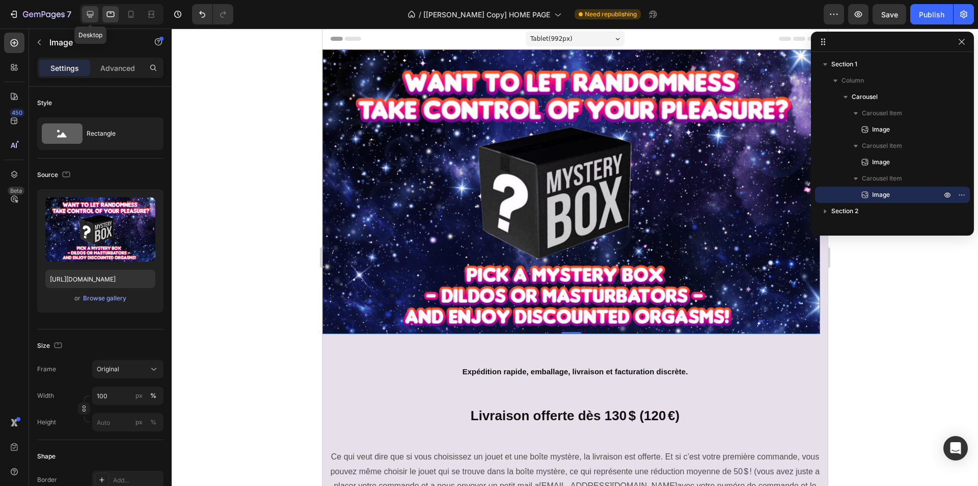
click at [85, 17] on icon at bounding box center [90, 14] width 10 height 10
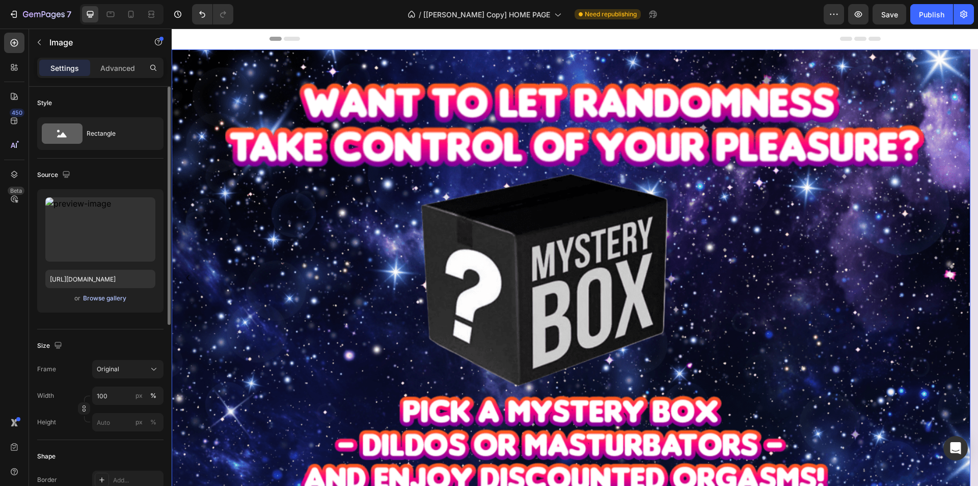
click at [117, 295] on div "Browse gallery" at bounding box center [104, 297] width 43 height 9
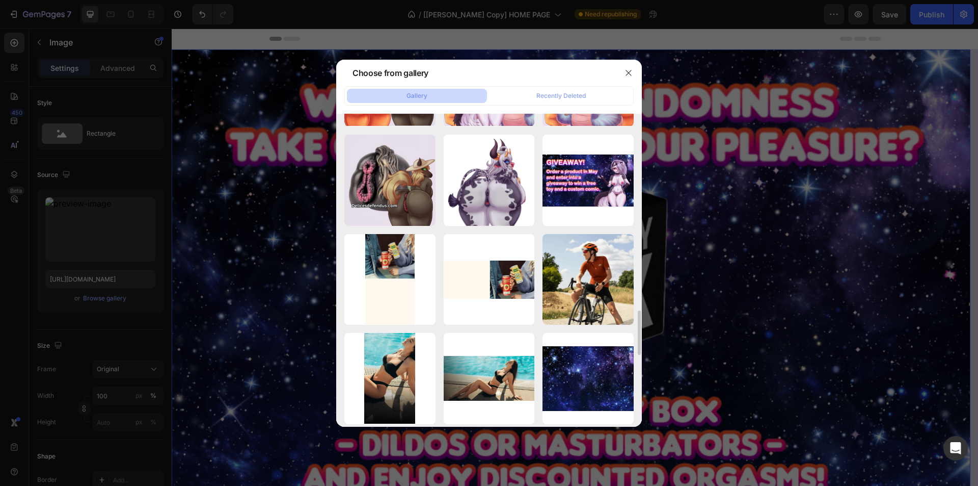
scroll to position [1580, 0]
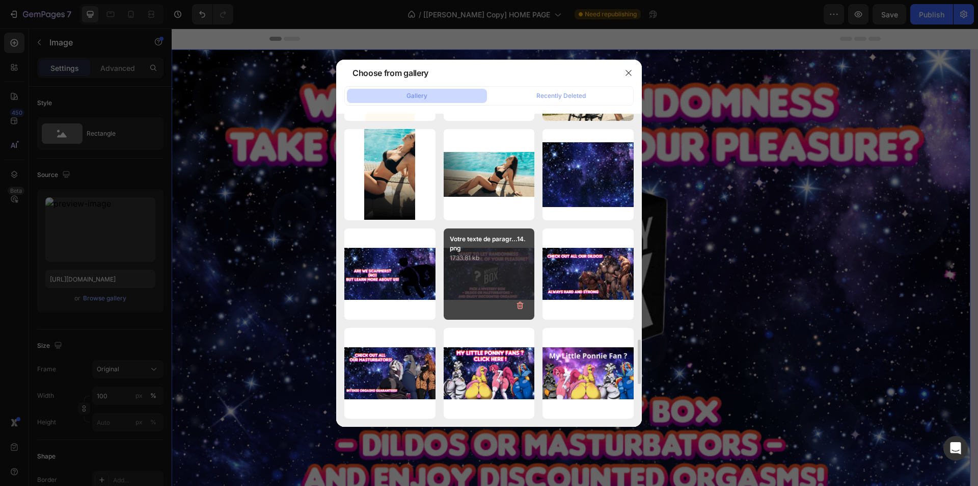
click at [466, 287] on div "Votre texte de paragr...14.png 1733.81 kb" at bounding box center [489, 273] width 91 height 91
type input "[URL][DOMAIN_NAME]"
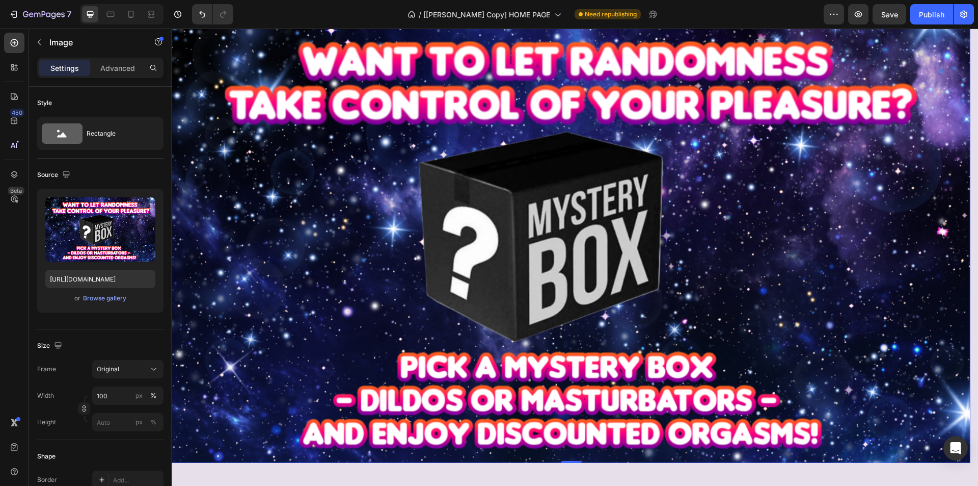
scroll to position [0, 0]
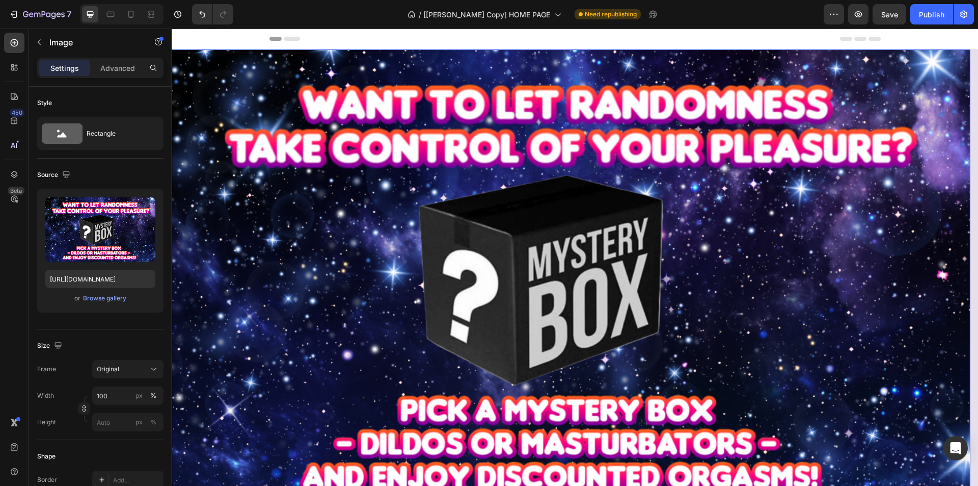
click at [252, 184] on img at bounding box center [571, 277] width 799 height 457
click at [116, 5] on div at bounding box center [122, 14] width 84 height 20
click at [111, 14] on icon at bounding box center [110, 14] width 10 height 10
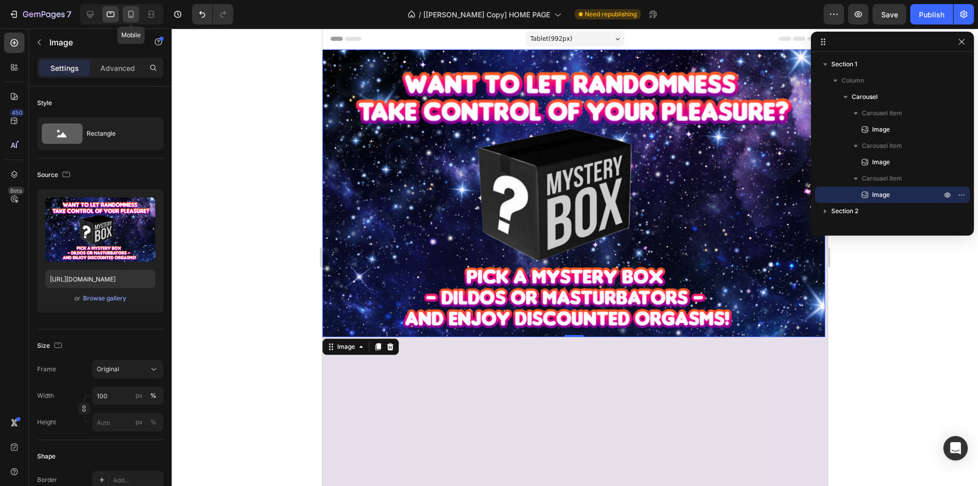
click at [128, 15] on icon at bounding box center [131, 14] width 6 height 7
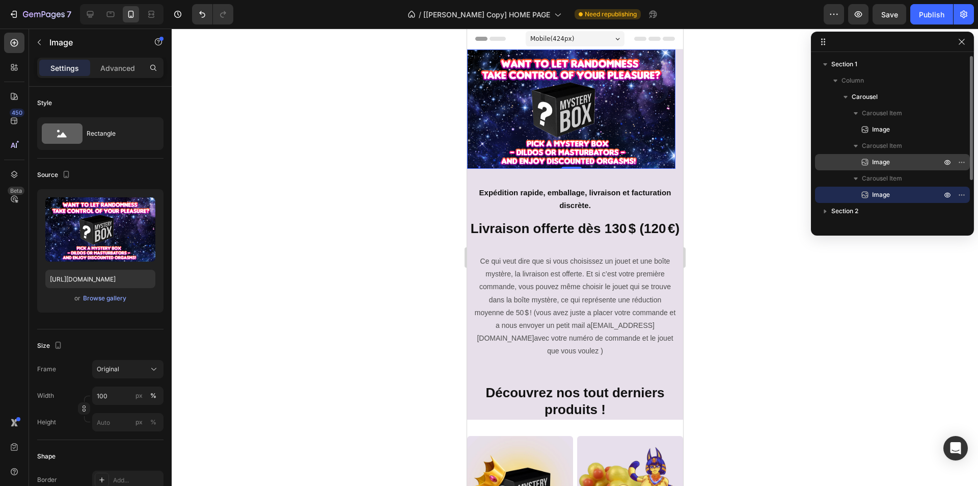
click at [900, 161] on p "Image" at bounding box center [895, 162] width 71 height 10
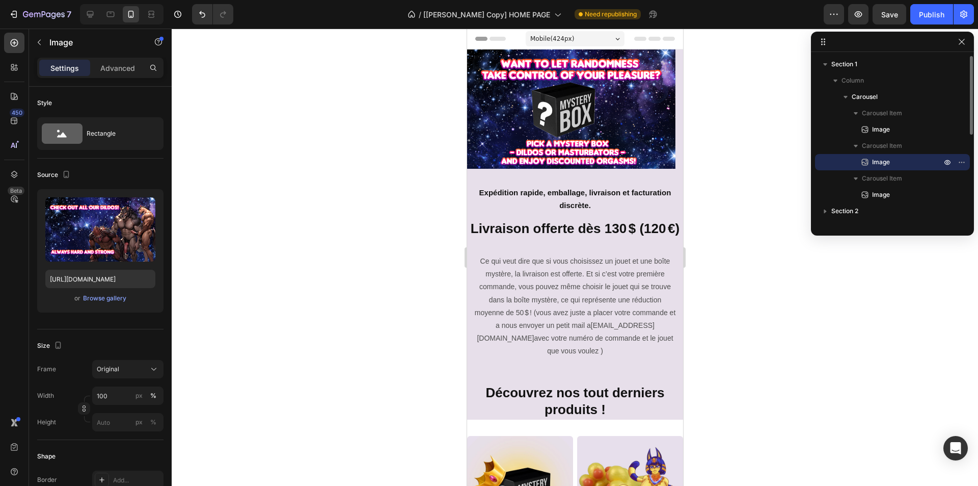
click at [878, 166] on span "Image" at bounding box center [881, 162] width 18 height 10
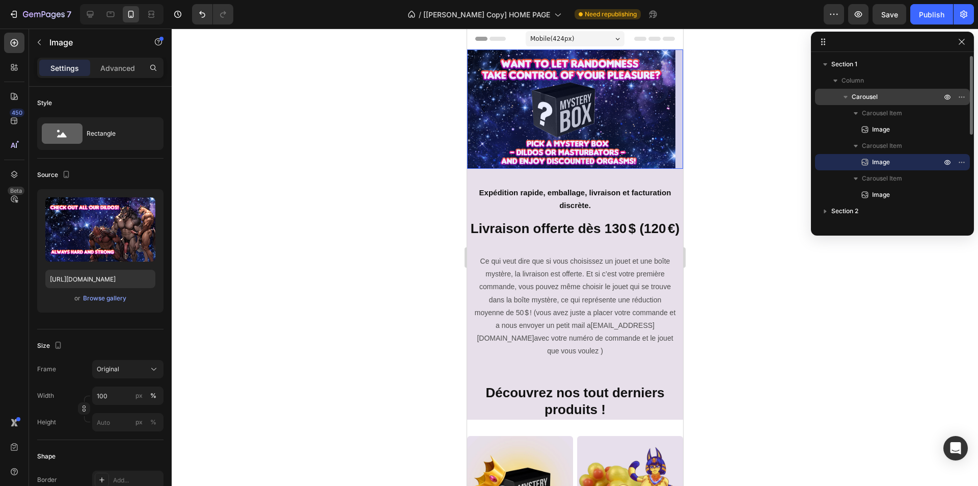
click at [857, 97] on span "Carousel" at bounding box center [865, 97] width 26 height 10
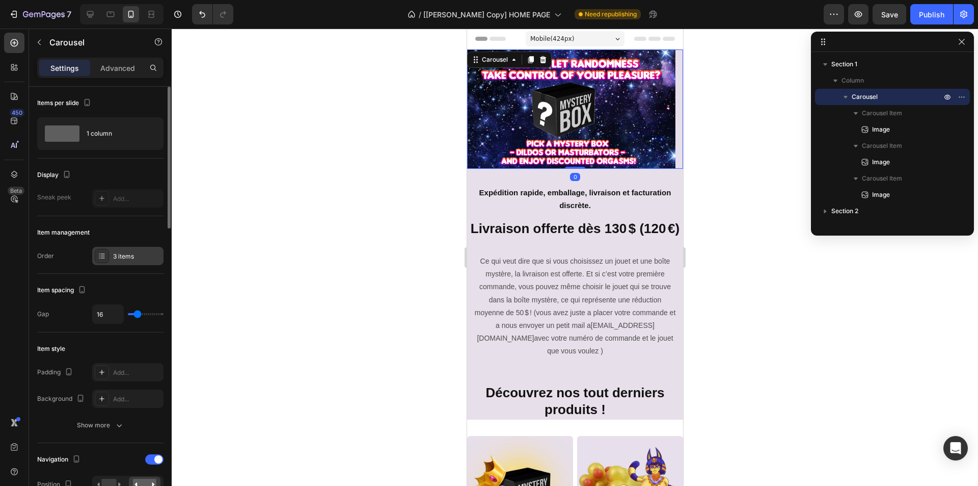
click at [123, 258] on div "3 items" at bounding box center [137, 256] width 48 height 9
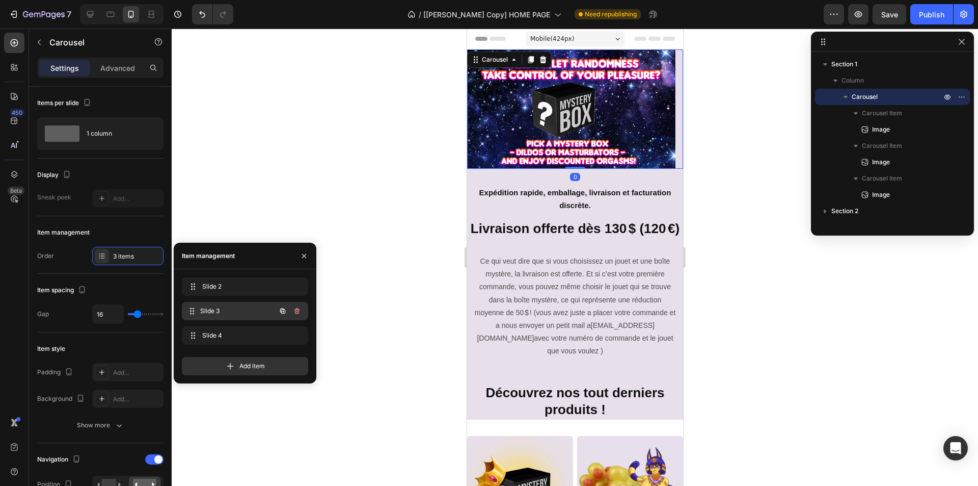
click at [226, 312] on span "Slide 3" at bounding box center [237, 310] width 75 height 9
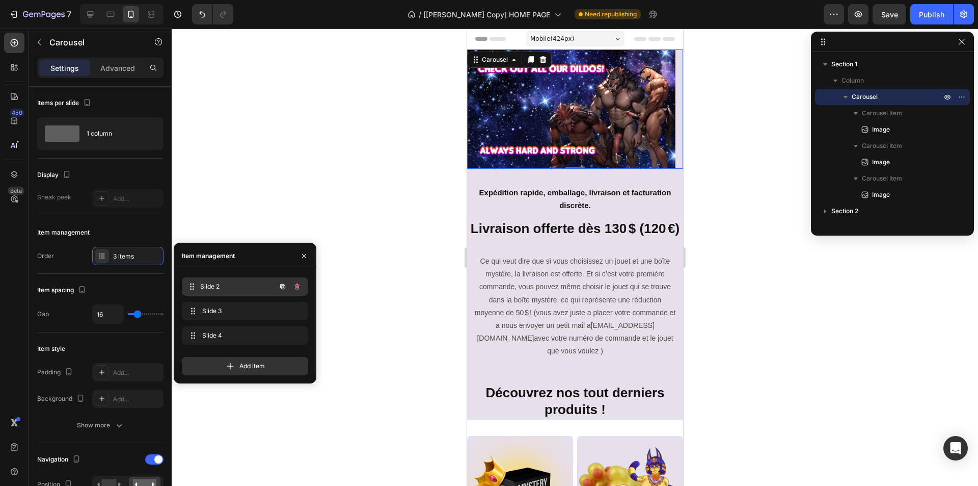
click at [231, 290] on span "Slide 2" at bounding box center [237, 286] width 75 height 9
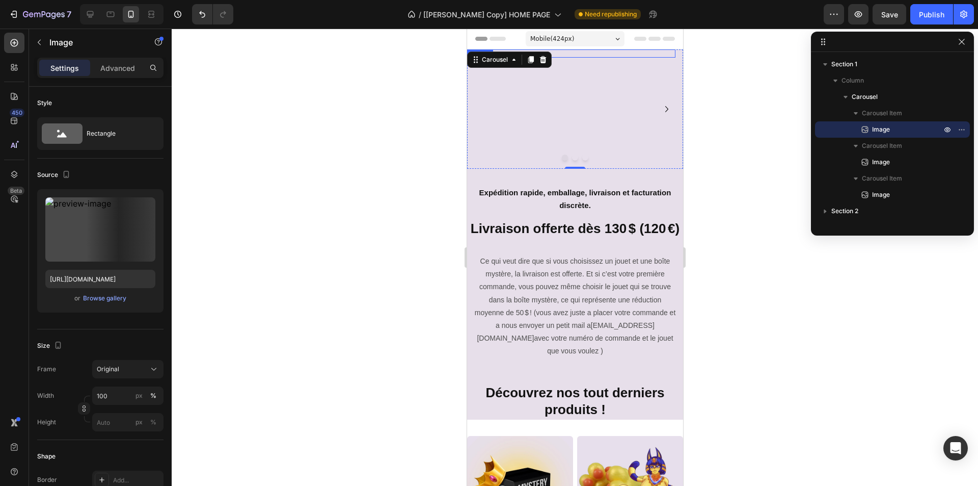
click at [521, 58] on img at bounding box center [571, 53] width 208 height 8
click at [482, 58] on img at bounding box center [571, 53] width 208 height 8
click at [107, 297] on div "Browse gallery" at bounding box center [104, 297] width 43 height 9
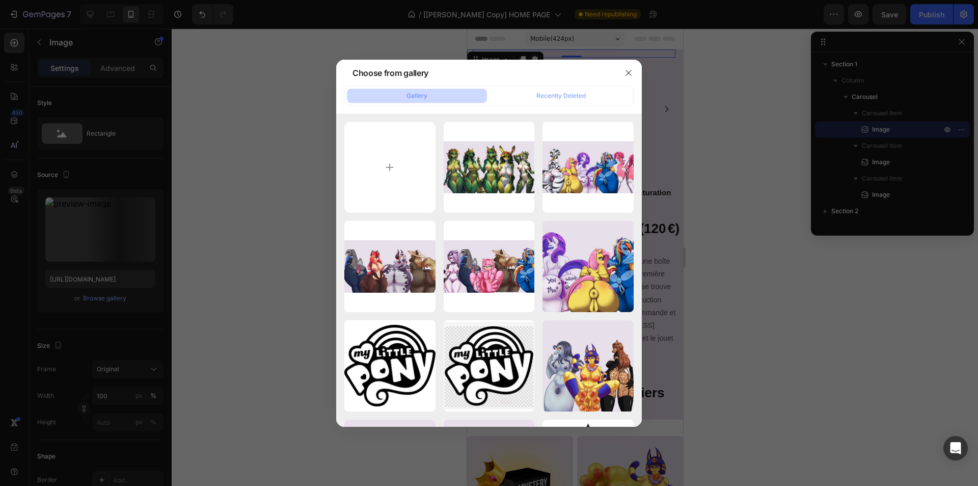
click at [228, 209] on div at bounding box center [489, 243] width 978 height 486
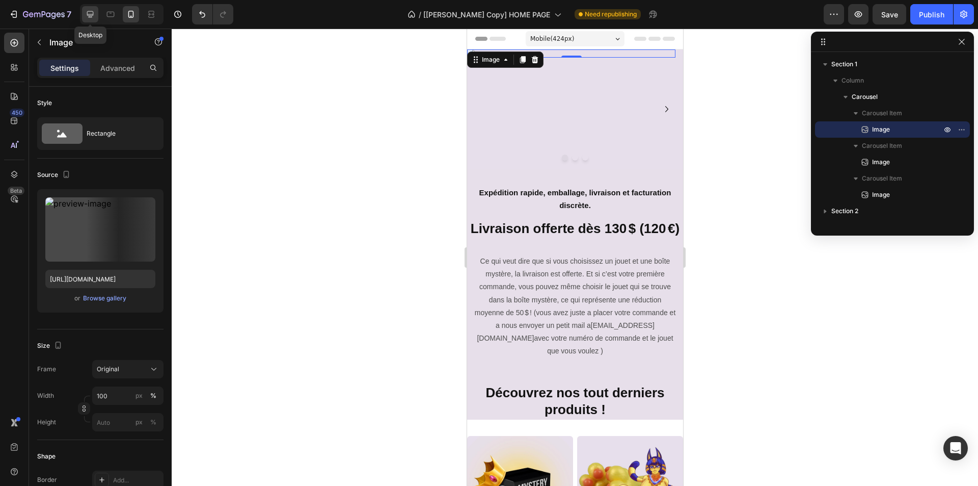
click at [88, 17] on icon at bounding box center [90, 14] width 10 height 10
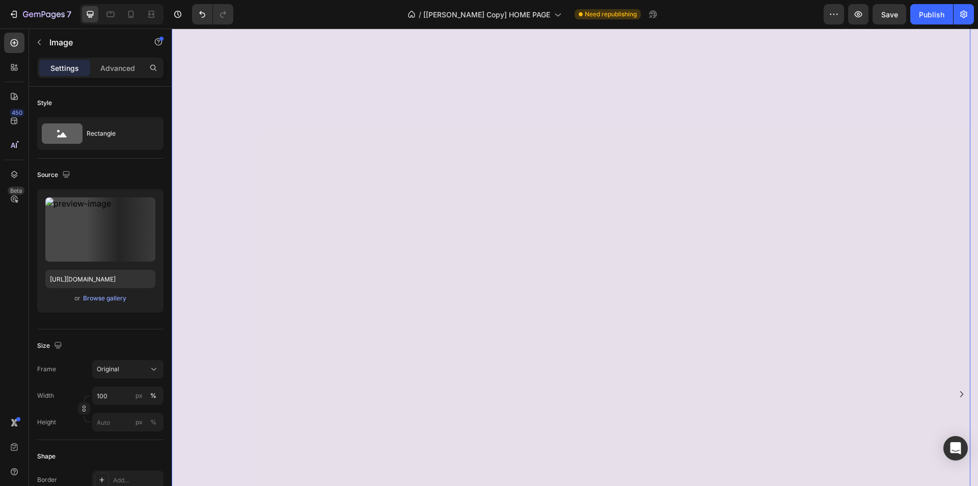
scroll to position [51, 0]
click at [105, 294] on div "Browse gallery" at bounding box center [104, 297] width 43 height 9
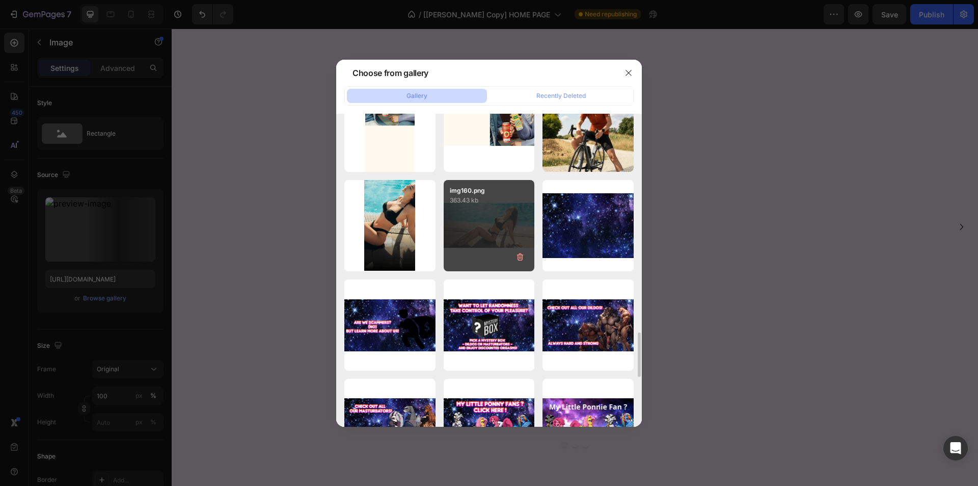
scroll to position [1681, 0]
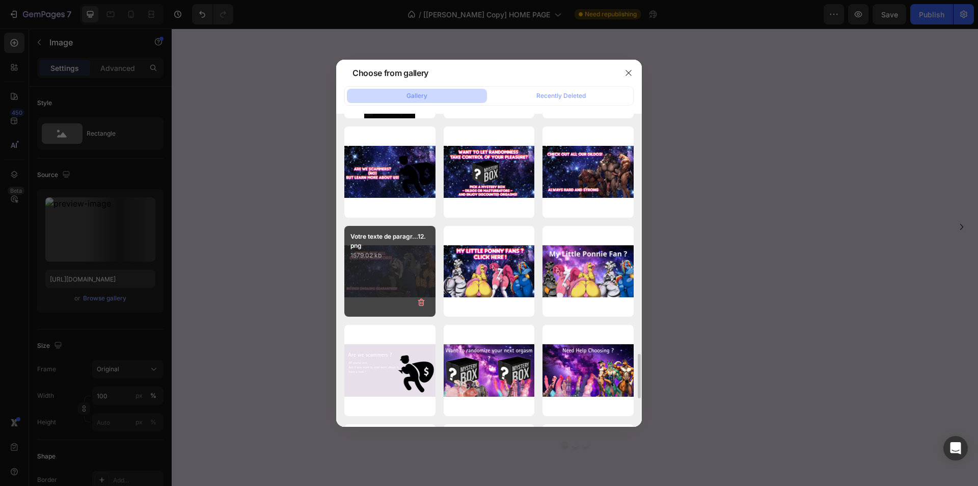
click at [384, 291] on div "Votre texte de paragr...12.png 1579.02 kb" at bounding box center [389, 271] width 91 height 91
type input "[URL][DOMAIN_NAME]"
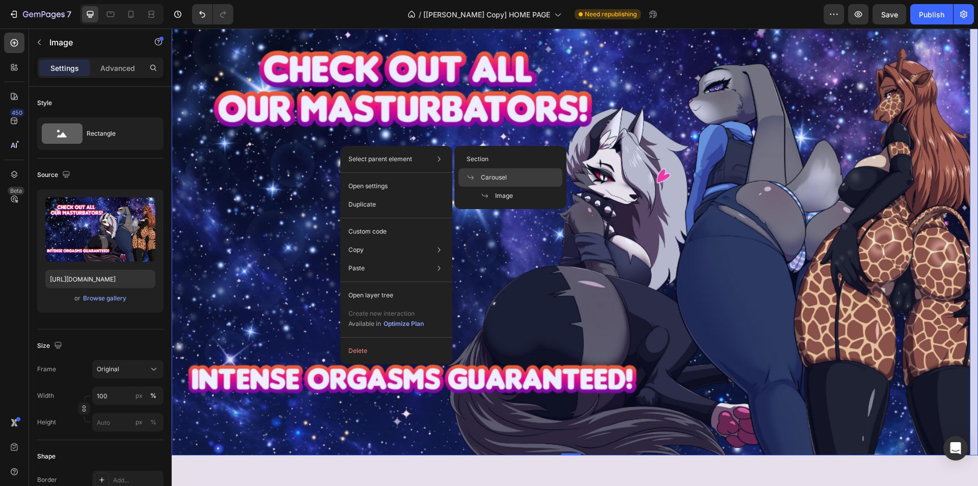
drag, startPoint x: 499, startPoint y: 181, endPoint x: 99, endPoint y: 190, distance: 400.6
click at [499, 181] on span "Carousel" at bounding box center [494, 177] width 26 height 9
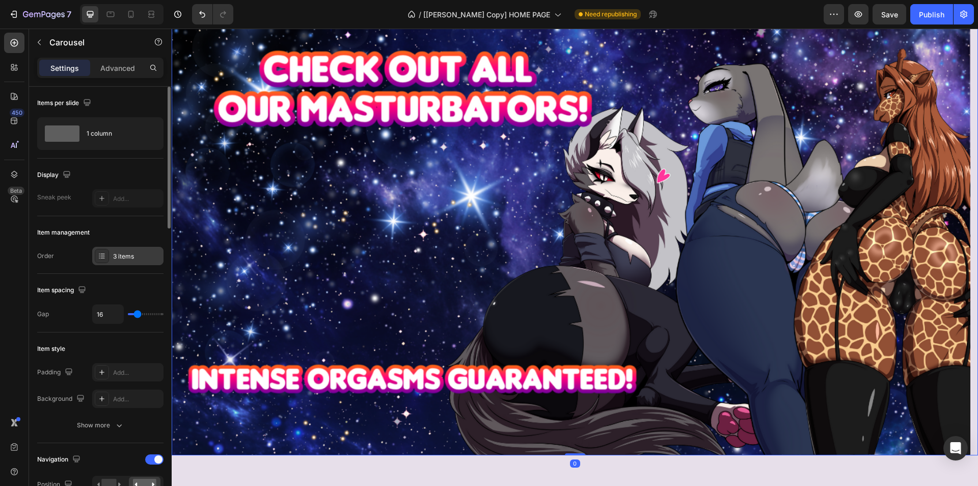
click at [114, 264] on div "3 items" at bounding box center [127, 256] width 71 height 18
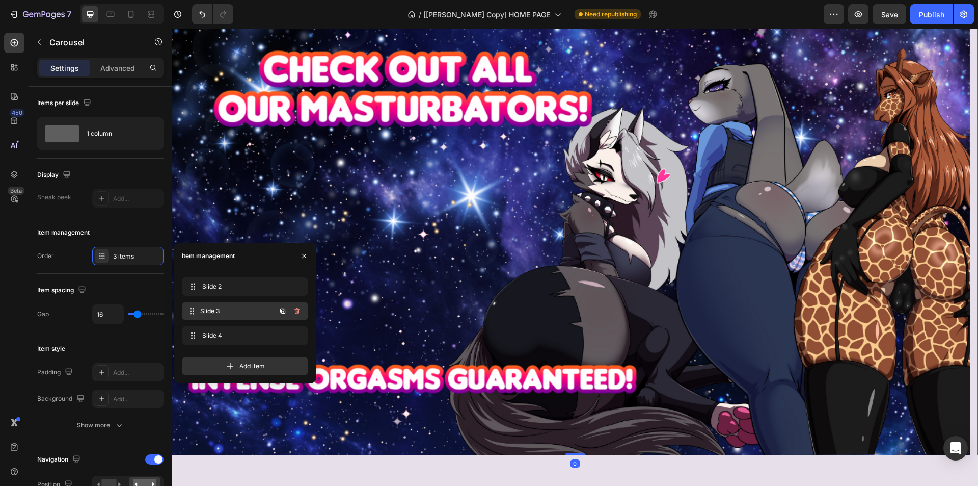
click at [221, 311] on span "Slide 3" at bounding box center [237, 310] width 75 height 9
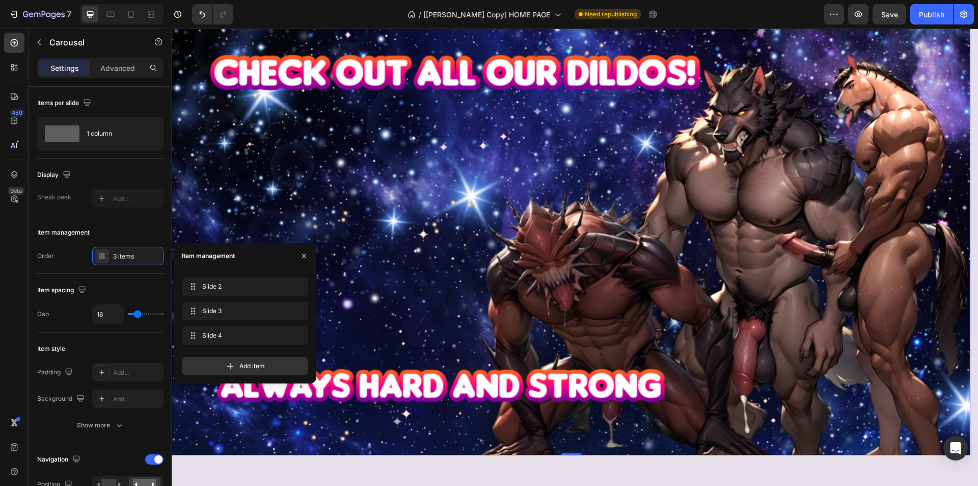
click at [286, 202] on img at bounding box center [571, 226] width 799 height 457
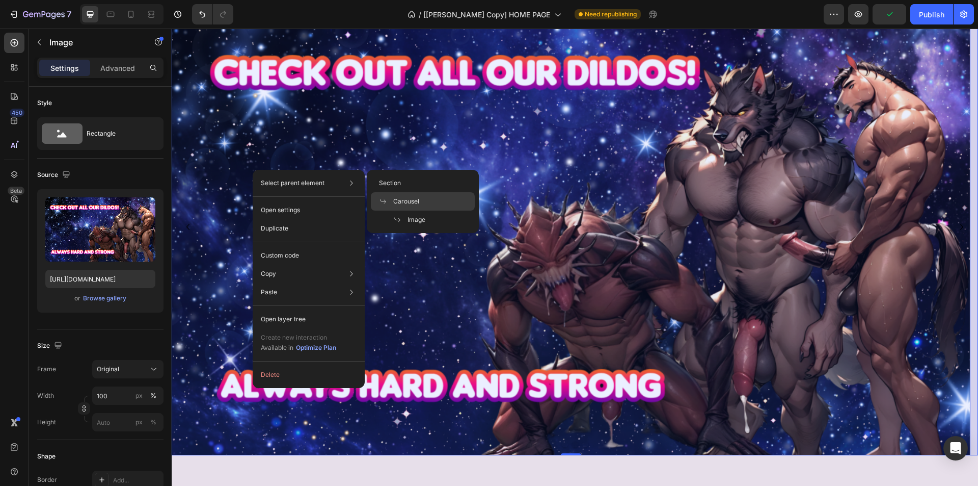
click at [414, 197] on span "Carousel" at bounding box center [406, 201] width 26 height 9
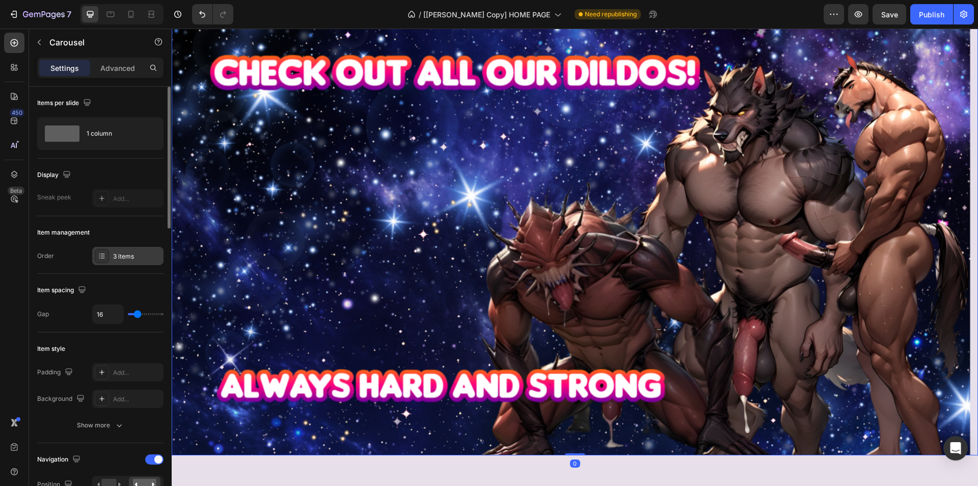
click at [126, 258] on div "3 items" at bounding box center [137, 256] width 48 height 9
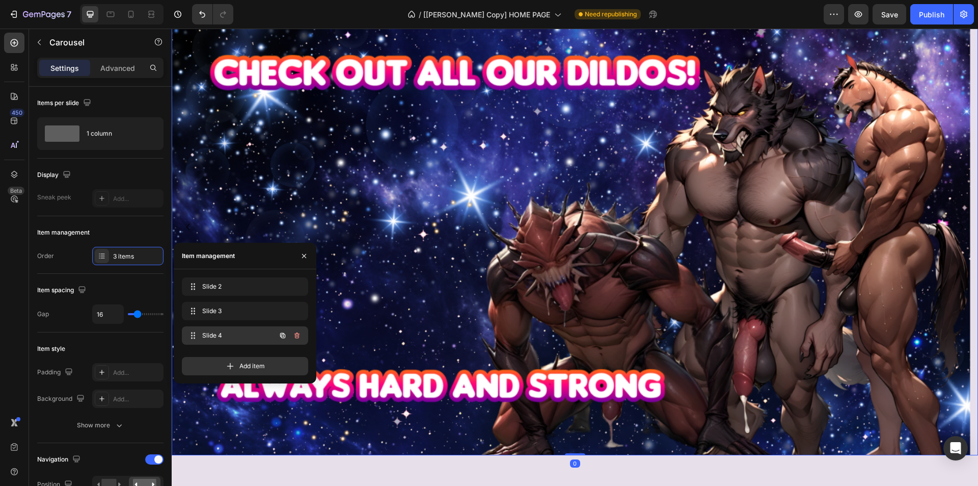
click at [223, 337] on span "Slide 4" at bounding box center [231, 335] width 58 height 9
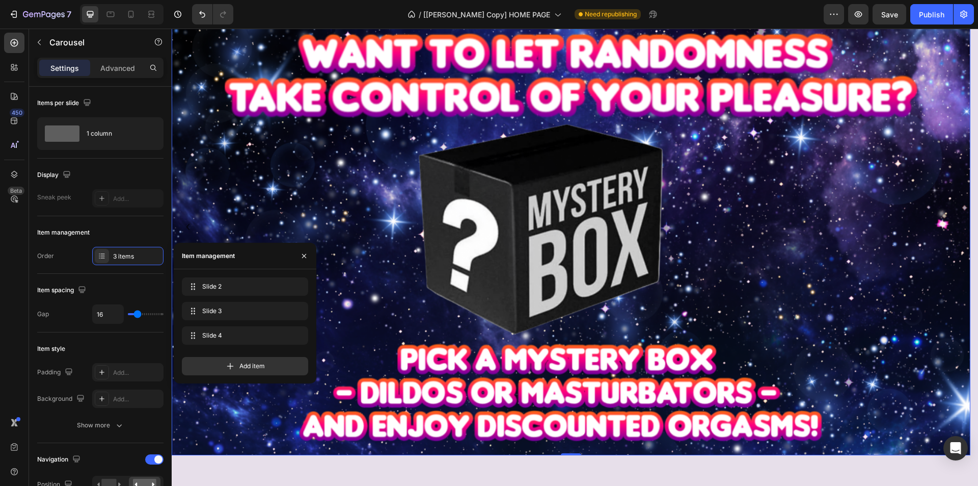
click at [259, 203] on img at bounding box center [571, 226] width 799 height 457
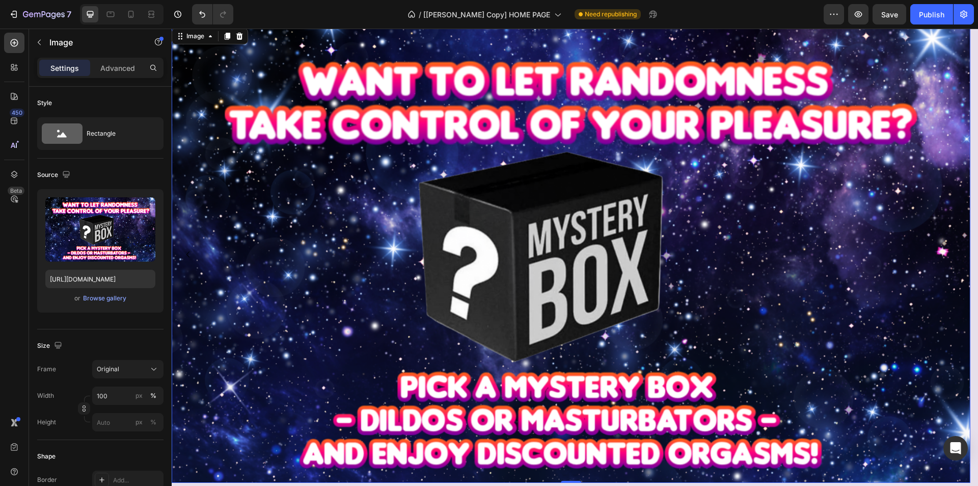
scroll to position [0, 0]
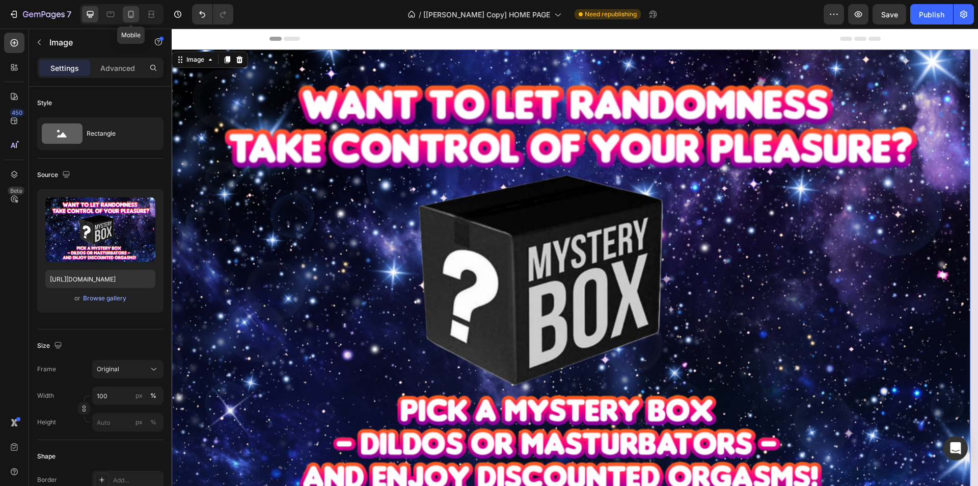
click at [129, 13] on icon at bounding box center [131, 14] width 10 height 10
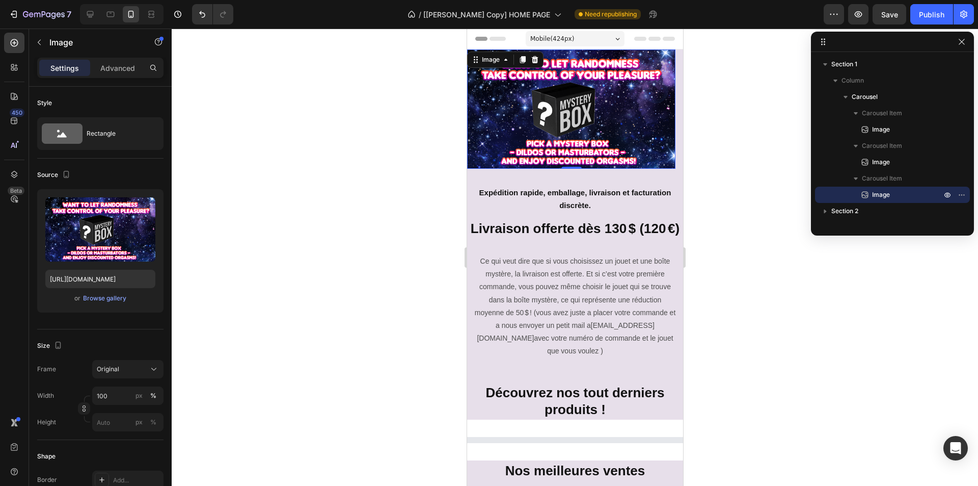
click at [491, 109] on img at bounding box center [571, 108] width 208 height 119
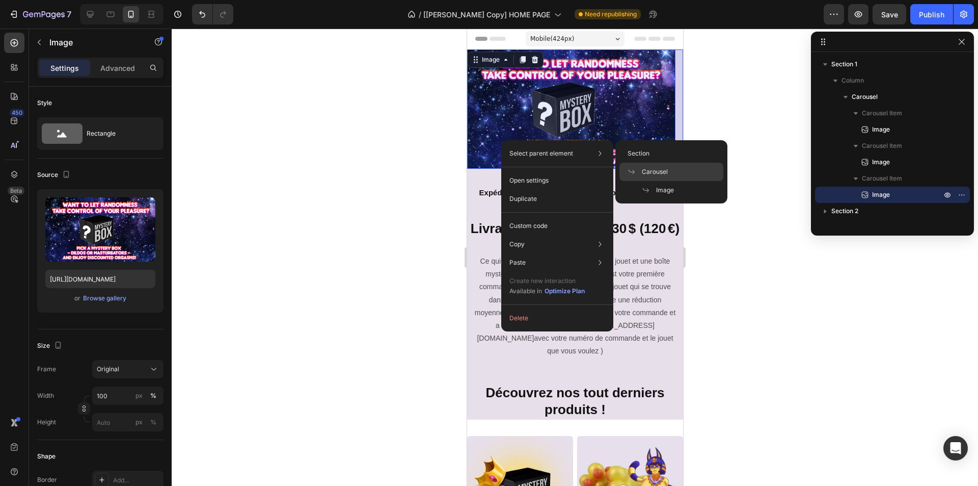
click at [635, 167] on p "Carousel" at bounding box center [648, 171] width 40 height 9
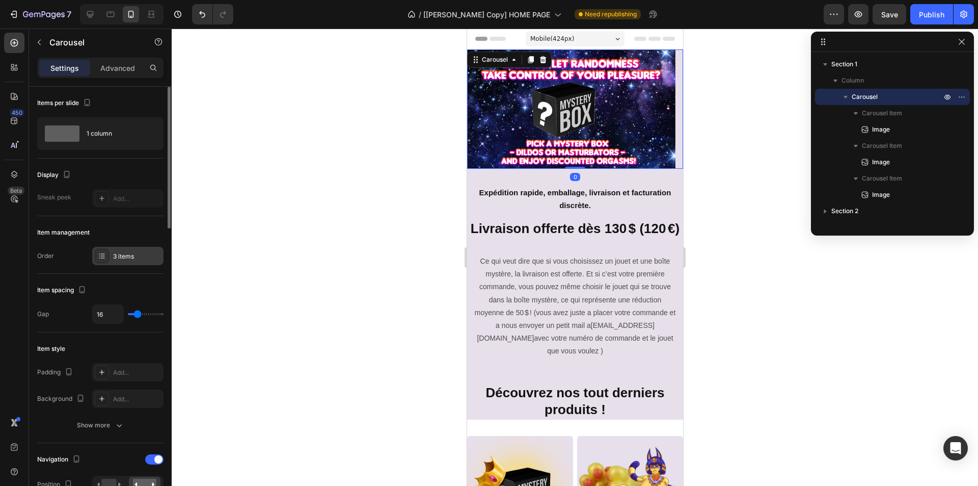
click at [120, 260] on div "3 items" at bounding box center [137, 256] width 48 height 9
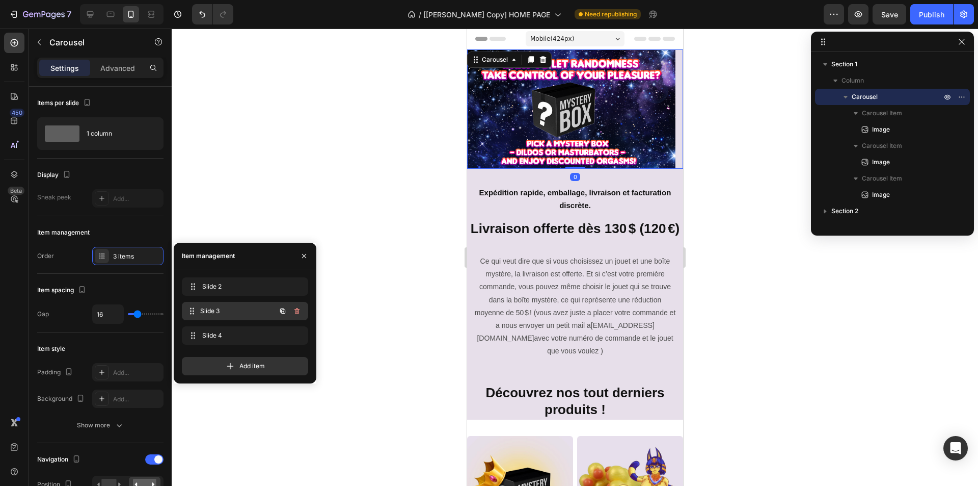
click at [213, 313] on span "Slide 3" at bounding box center [237, 310] width 75 height 9
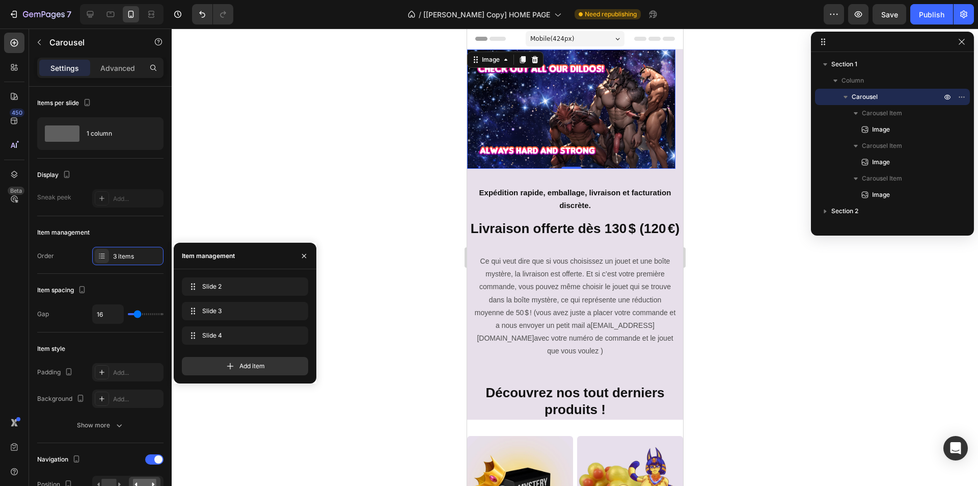
click at [493, 151] on img at bounding box center [571, 108] width 208 height 119
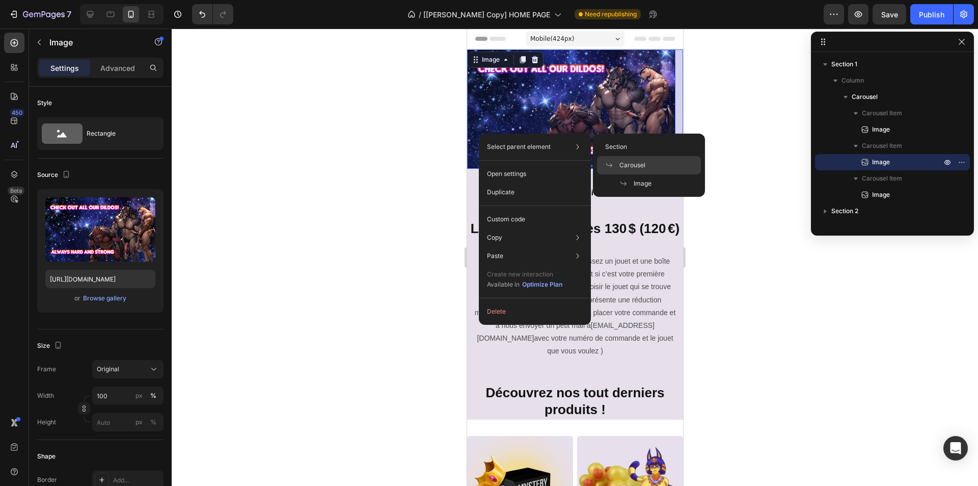
click at [627, 162] on span "Carousel" at bounding box center [633, 165] width 26 height 9
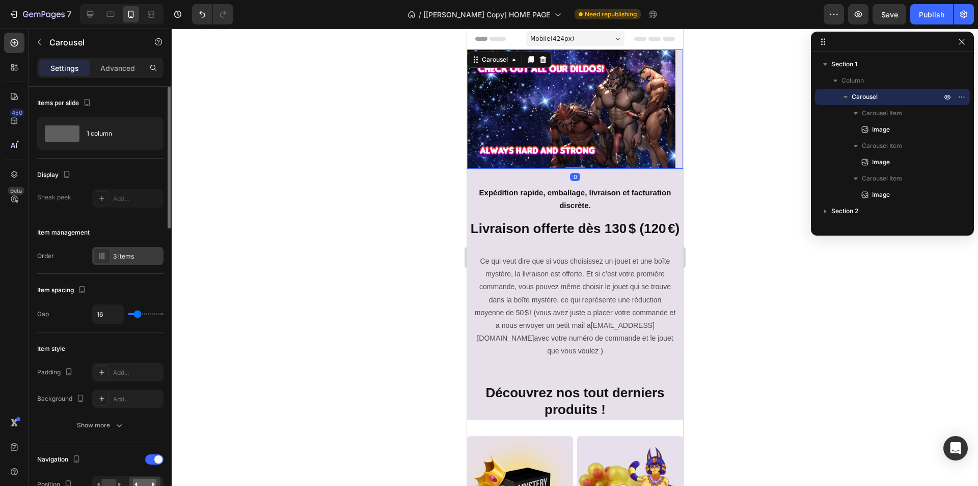
click at [123, 257] on div "3 items" at bounding box center [137, 256] width 48 height 9
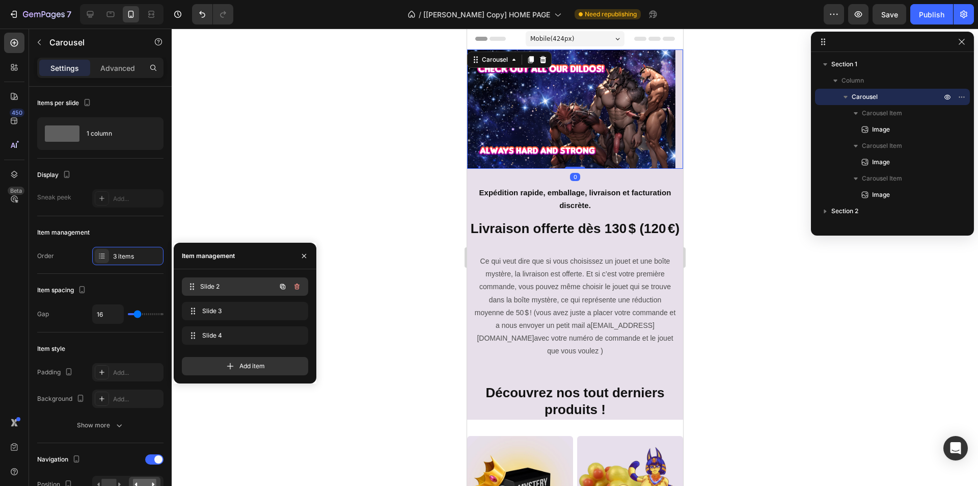
click at [207, 279] on div "Slide 2 Slide 2" at bounding box center [245, 286] width 126 height 18
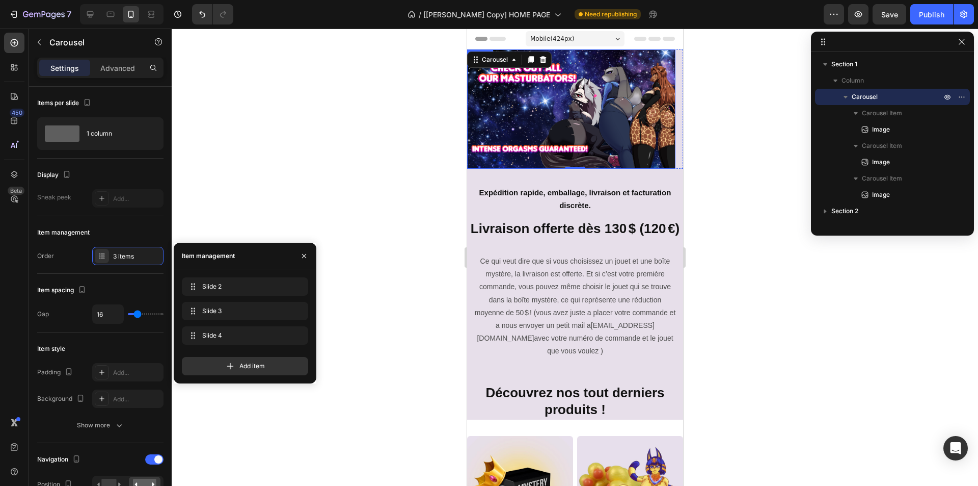
click at [503, 125] on img at bounding box center [571, 108] width 208 height 119
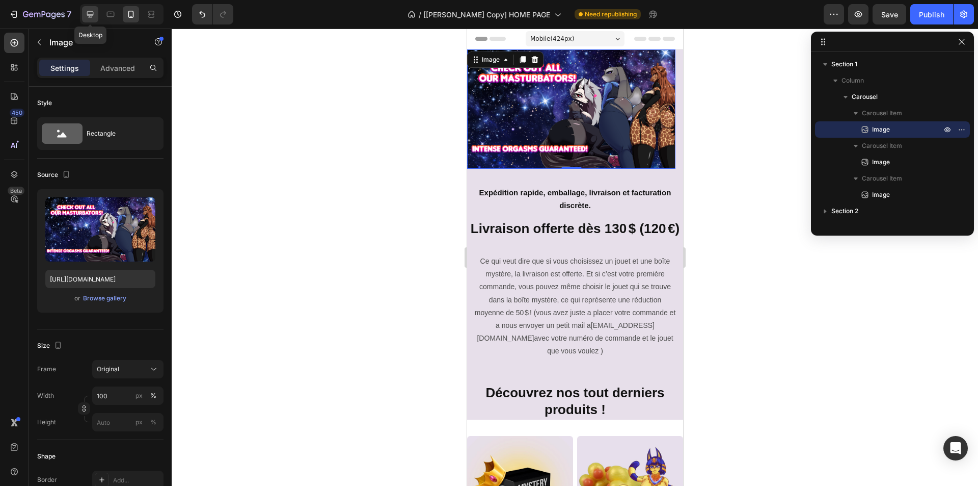
click at [96, 10] on div at bounding box center [90, 14] width 16 height 16
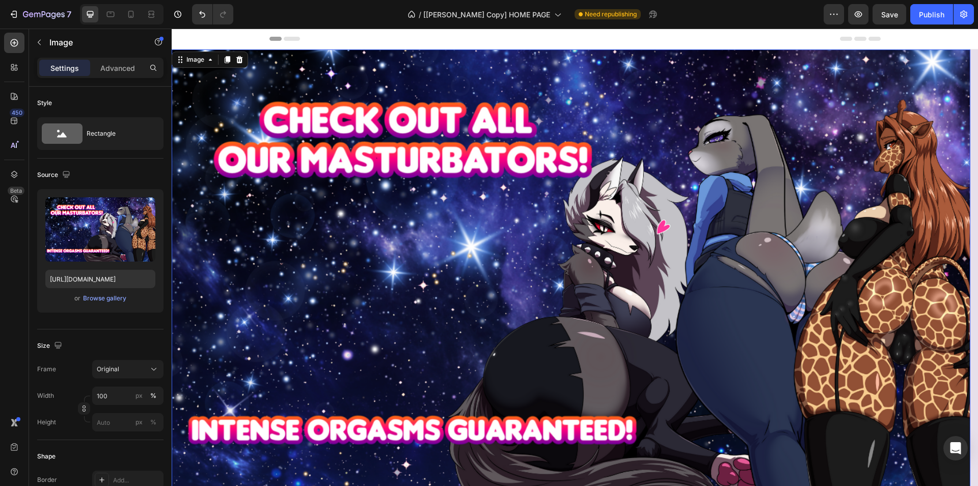
click at [248, 228] on img at bounding box center [571, 277] width 799 height 457
click at [114, 299] on div "Browse gallery" at bounding box center [104, 297] width 43 height 9
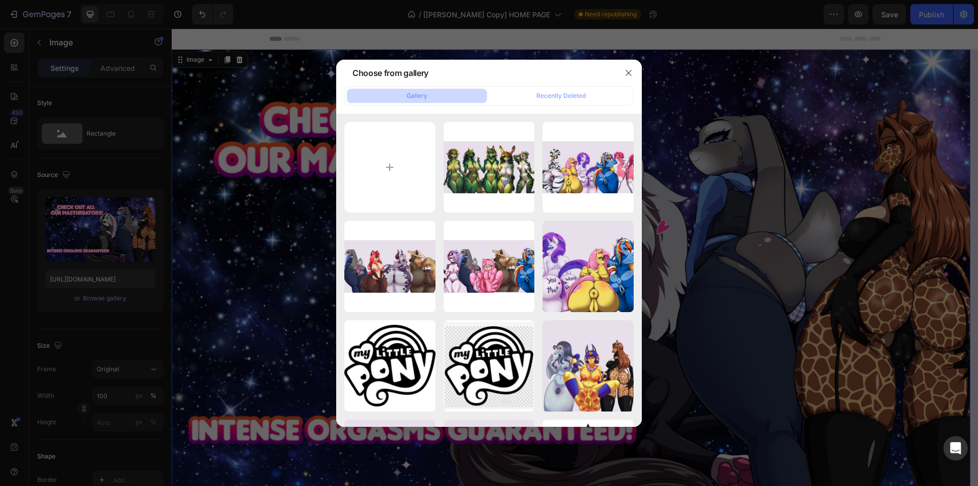
click at [182, 252] on div at bounding box center [489, 243] width 978 height 486
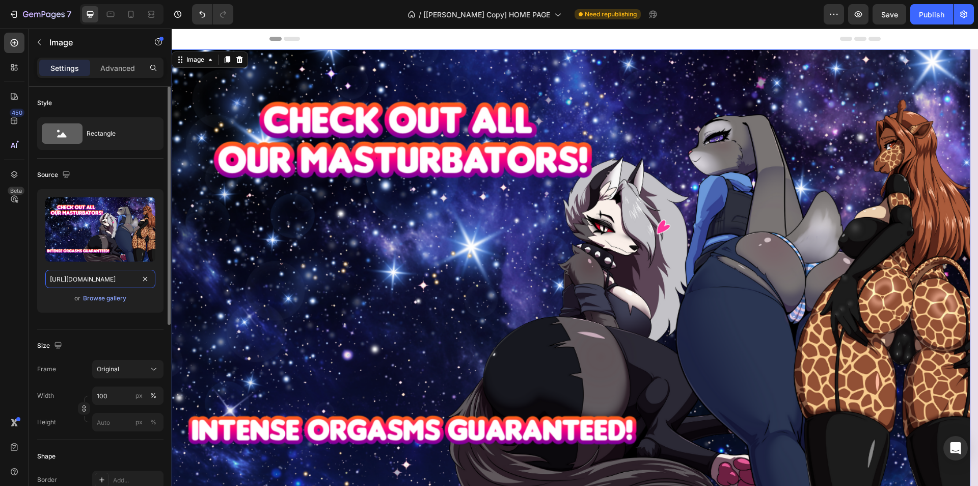
click at [104, 272] on input "[URL][DOMAIN_NAME]" at bounding box center [100, 279] width 110 height 18
click at [341, 209] on img at bounding box center [571, 277] width 799 height 457
click at [91, 280] on input "[URL][DOMAIN_NAME]" at bounding box center [100, 279] width 110 height 18
click at [102, 279] on input "[URL][DOMAIN_NAME]" at bounding box center [100, 279] width 110 height 18
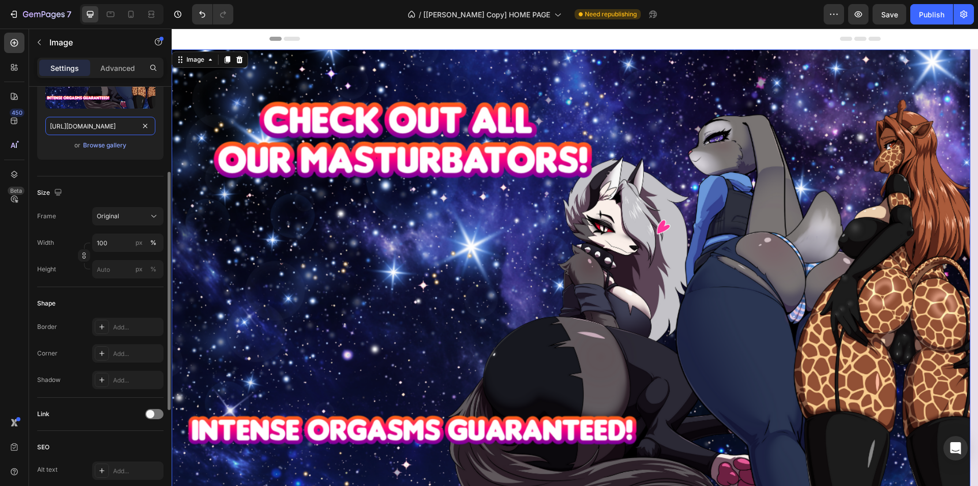
scroll to position [341, 0]
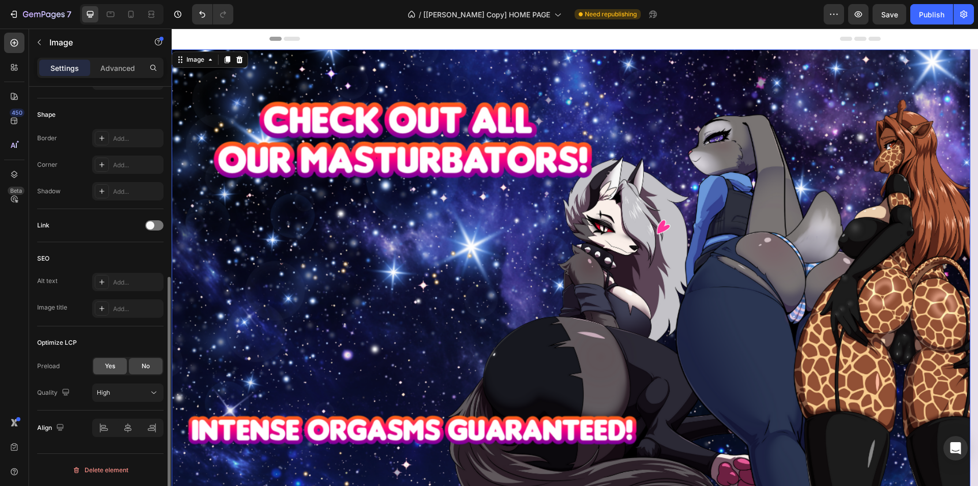
drag, startPoint x: 117, startPoint y: 368, endPoint x: 162, endPoint y: 364, distance: 45.1
click at [117, 368] on div "Yes" at bounding box center [110, 366] width 34 height 16
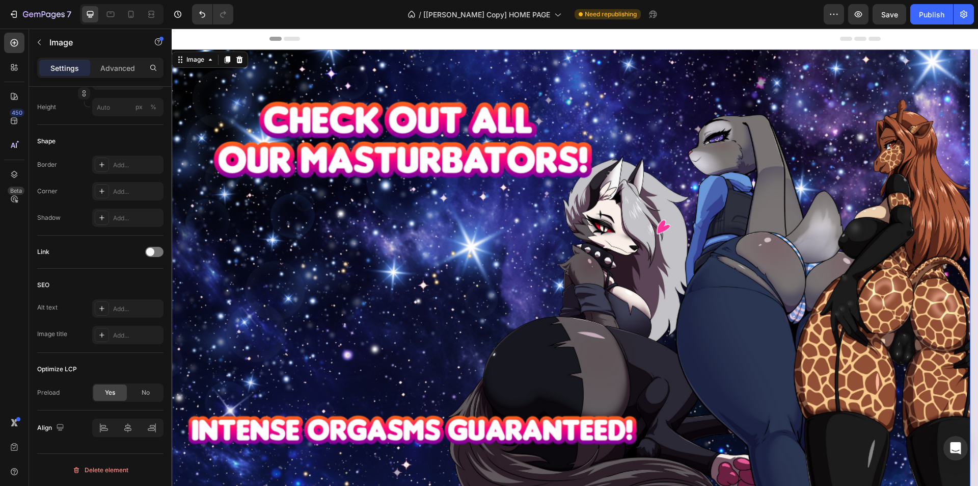
click at [121, 14] on div at bounding box center [122, 14] width 84 height 20
click at [127, 14] on icon at bounding box center [131, 14] width 10 height 10
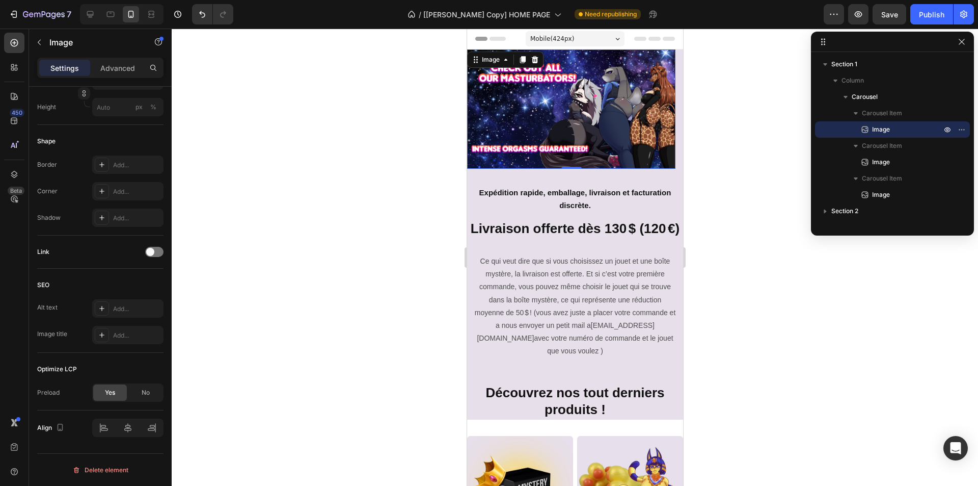
click at [493, 127] on img at bounding box center [571, 108] width 208 height 119
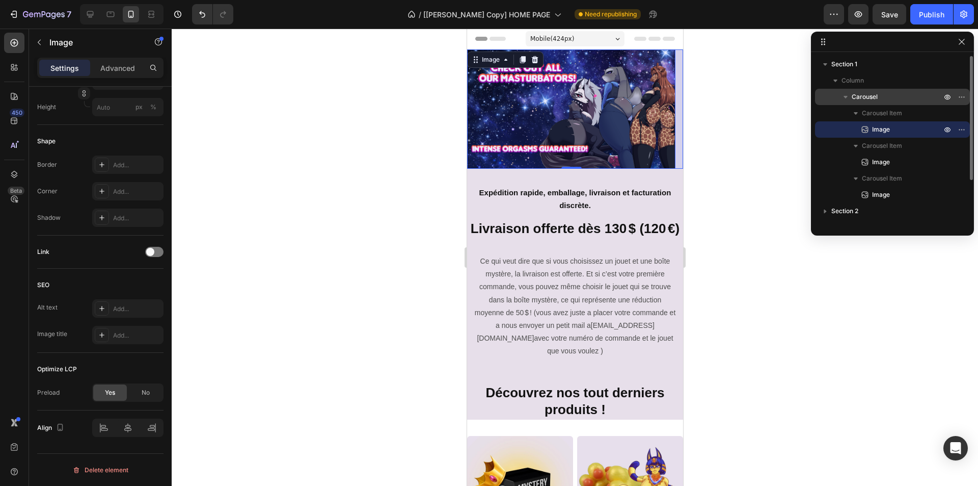
click at [885, 100] on p "Carousel" at bounding box center [898, 97] width 92 height 10
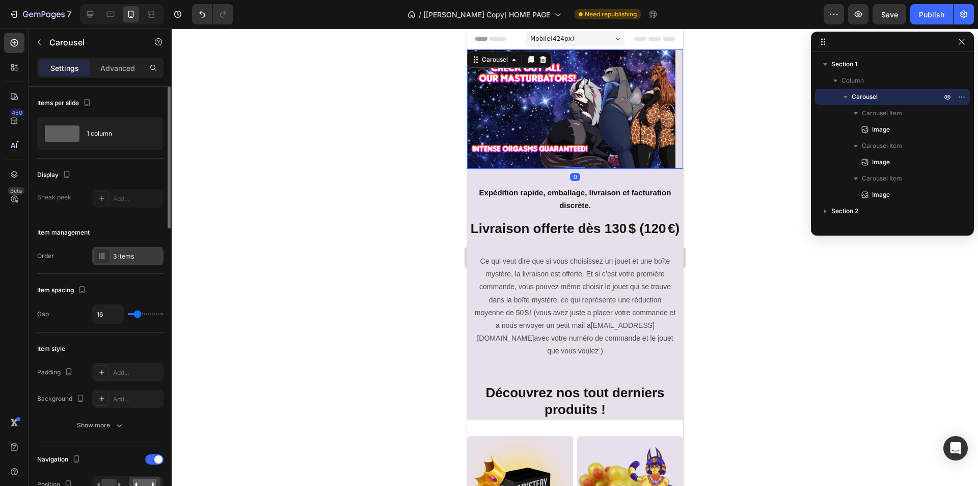
click at [123, 262] on div "3 items" at bounding box center [127, 256] width 71 height 18
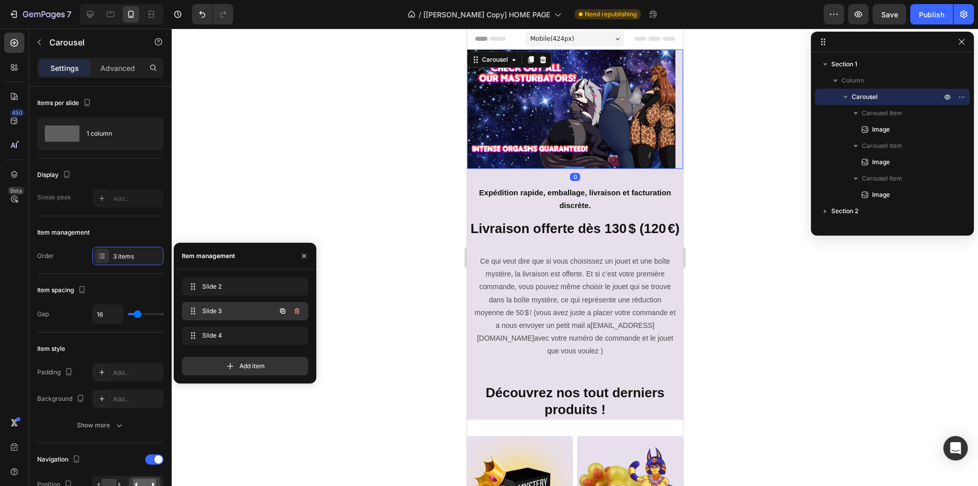
click at [226, 308] on span "Slide 3" at bounding box center [231, 310] width 58 height 9
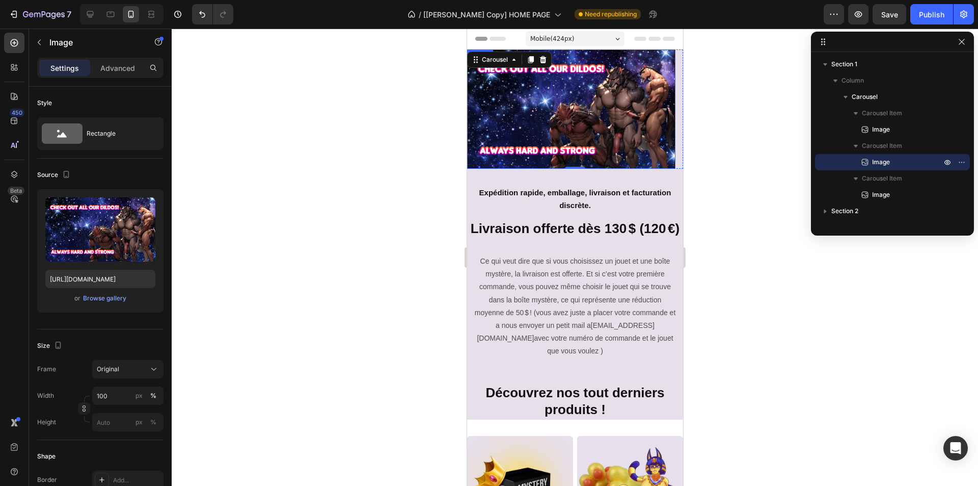
click at [544, 132] on img at bounding box center [571, 108] width 208 height 119
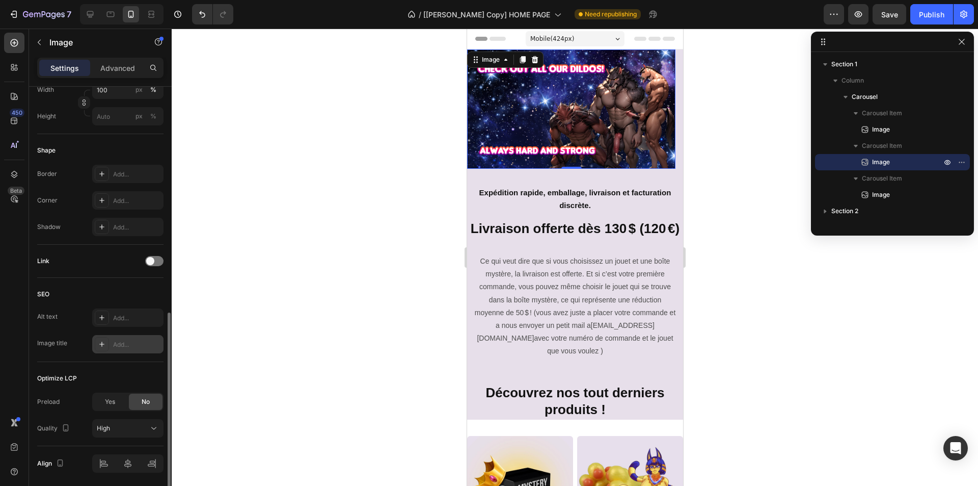
scroll to position [341, 0]
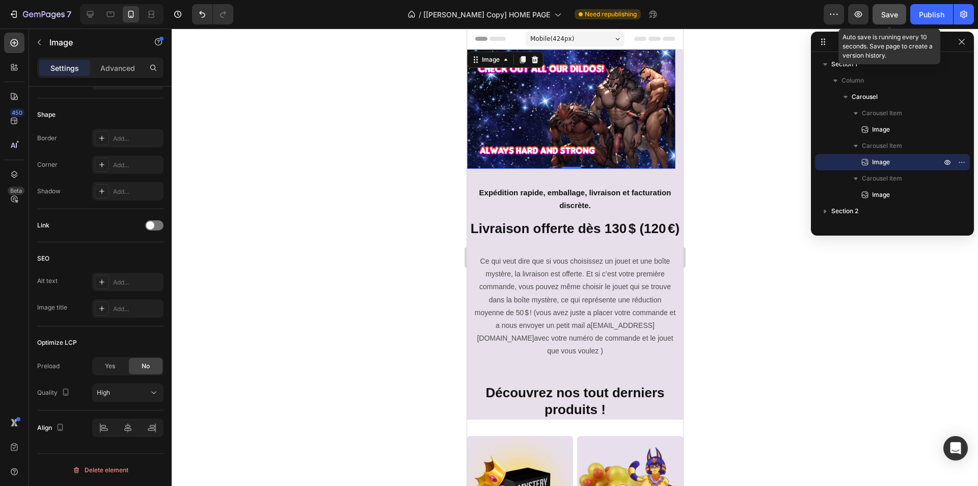
click at [886, 16] on span "Save" at bounding box center [889, 14] width 17 height 9
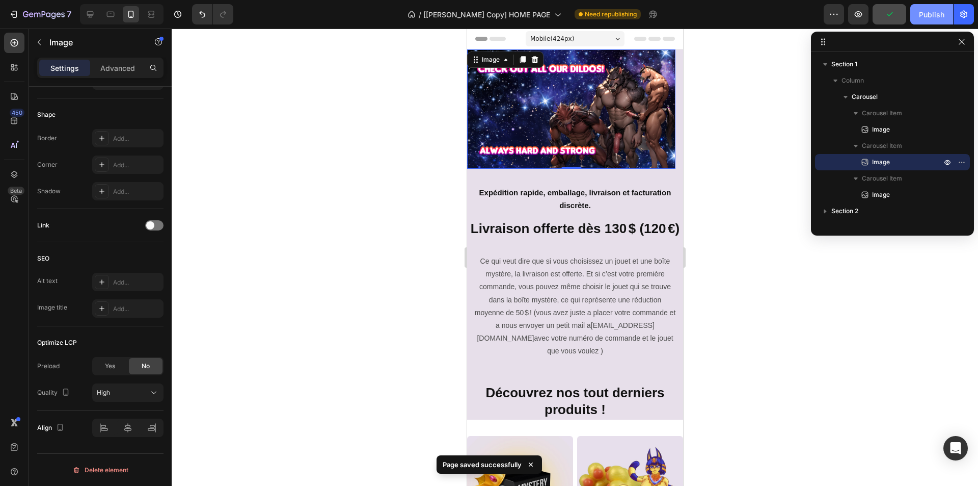
click at [921, 14] on div "Publish" at bounding box center [931, 14] width 25 height 11
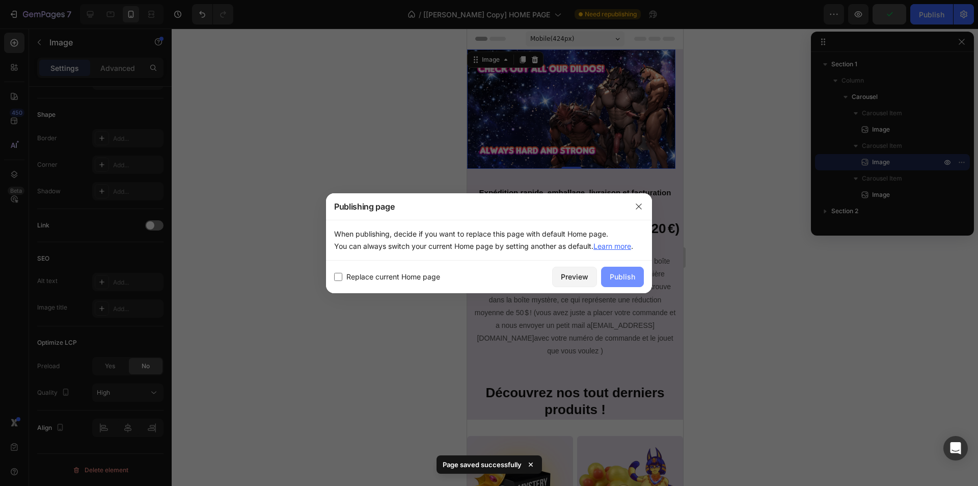
click at [618, 280] on div "Publish" at bounding box center [622, 276] width 25 height 11
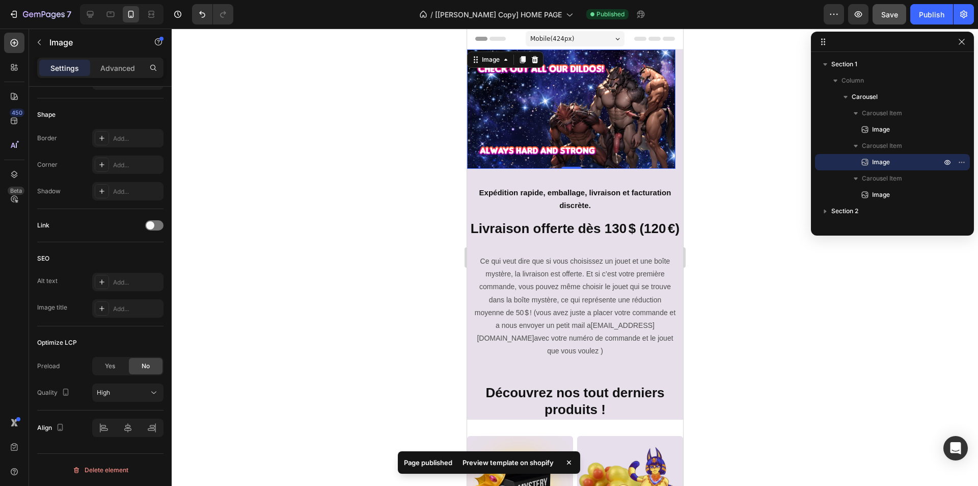
click at [506, 460] on div "Preview template on shopify" at bounding box center [508, 462] width 103 height 14
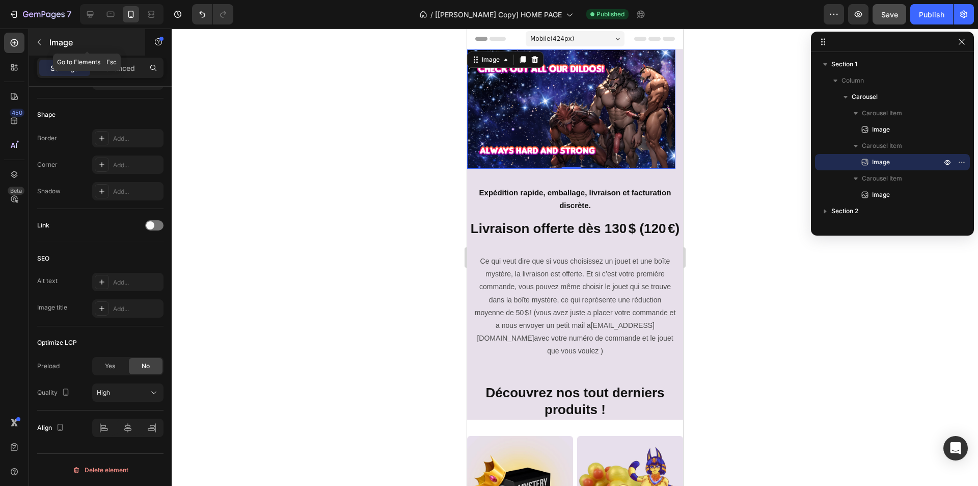
click at [54, 43] on p "Image" at bounding box center [92, 42] width 87 height 12
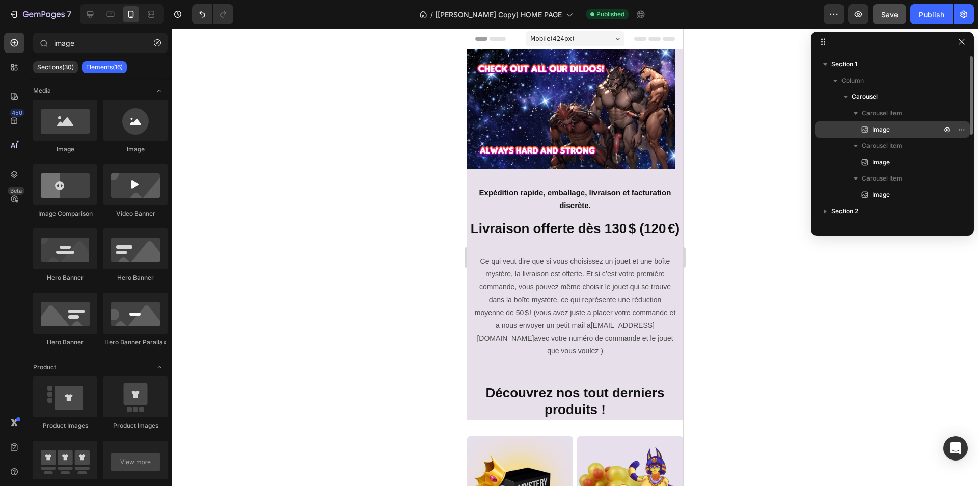
drag, startPoint x: 887, startPoint y: 128, endPoint x: 51, endPoint y: 198, distance: 839.1
click at [887, 128] on span "Image" at bounding box center [881, 129] width 18 height 10
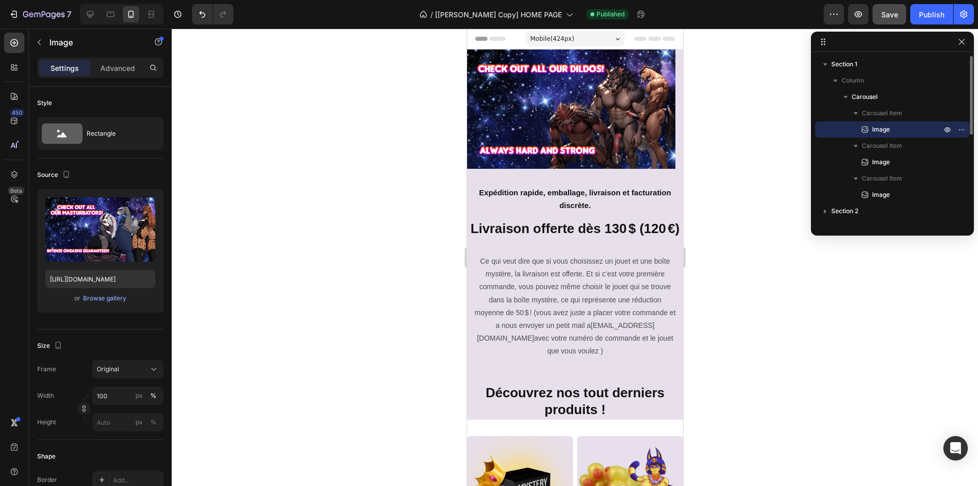
drag, startPoint x: 880, startPoint y: 123, endPoint x: 849, endPoint y: 126, distance: 31.2
click at [880, 123] on div "Image" at bounding box center [892, 129] width 147 height 16
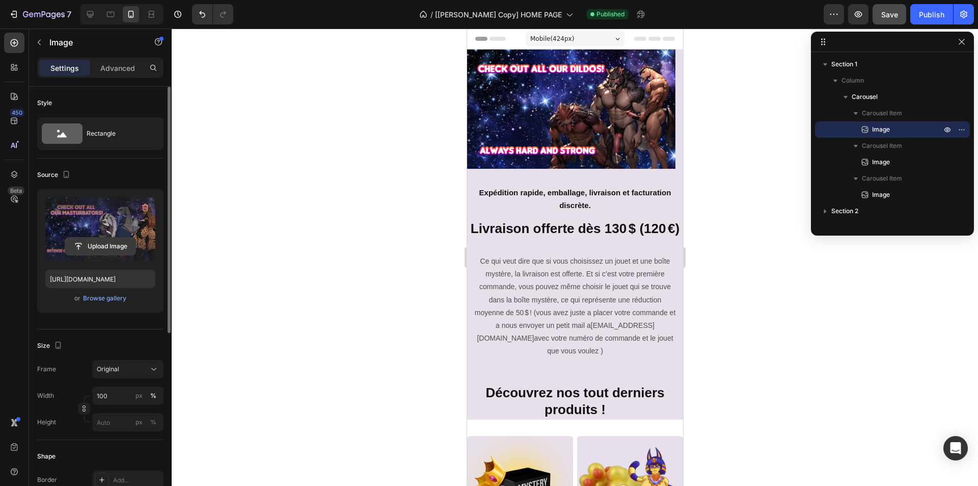
click at [102, 239] on input "file" at bounding box center [100, 245] width 70 height 17
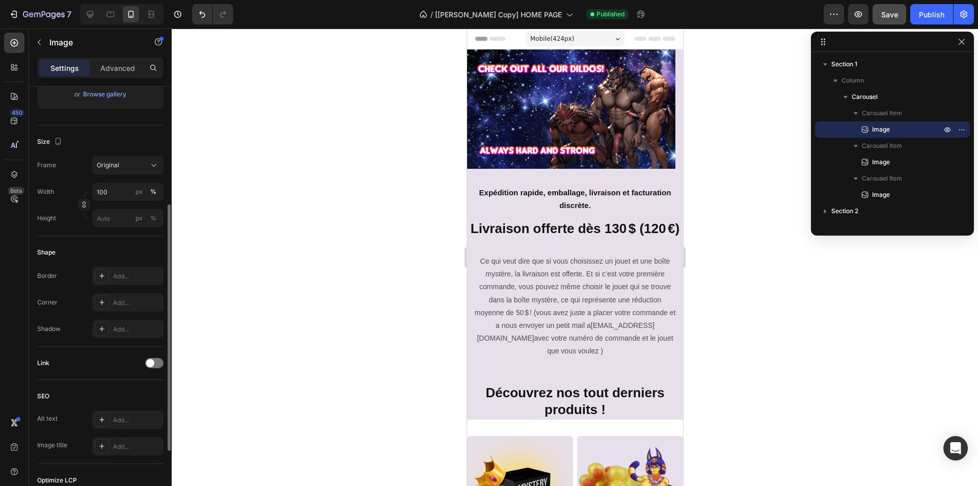
scroll to position [315, 0]
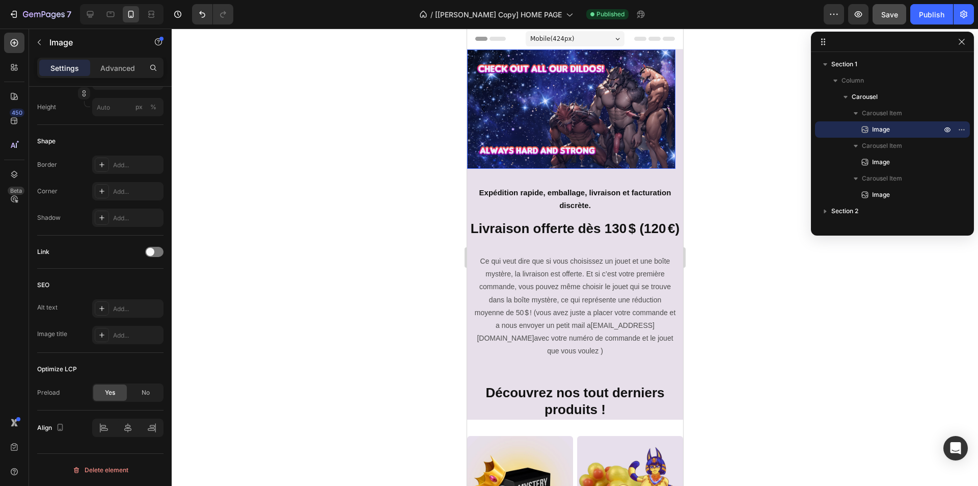
drag, startPoint x: 878, startPoint y: 159, endPoint x: 236, endPoint y: 250, distance: 647.9
click at [878, 159] on span "Image" at bounding box center [881, 162] width 18 height 10
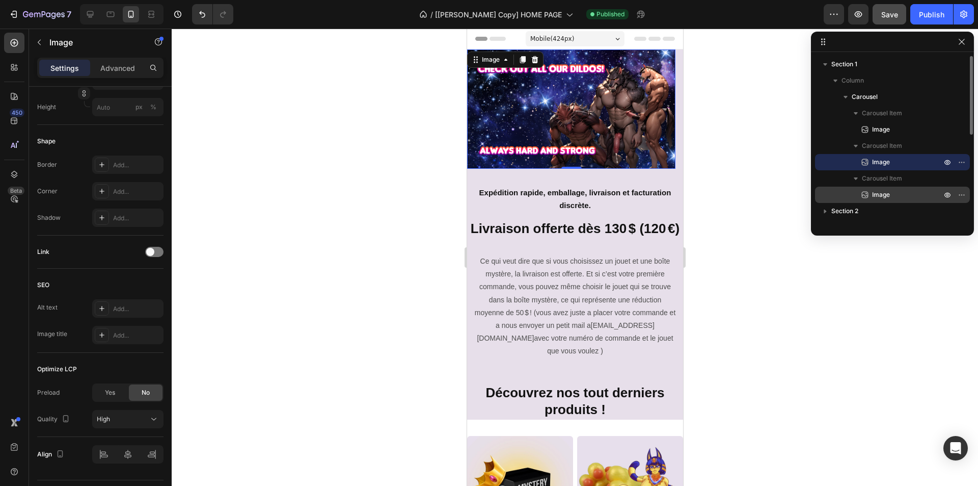
click at [905, 194] on p "Image" at bounding box center [895, 195] width 71 height 10
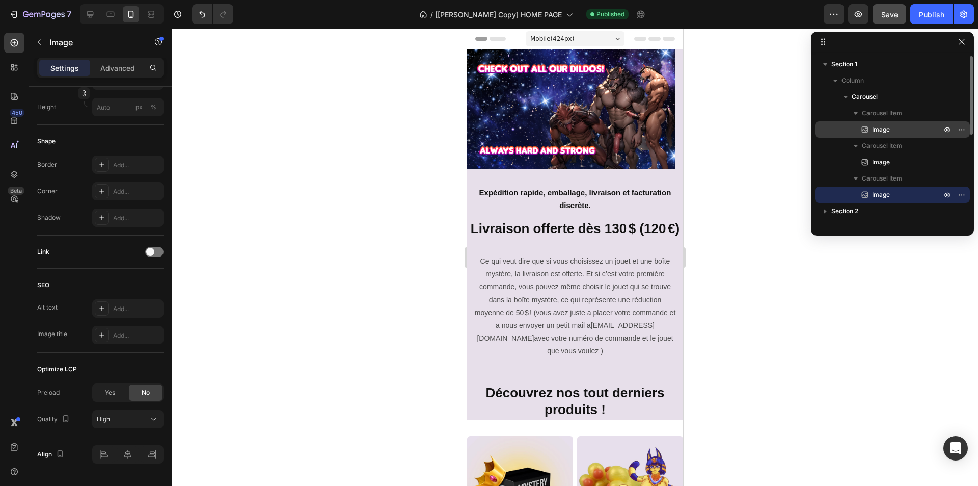
click at [890, 125] on span "Image" at bounding box center [881, 129] width 18 height 10
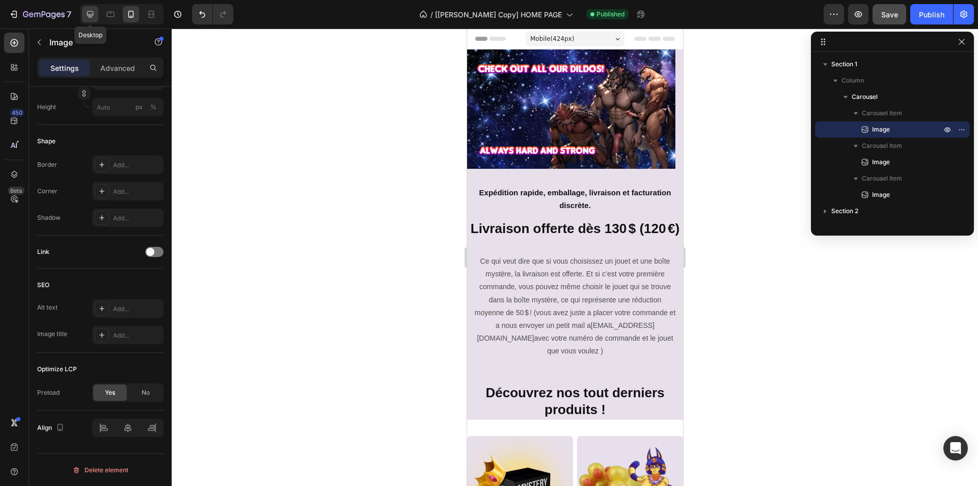
click at [90, 20] on div at bounding box center [90, 14] width 16 height 16
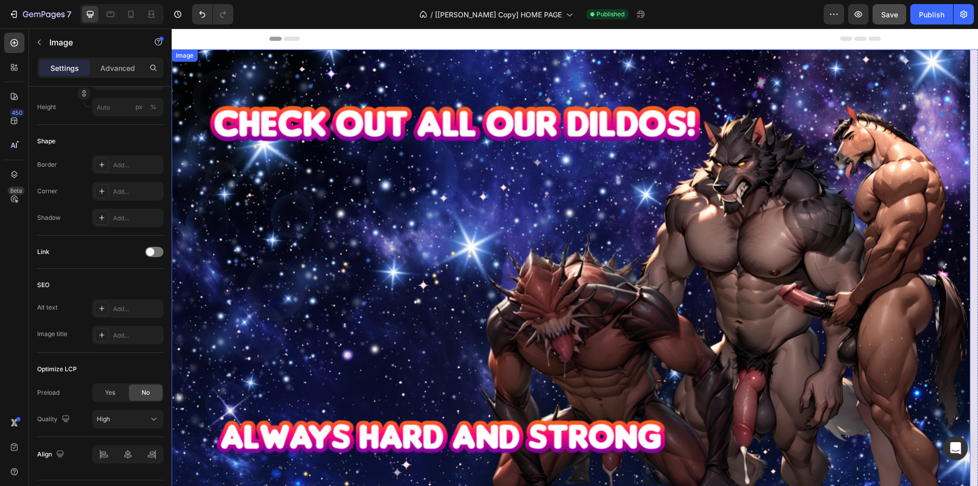
click at [212, 139] on img at bounding box center [571, 277] width 799 height 457
click at [202, 57] on div "Image" at bounding box center [195, 59] width 22 height 9
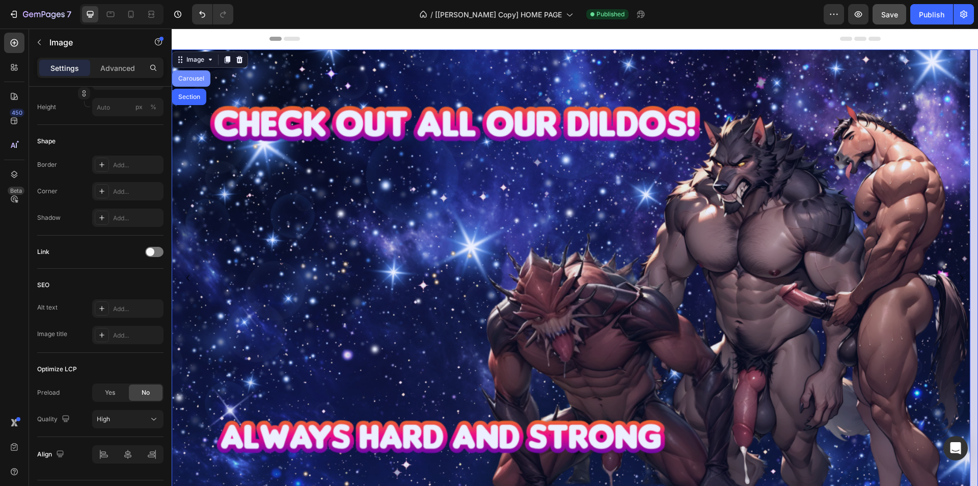
click at [196, 81] on div "Carousel" at bounding box center [191, 78] width 30 height 6
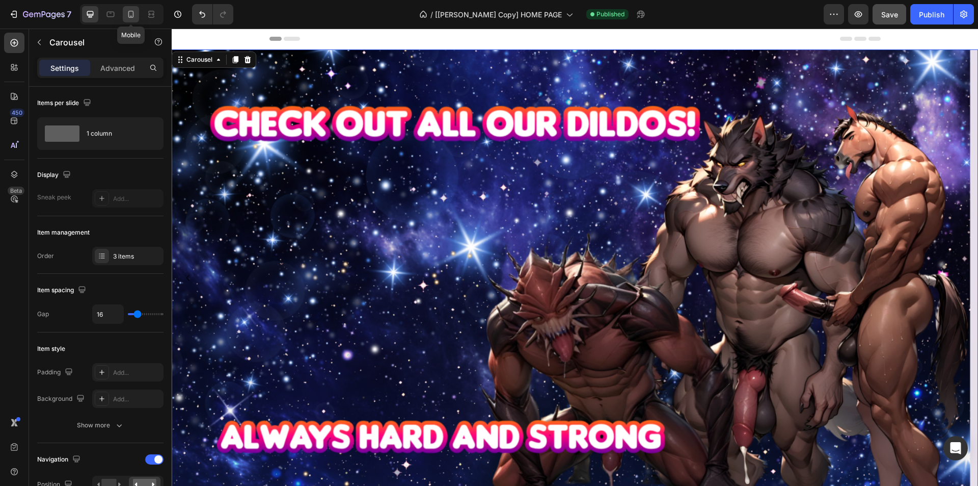
click at [130, 14] on icon at bounding box center [131, 14] width 10 height 10
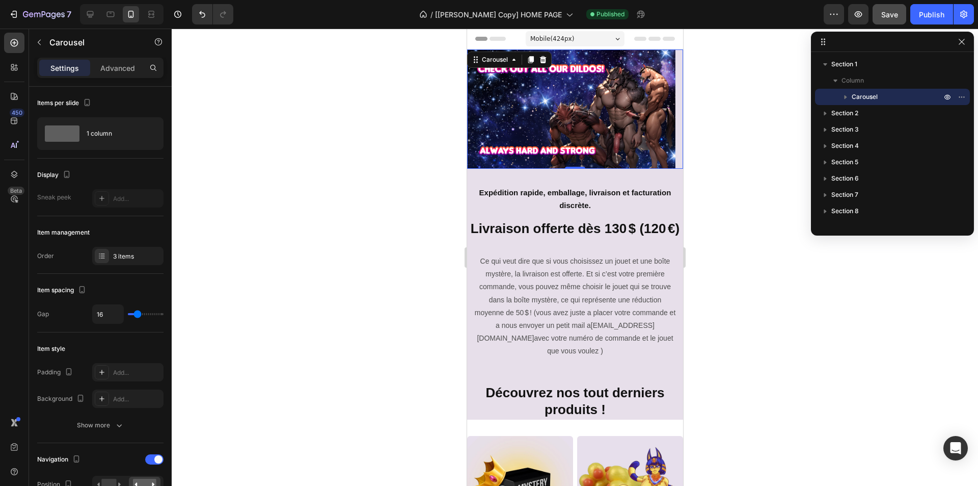
click at [238, 222] on div at bounding box center [575, 257] width 807 height 457
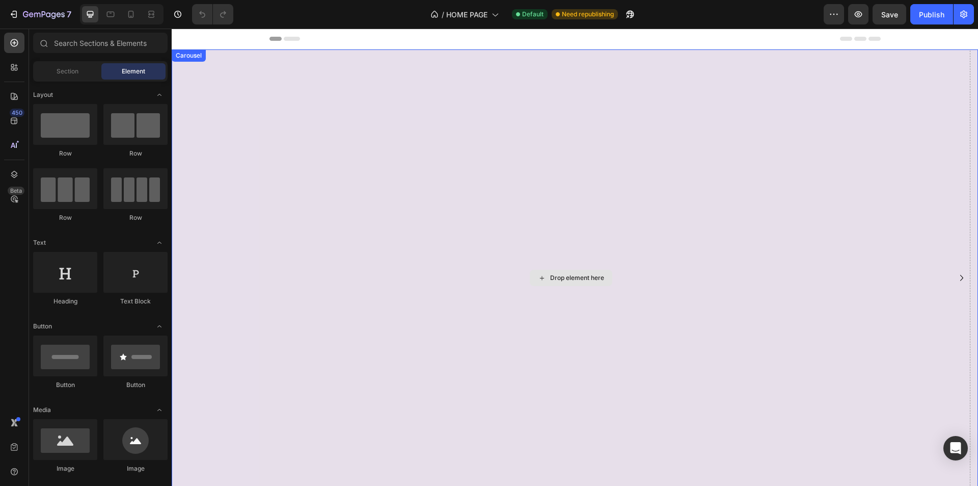
click at [452, 161] on div "Drop element here" at bounding box center [571, 277] width 799 height 457
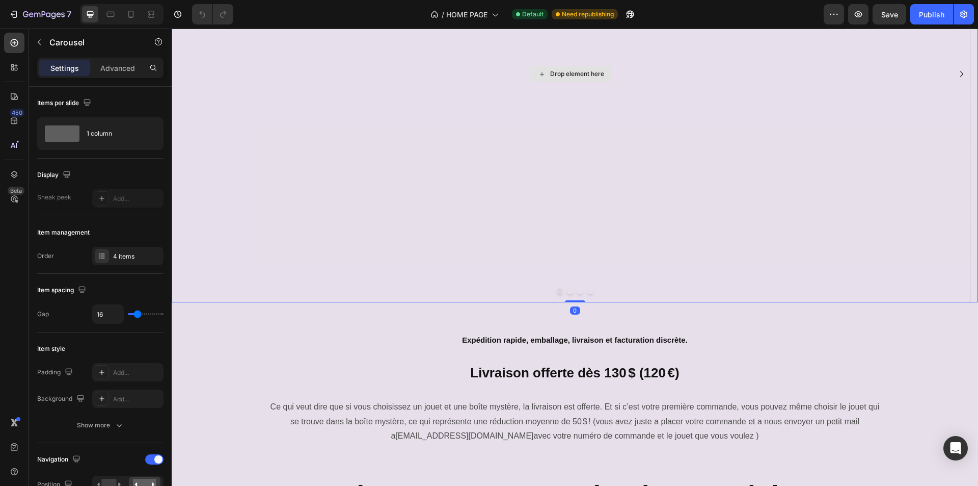
scroll to position [357, 0]
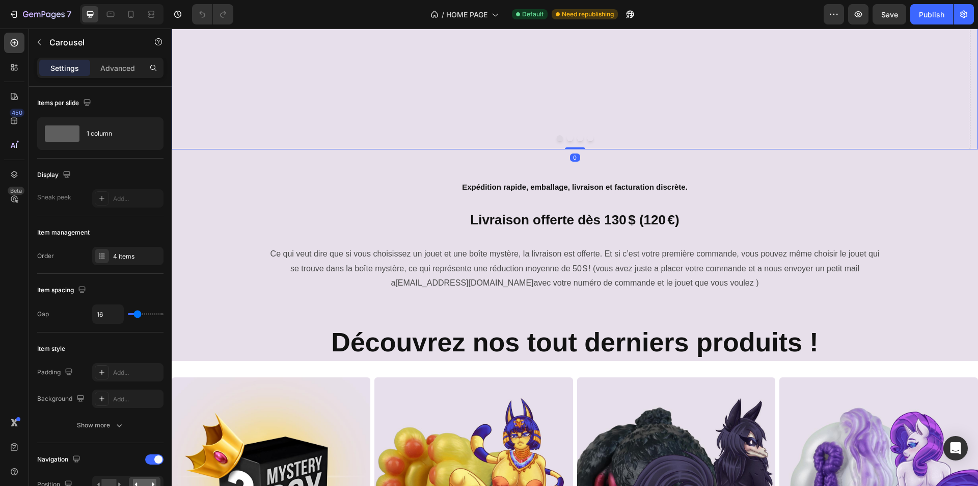
click at [567, 139] on button "Dot" at bounding box center [570, 138] width 6 height 6
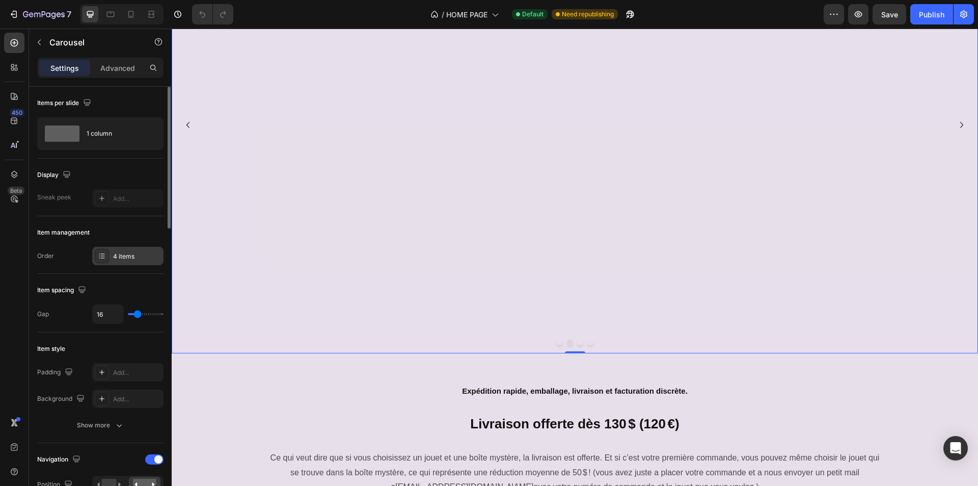
click at [121, 254] on div "4 items" at bounding box center [137, 256] width 48 height 9
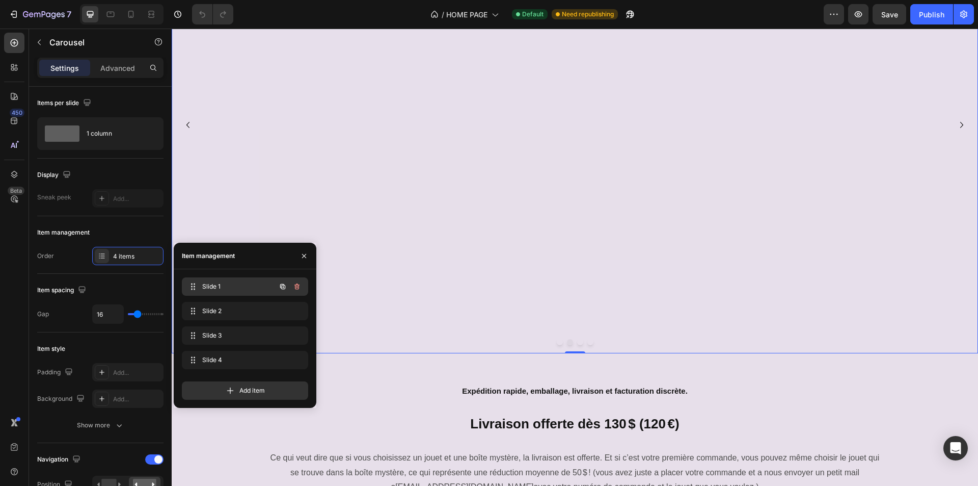
click at [217, 280] on div "Slide 1 Slide 1" at bounding box center [231, 286] width 90 height 14
click at [217, 314] on span "Slide 2" at bounding box center [231, 310] width 58 height 9
click at [121, 253] on div "4 items" at bounding box center [137, 256] width 48 height 9
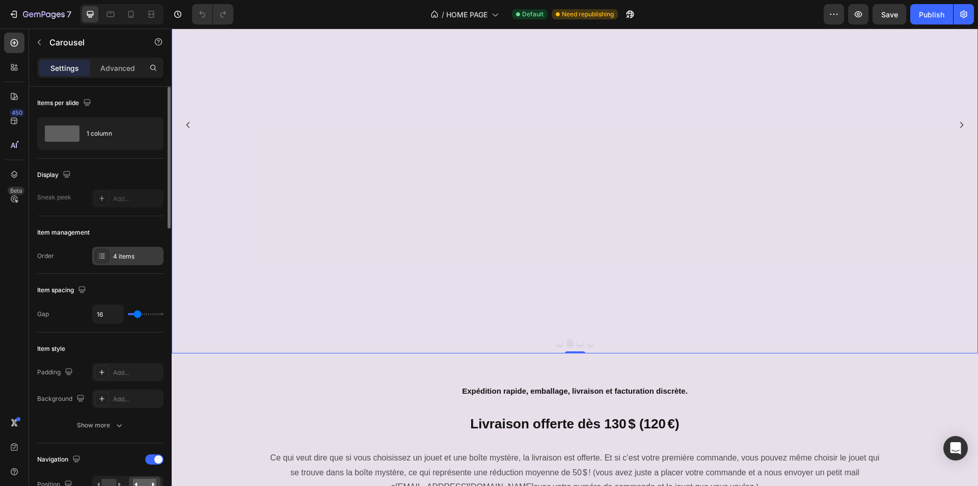
click at [121, 253] on div "4 items" at bounding box center [137, 256] width 48 height 9
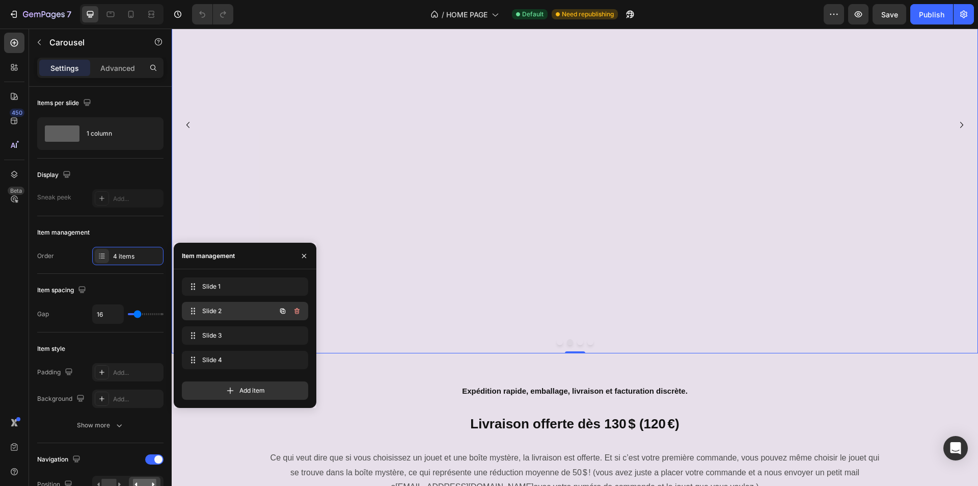
click at [220, 309] on span "Slide 2" at bounding box center [231, 310] width 58 height 9
click at [223, 307] on span "Slide 2" at bounding box center [237, 310] width 75 height 9
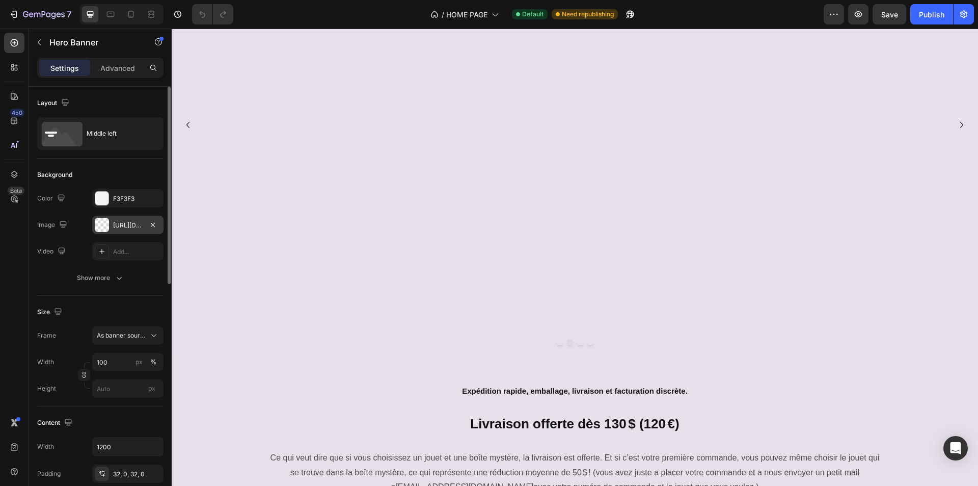
click at [126, 223] on div "[URL][DOMAIN_NAME]" at bounding box center [128, 225] width 30 height 9
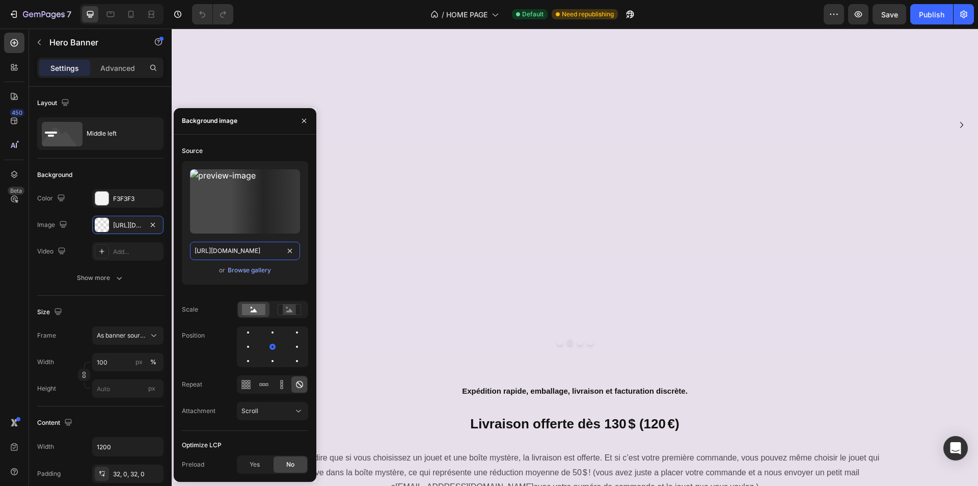
click at [229, 253] on input "[URL][DOMAIN_NAME]" at bounding box center [245, 251] width 110 height 18
